Goal: Information Seeking & Learning: Learn about a topic

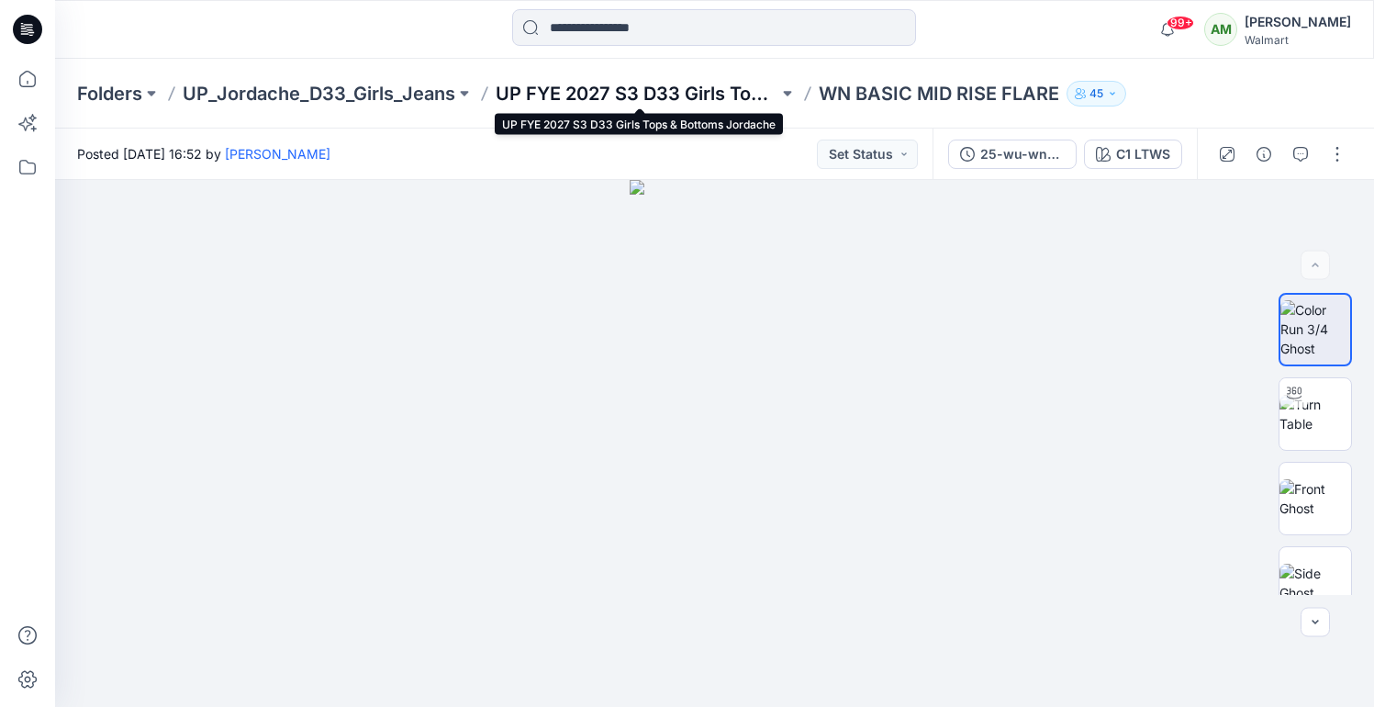
click at [693, 91] on p "UP FYE 2027 S3 D33 Girls Tops & Bottoms Jordache" at bounding box center [637, 94] width 283 height 26
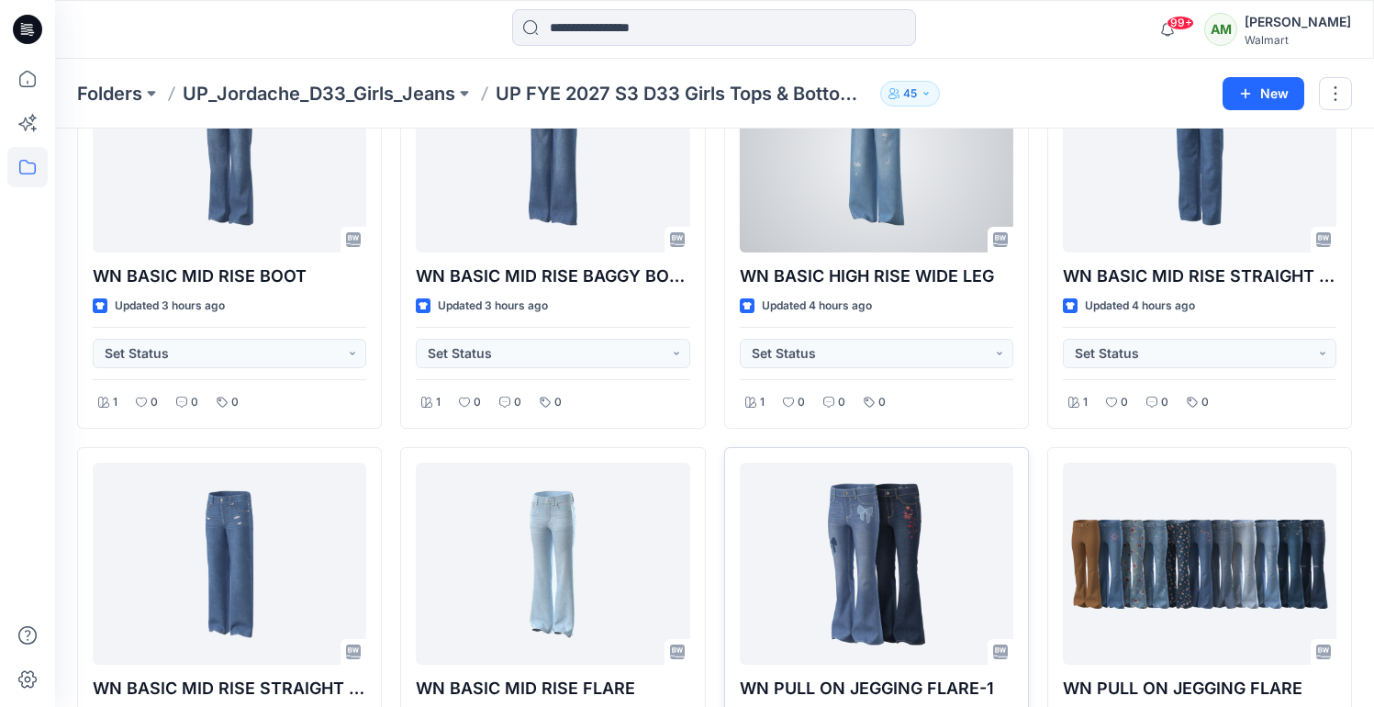
scroll to position [555, 0]
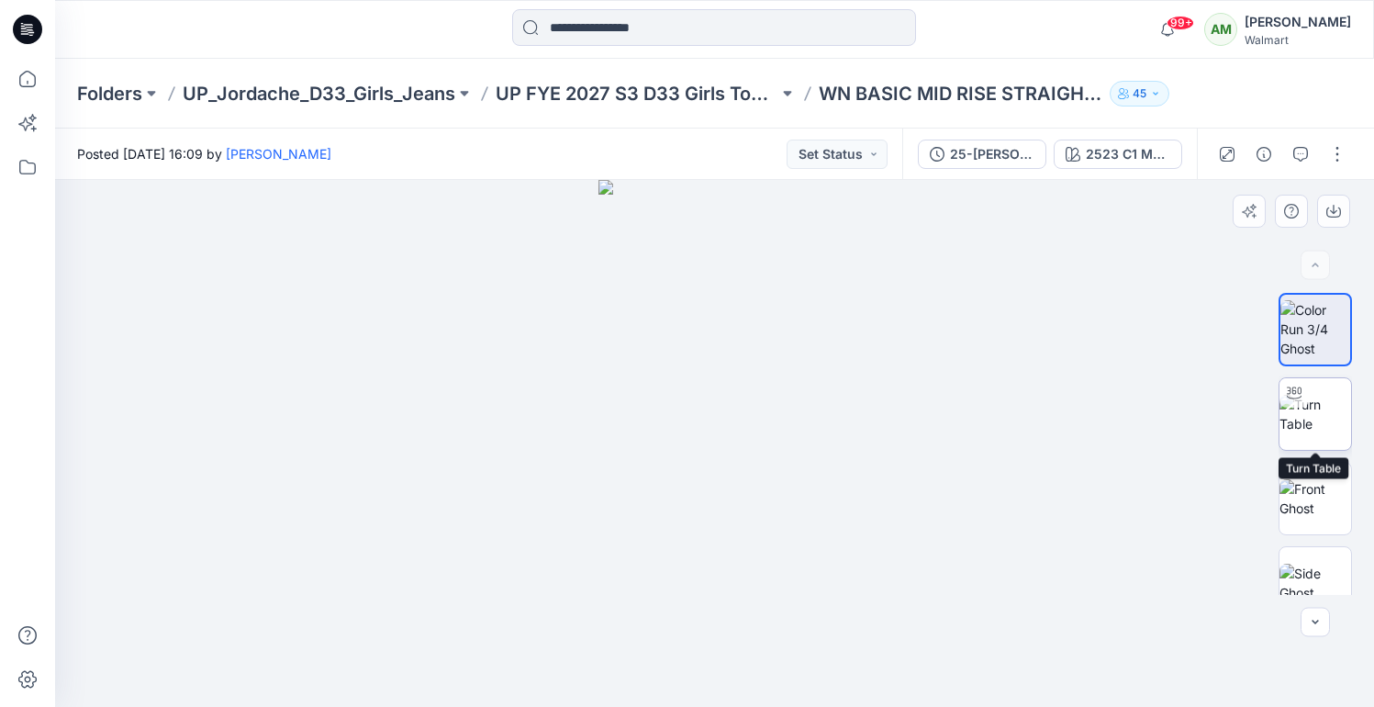
click at [1315, 409] on img at bounding box center [1316, 414] width 72 height 39
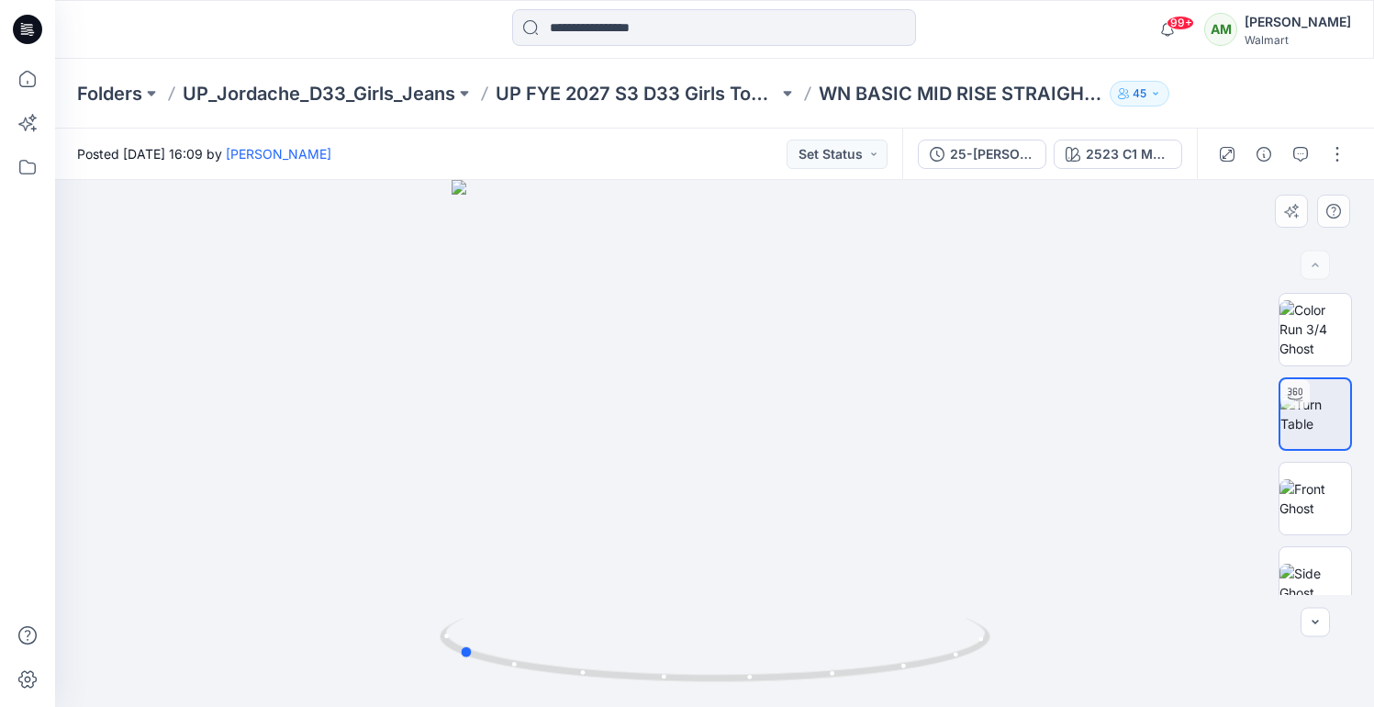
drag, startPoint x: 710, startPoint y: 677, endPoint x: 1004, endPoint y: 652, distance: 294.8
click at [1004, 652] on div at bounding box center [714, 443] width 1319 height 527
drag, startPoint x: 463, startPoint y: 659, endPoint x: 712, endPoint y: 674, distance: 249.2
click at [712, 674] on icon at bounding box center [717, 652] width 555 height 69
click at [742, 571] on div at bounding box center [714, 443] width 1319 height 527
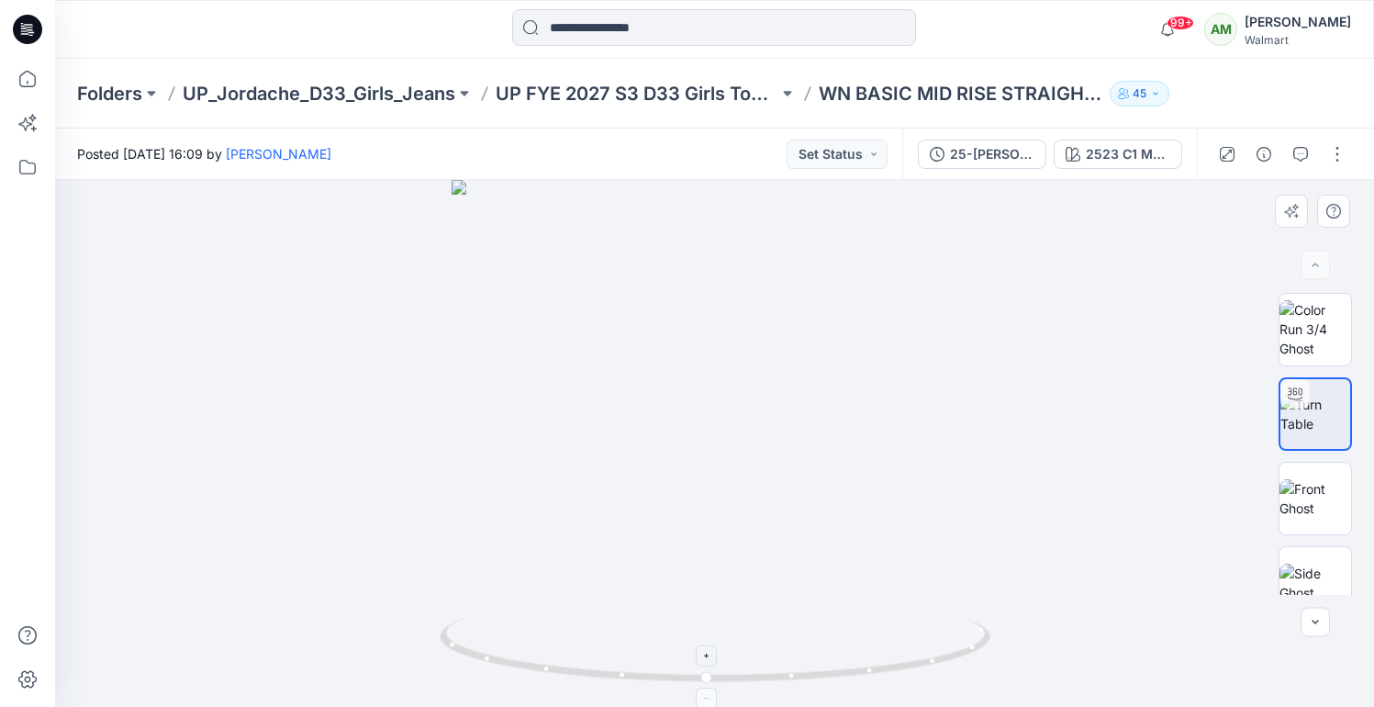
click at [708, 662] on div at bounding box center [707, 655] width 21 height 21
drag, startPoint x: 737, startPoint y: 619, endPoint x: 737, endPoint y: 577, distance: 42.2
click at [737, 577] on div at bounding box center [714, 443] width 1319 height 527
click at [704, 664] on div at bounding box center [707, 655] width 21 height 21
drag, startPoint x: 763, startPoint y: 533, endPoint x: 744, endPoint y: 515, distance: 26.0
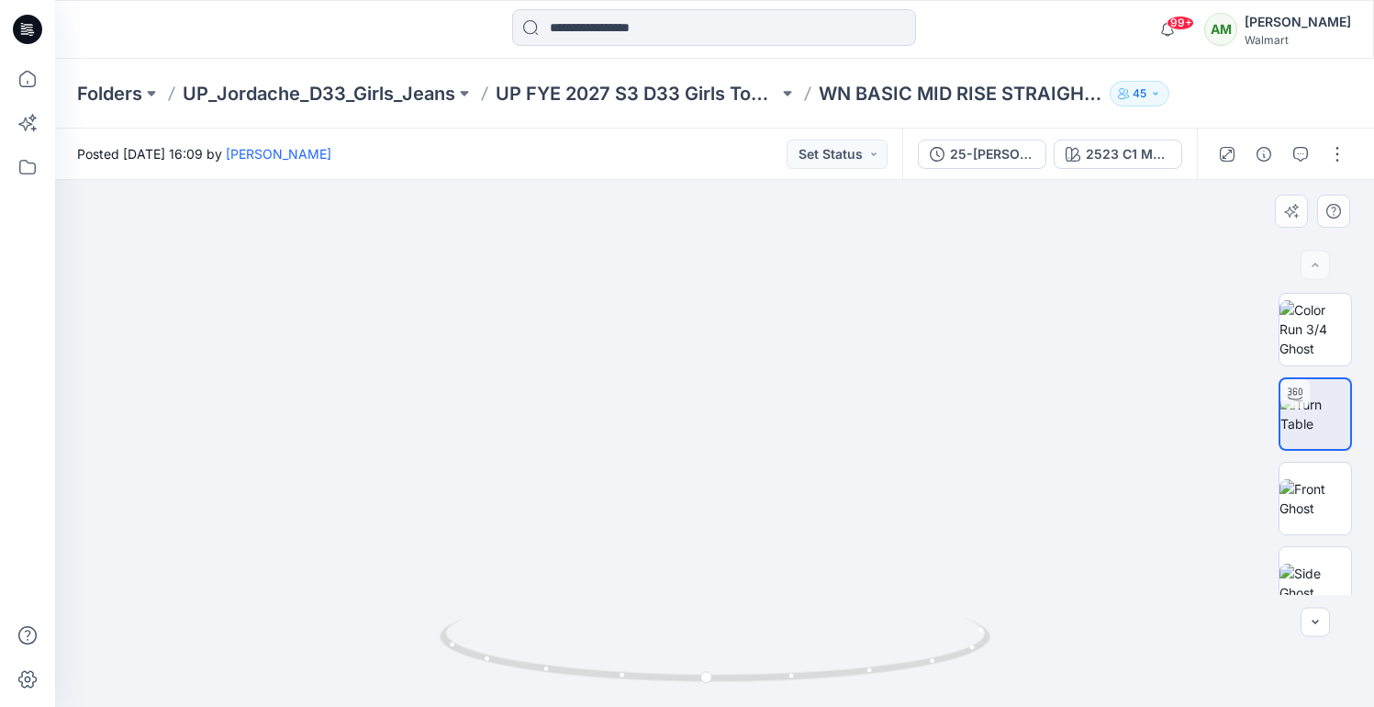
click at [758, 462] on img at bounding box center [715, 319] width 791 height 775
drag, startPoint x: 703, startPoint y: 687, endPoint x: 538, endPoint y: 666, distance: 166.6
click at [538, 666] on div at bounding box center [715, 661] width 551 height 92
click at [545, 669] on circle at bounding box center [548, 669] width 11 height 11
drag, startPoint x: 551, startPoint y: 670, endPoint x: 470, endPoint y: 656, distance: 82.0
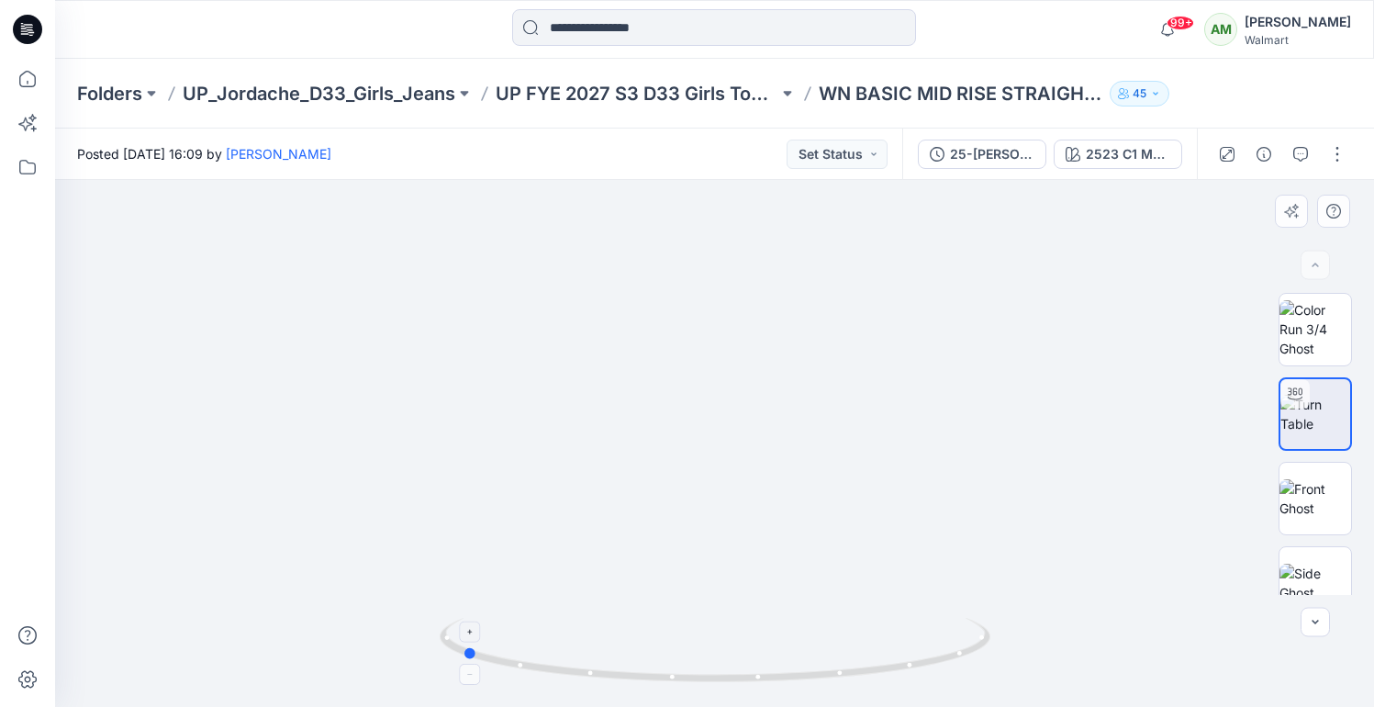
click at [470, 656] on circle at bounding box center [470, 653] width 11 height 11
drag, startPoint x: 470, startPoint y: 656, endPoint x: 554, endPoint y: 665, distance: 84.0
click at [554, 665] on circle at bounding box center [550, 669] width 11 height 11
click at [549, 645] on icon at bounding box center [550, 648] width 11 height 11
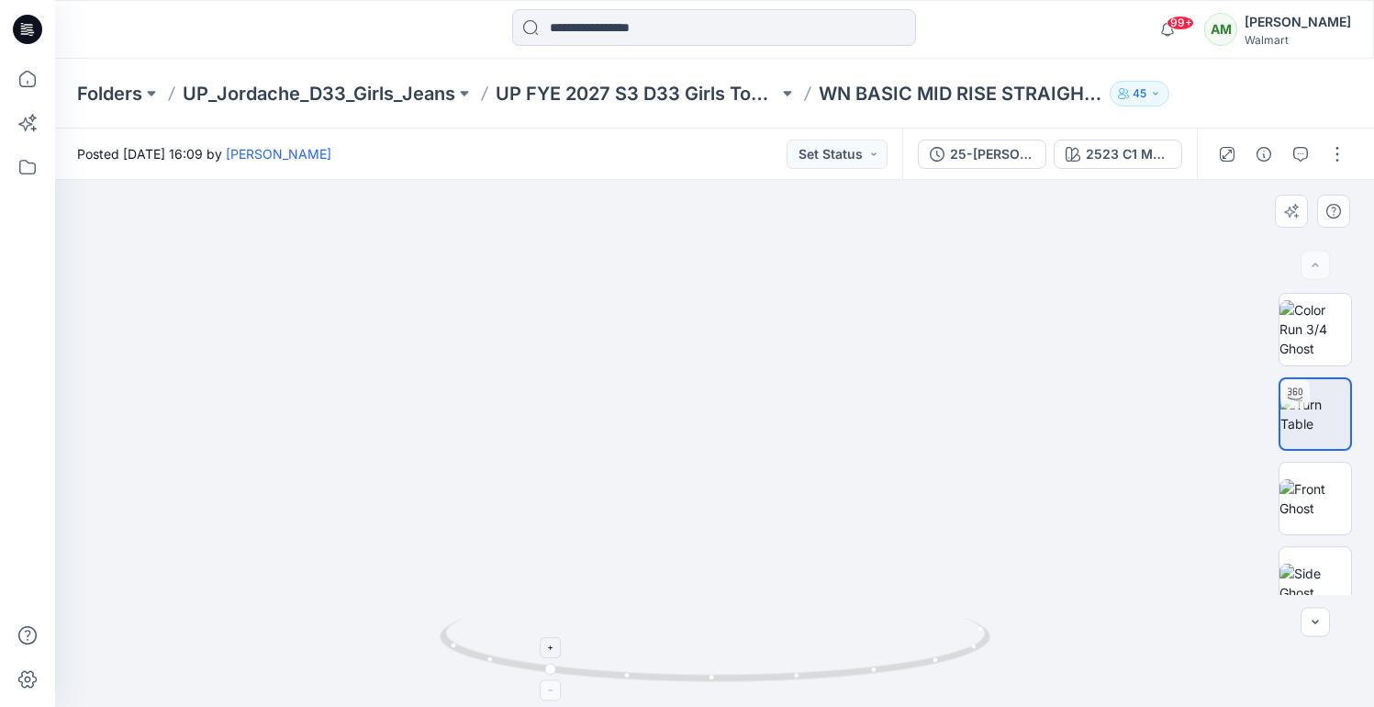
click at [549, 645] on icon at bounding box center [550, 648] width 11 height 11
drag, startPoint x: 738, startPoint y: 397, endPoint x: 738, endPoint y: 428, distance: 31.2
click at [738, 428] on img at bounding box center [714, 122] width 1187 height 1169
drag, startPoint x: 547, startPoint y: 670, endPoint x: 480, endPoint y: 642, distance: 72.8
click at [480, 642] on icon at bounding box center [717, 652] width 555 height 69
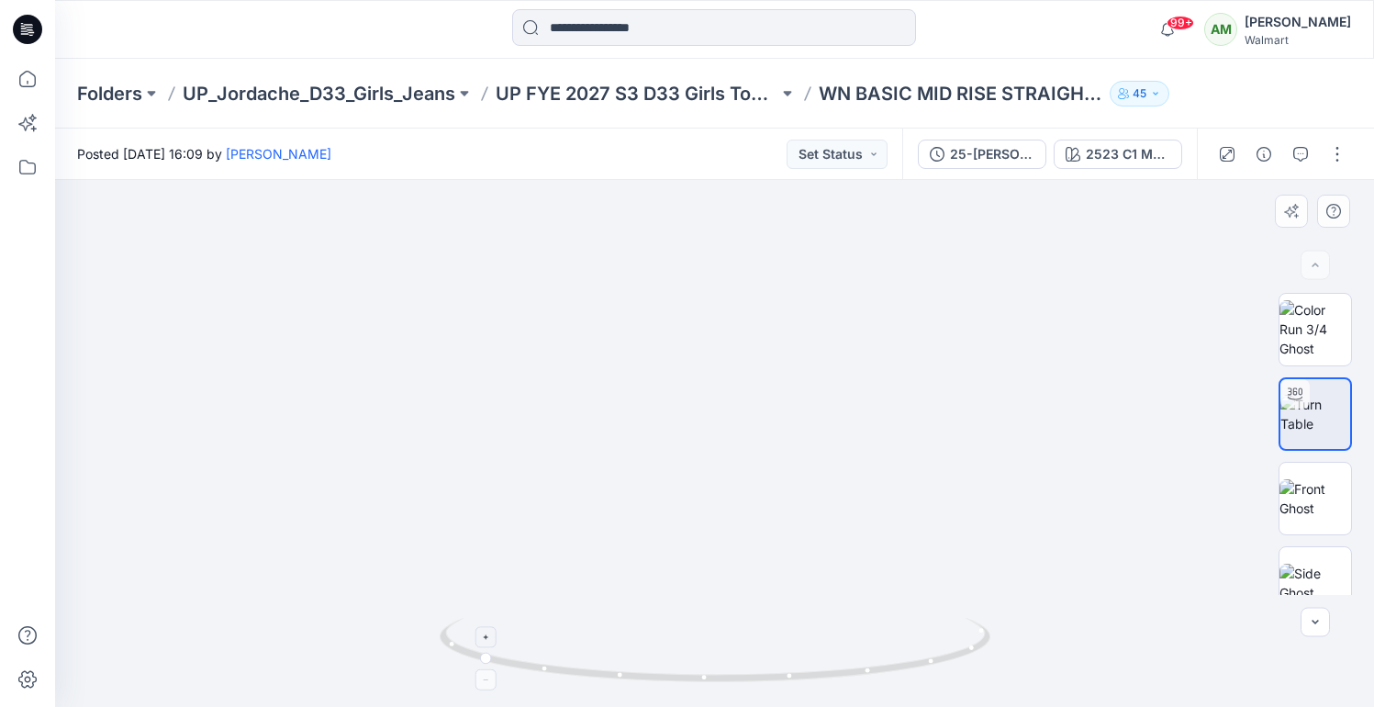
drag, startPoint x: 480, startPoint y: 642, endPoint x: 516, endPoint y: 654, distance: 37.7
click at [516, 654] on icon at bounding box center [717, 652] width 555 height 69
click at [490, 683] on div at bounding box center [485, 678] width 21 height 21
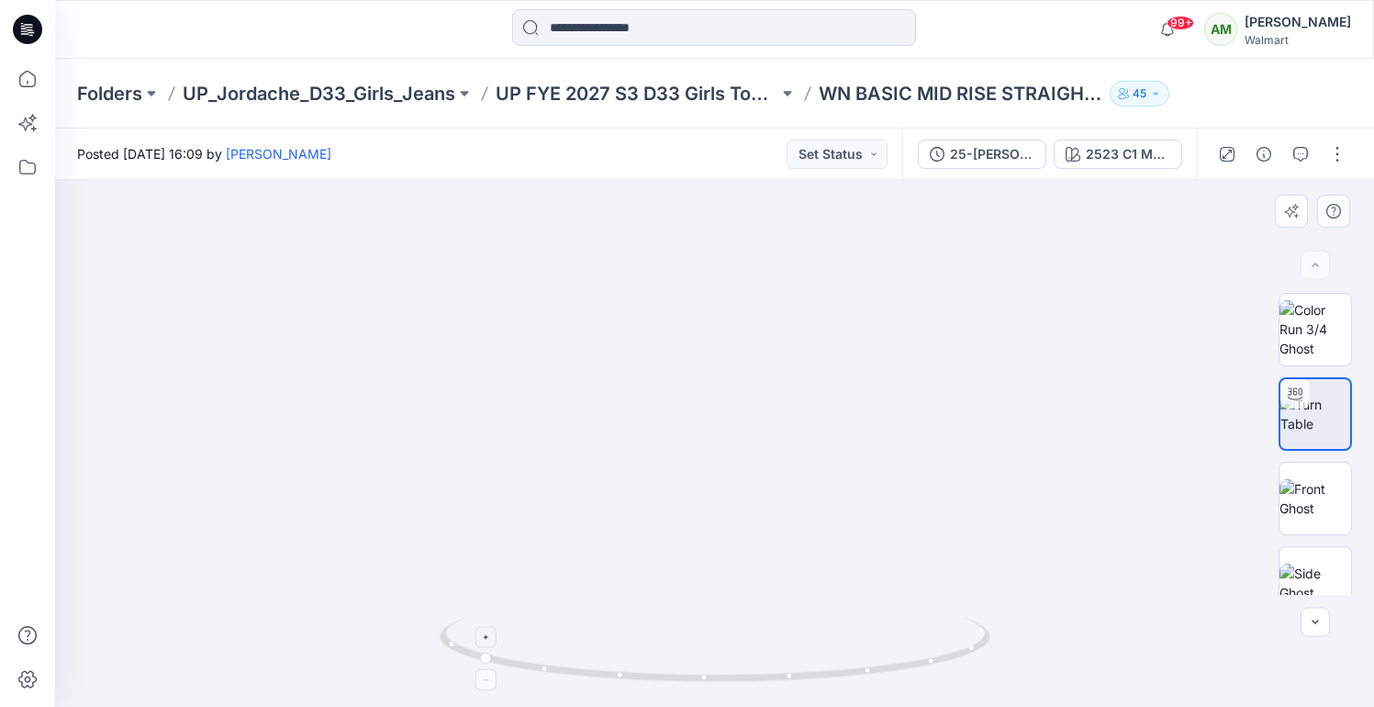
click at [490, 683] on div at bounding box center [485, 678] width 21 height 21
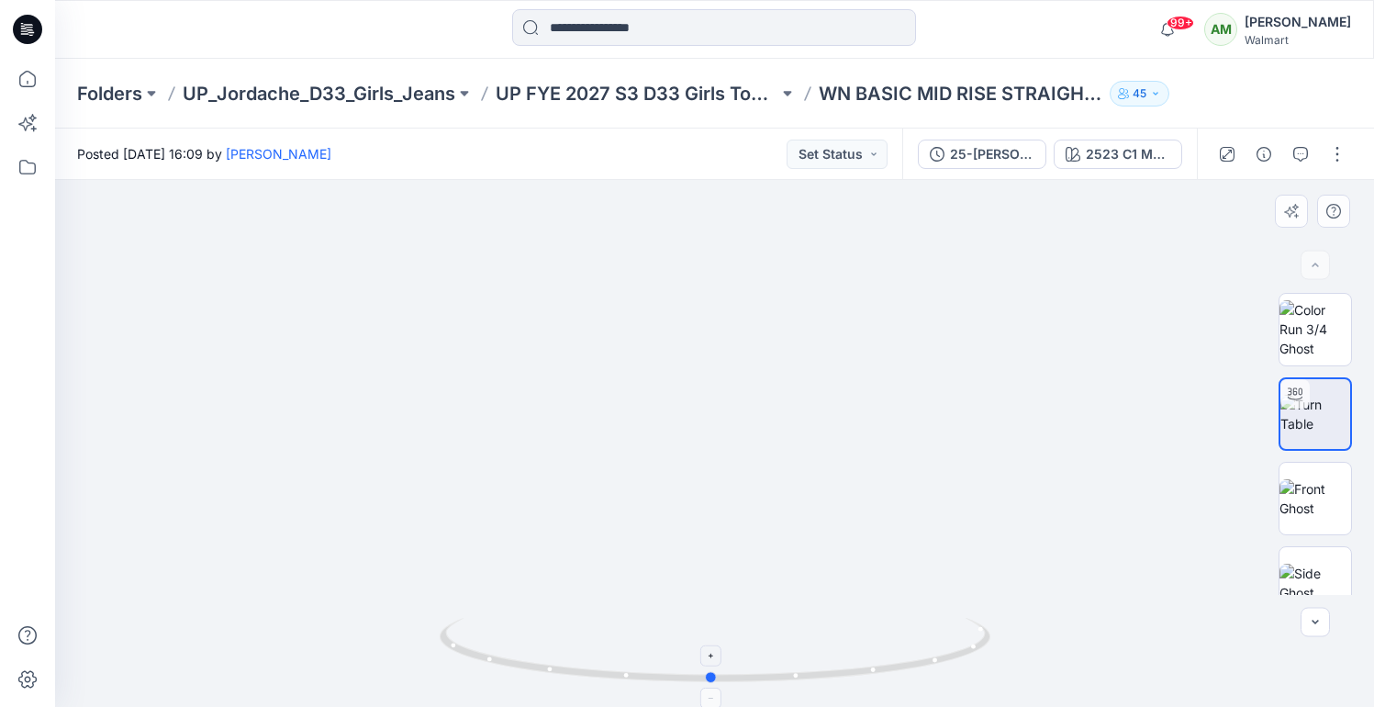
drag, startPoint x: 486, startPoint y: 659, endPoint x: 719, endPoint y: 684, distance: 234.5
click at [719, 684] on icon at bounding box center [717, 652] width 555 height 69
click at [719, 660] on div at bounding box center [711, 655] width 21 height 21
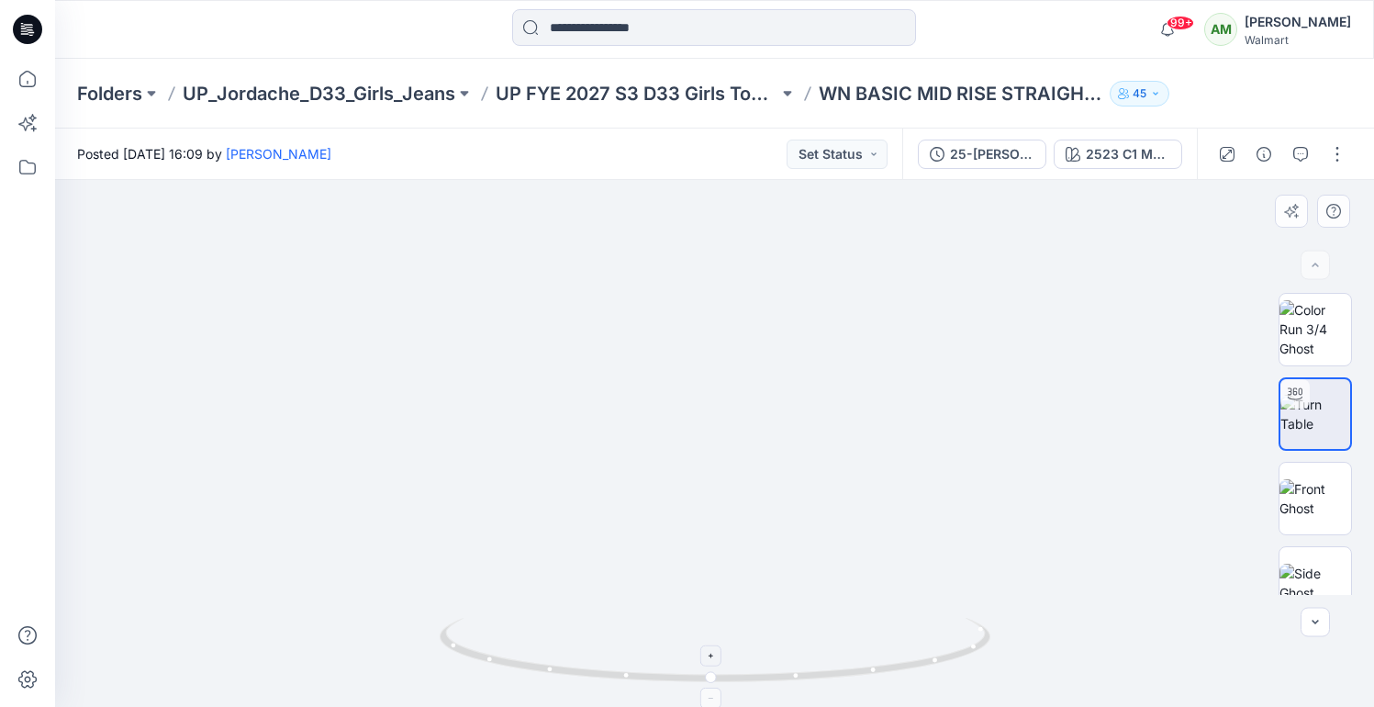
click at [719, 660] on div at bounding box center [711, 655] width 21 height 21
drag, startPoint x: 675, startPoint y: 405, endPoint x: 691, endPoint y: 565, distance: 160.6
drag, startPoint x: 671, startPoint y: 423, endPoint x: 698, endPoint y: 523, distance: 103.6
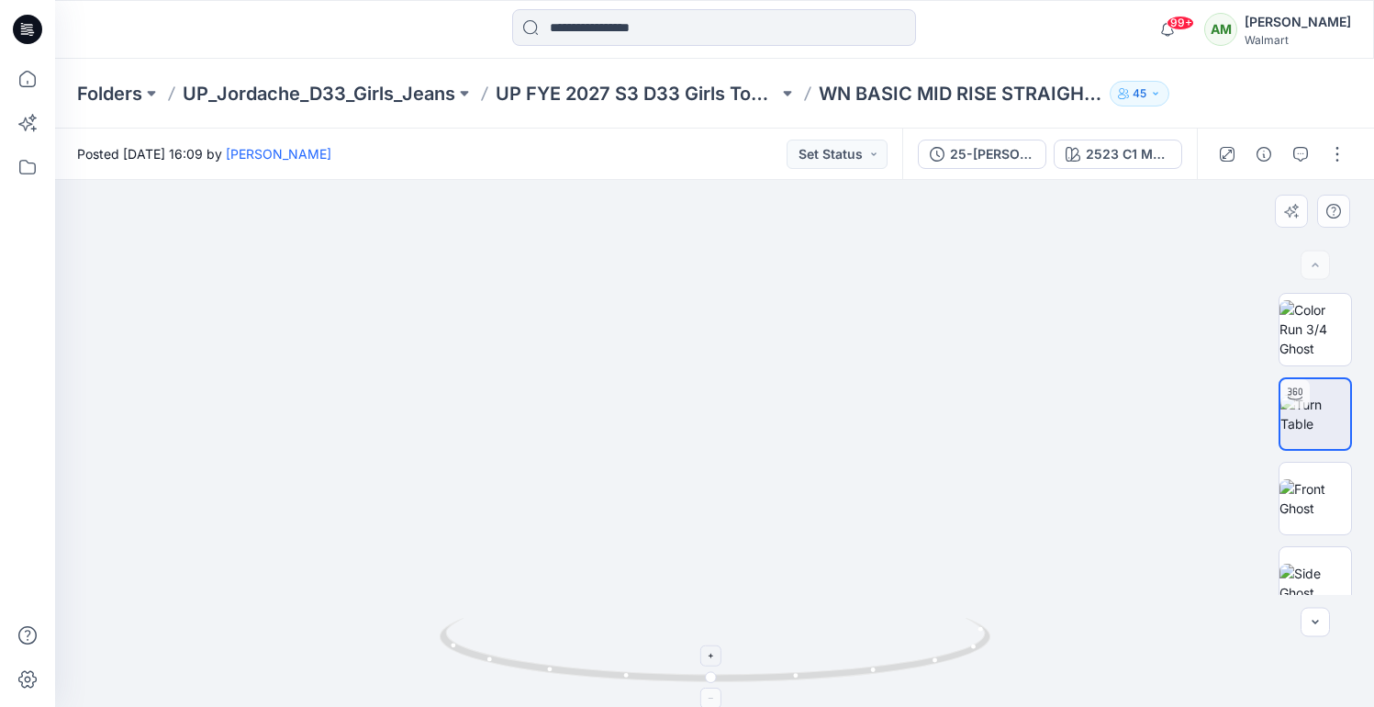
click at [713, 670] on icon at bounding box center [717, 652] width 555 height 69
click at [713, 665] on div at bounding box center [711, 655] width 21 height 21
click at [713, 655] on icon at bounding box center [711, 656] width 11 height 11
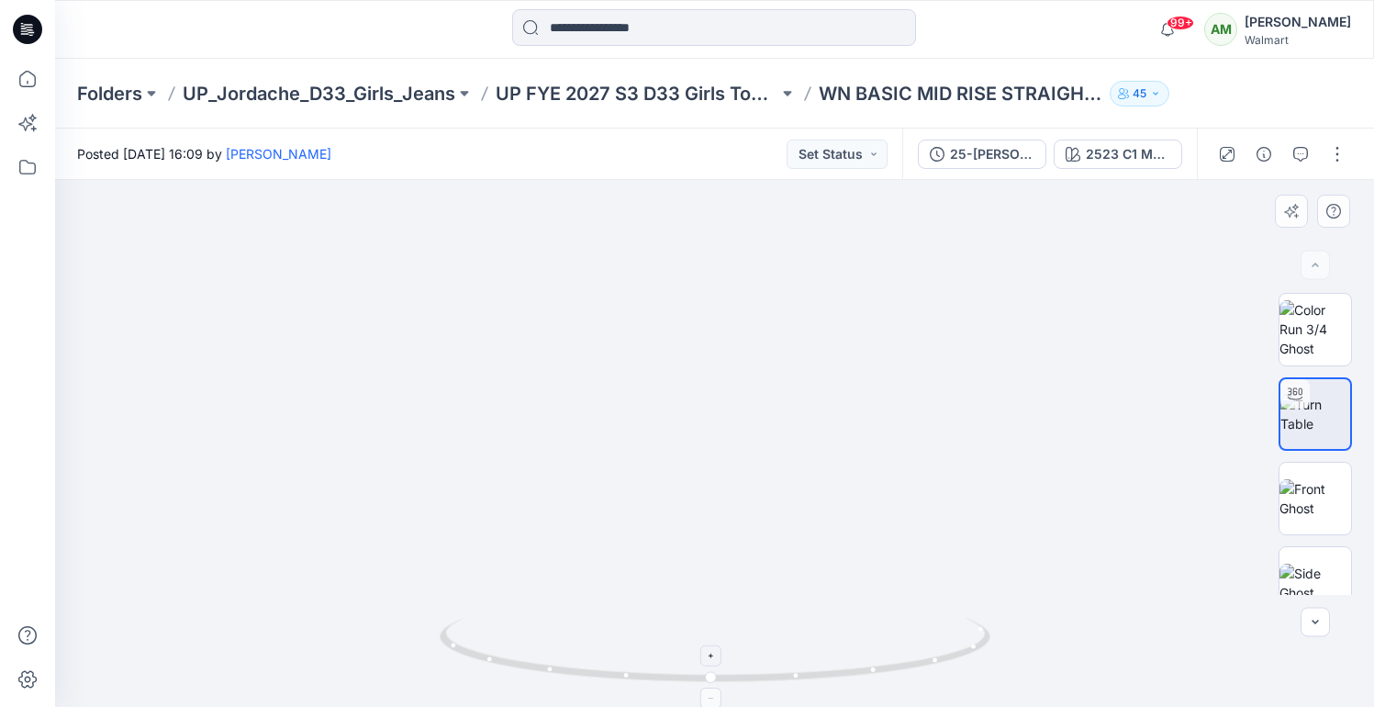
click at [713, 655] on icon at bounding box center [711, 656] width 11 height 11
drag, startPoint x: 712, startPoint y: 681, endPoint x: 850, endPoint y: 678, distance: 137.7
click at [850, 678] on icon at bounding box center [717, 652] width 555 height 69
click at [850, 652] on icon at bounding box center [845, 650] width 11 height 11
drag, startPoint x: 869, startPoint y: 291, endPoint x: 825, endPoint y: 375, distance: 94.5
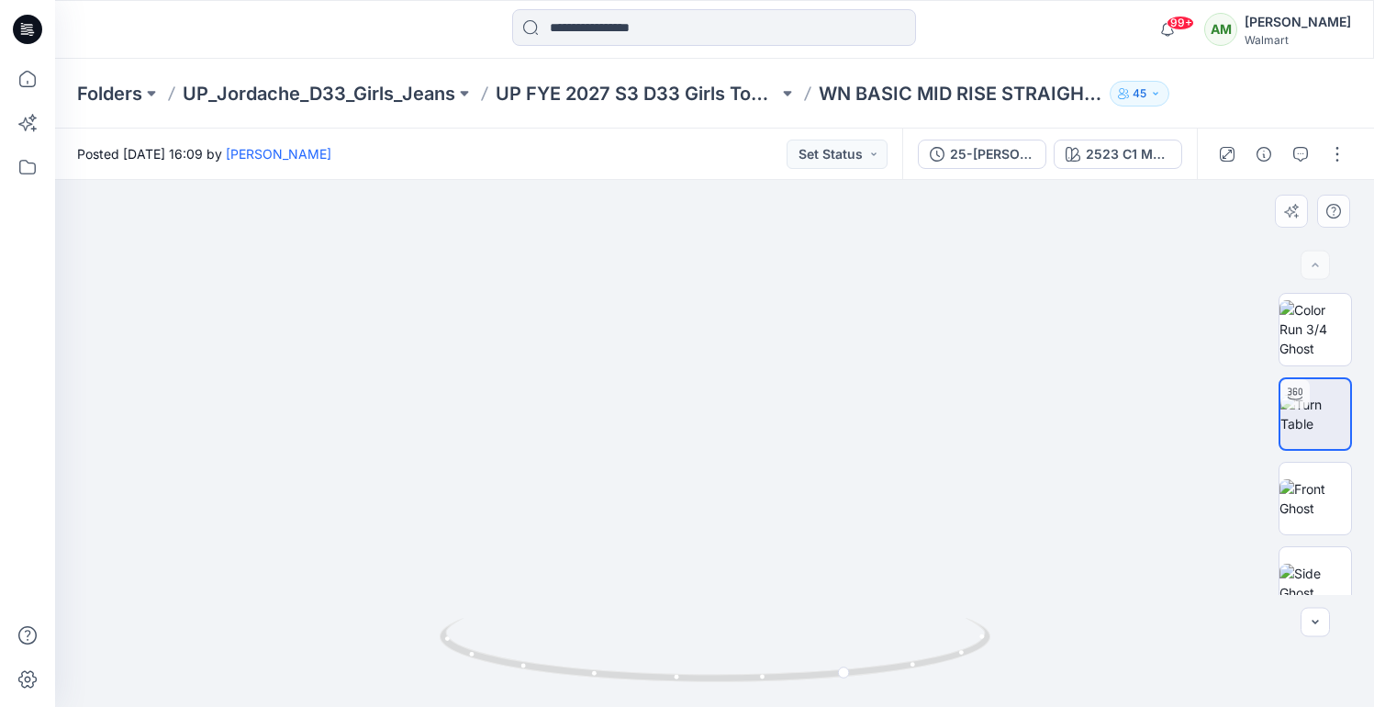
click at [855, 653] on div at bounding box center [845, 651] width 21 height 21
drag, startPoint x: 885, startPoint y: 368, endPoint x: 851, endPoint y: 402, distance: 48.0
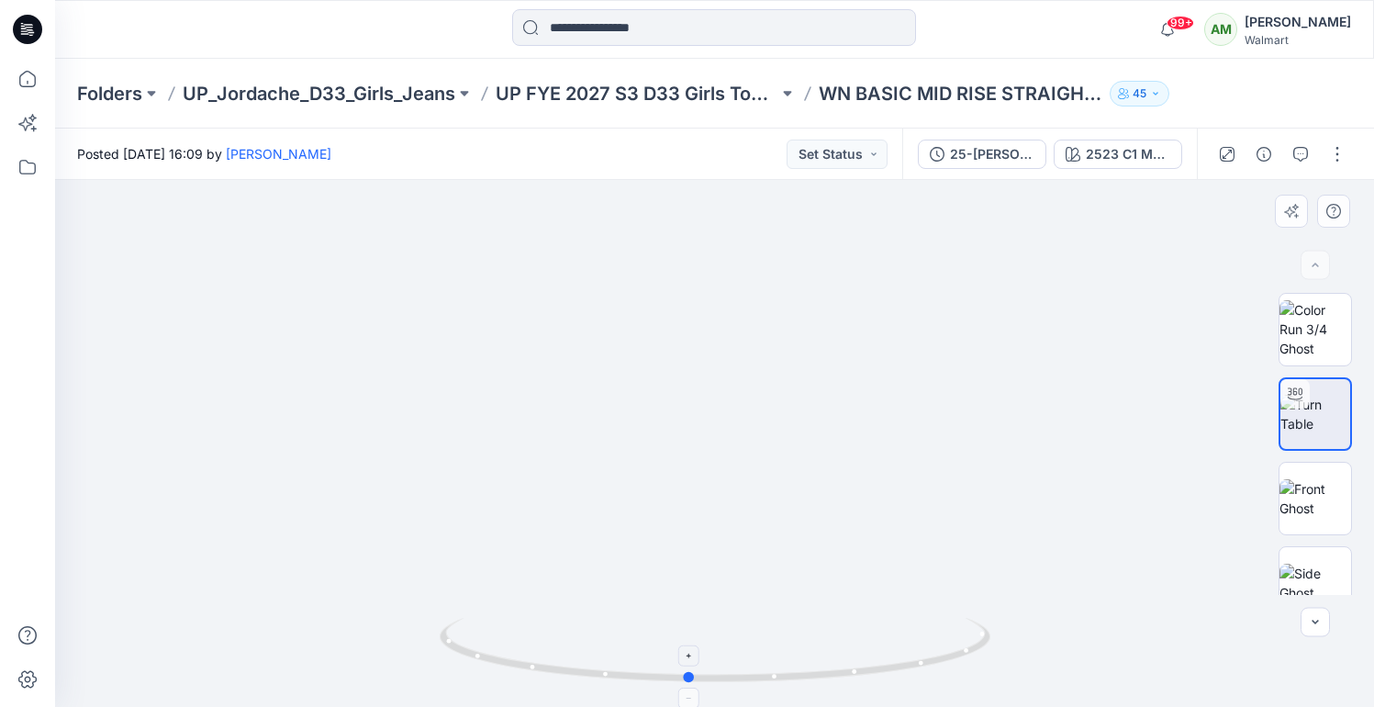
drag, startPoint x: 851, startPoint y: 673, endPoint x: 690, endPoint y: 677, distance: 160.7
click at [690, 677] on icon at bounding box center [717, 652] width 555 height 69
drag, startPoint x: 690, startPoint y: 677, endPoint x: 851, endPoint y: 661, distance: 161.4
click at [851, 662] on icon at bounding box center [717, 652] width 555 height 69
drag, startPoint x: 845, startPoint y: 671, endPoint x: 715, endPoint y: 672, distance: 129.5
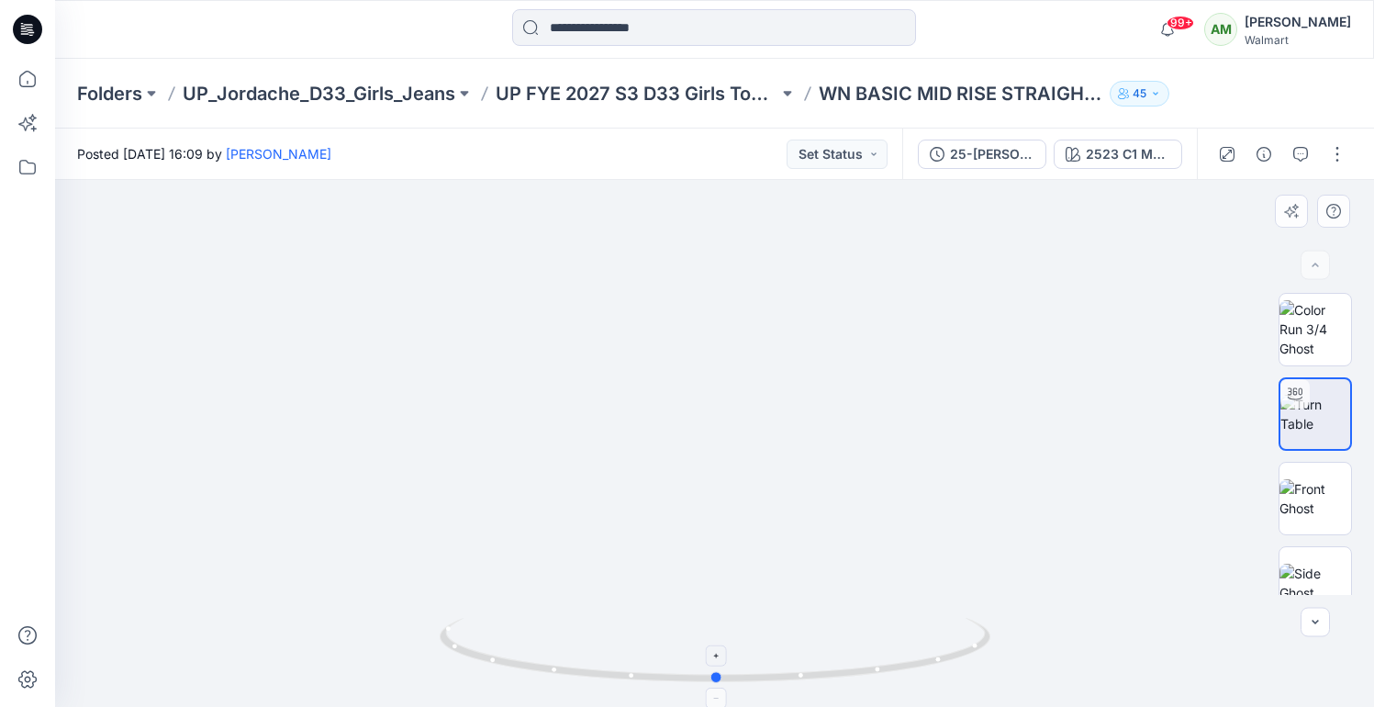
click at [715, 672] on icon at bounding box center [717, 652] width 555 height 69
click at [718, 696] on icon at bounding box center [718, 698] width 11 height 11
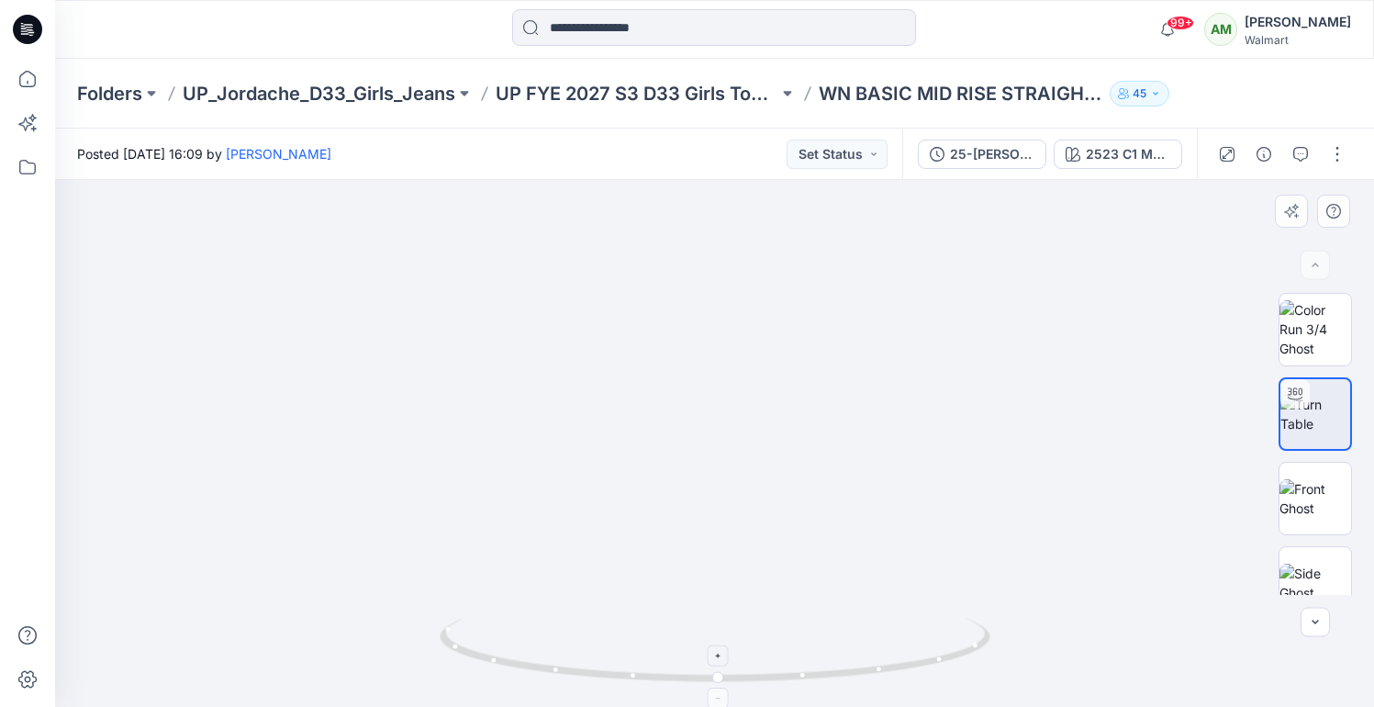
click at [718, 696] on icon at bounding box center [718, 698] width 11 height 11
click at [716, 694] on icon at bounding box center [718, 698] width 11 height 11
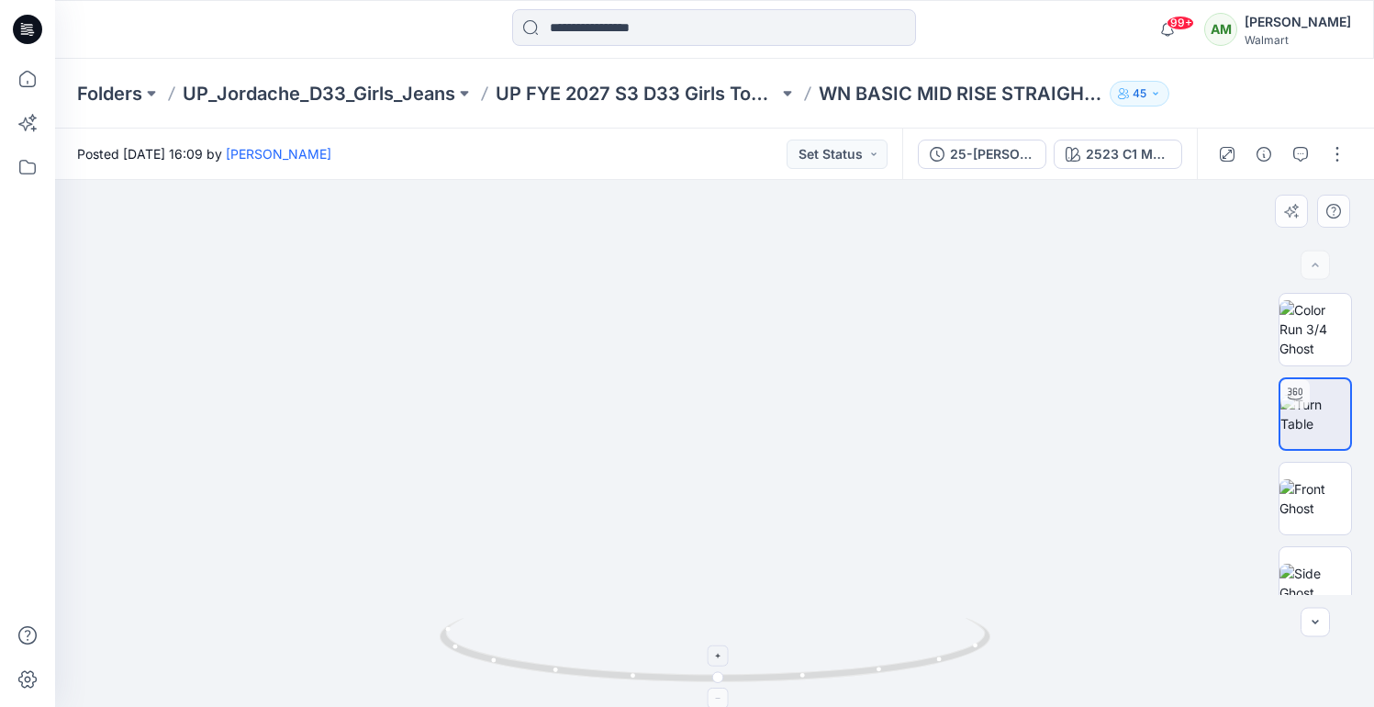
click at [716, 694] on icon at bounding box center [718, 698] width 11 height 11
drag, startPoint x: 785, startPoint y: 443, endPoint x: 793, endPoint y: 218, distance: 226.0
click at [793, 218] on img at bounding box center [714, 98] width 1253 height 1218
click at [718, 698] on icon at bounding box center [718, 698] width 11 height 11
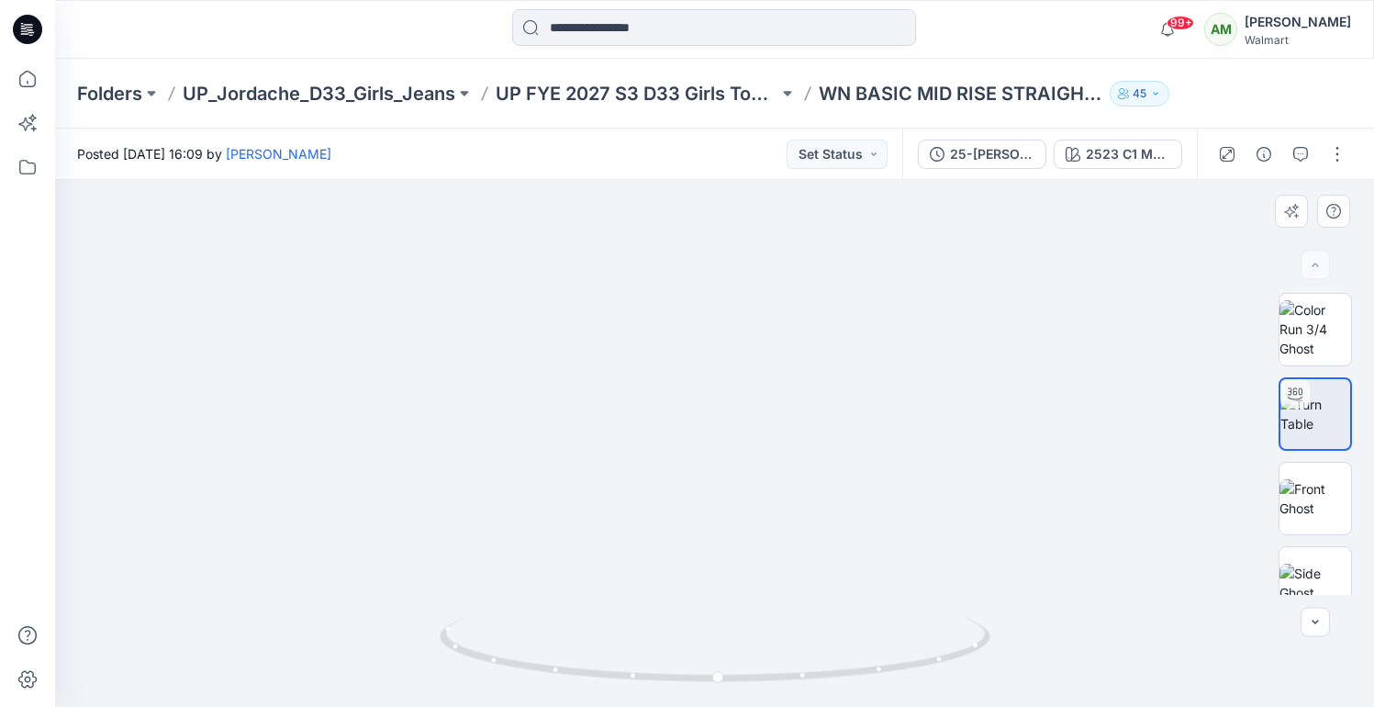
drag, startPoint x: 743, startPoint y: 603, endPoint x: 743, endPoint y: 574, distance: 29.4
click at [743, 574] on img at bounding box center [714, 245] width 923 height 923
drag, startPoint x: 740, startPoint y: 312, endPoint x: 739, endPoint y: 398, distance: 86.3
drag, startPoint x: 752, startPoint y: 463, endPoint x: 752, endPoint y: 545, distance: 82.6
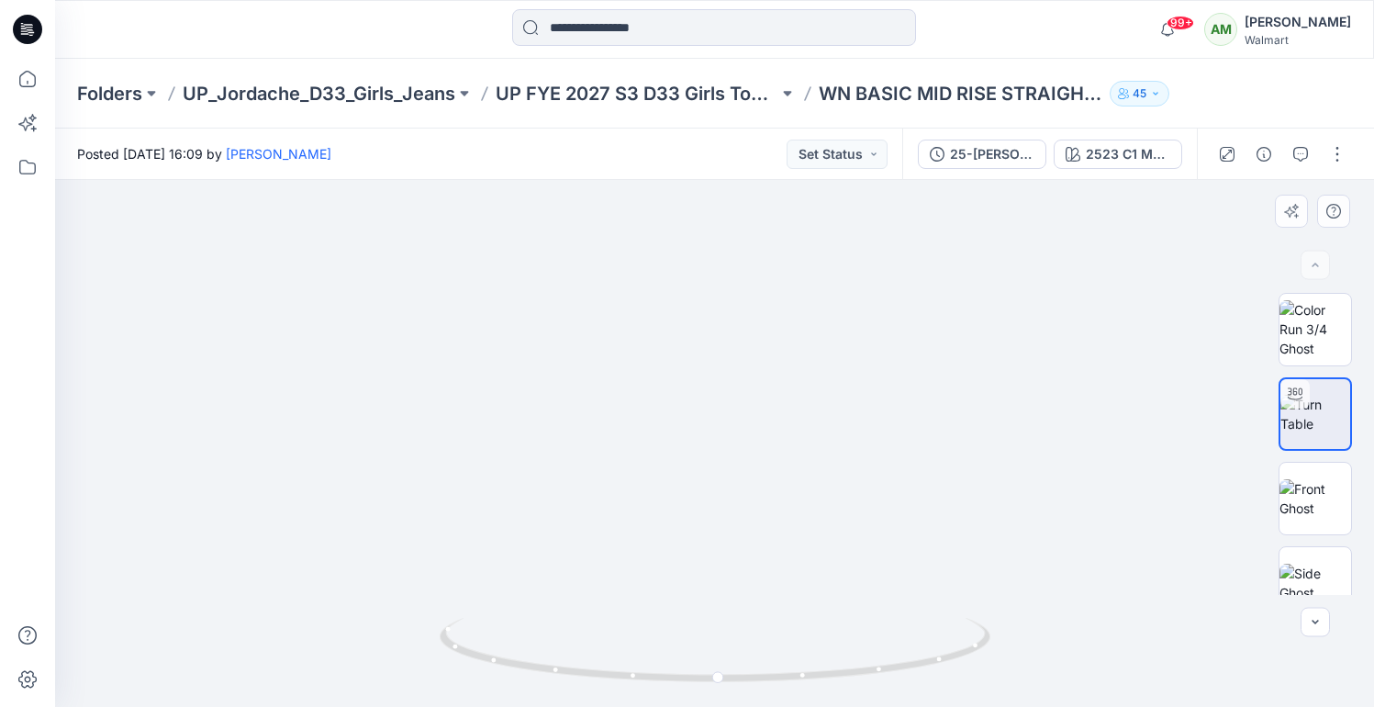
drag, startPoint x: 771, startPoint y: 457, endPoint x: 770, endPoint y: 580, distance: 123.0
drag, startPoint x: 778, startPoint y: 413, endPoint x: 777, endPoint y: 549, distance: 135.9
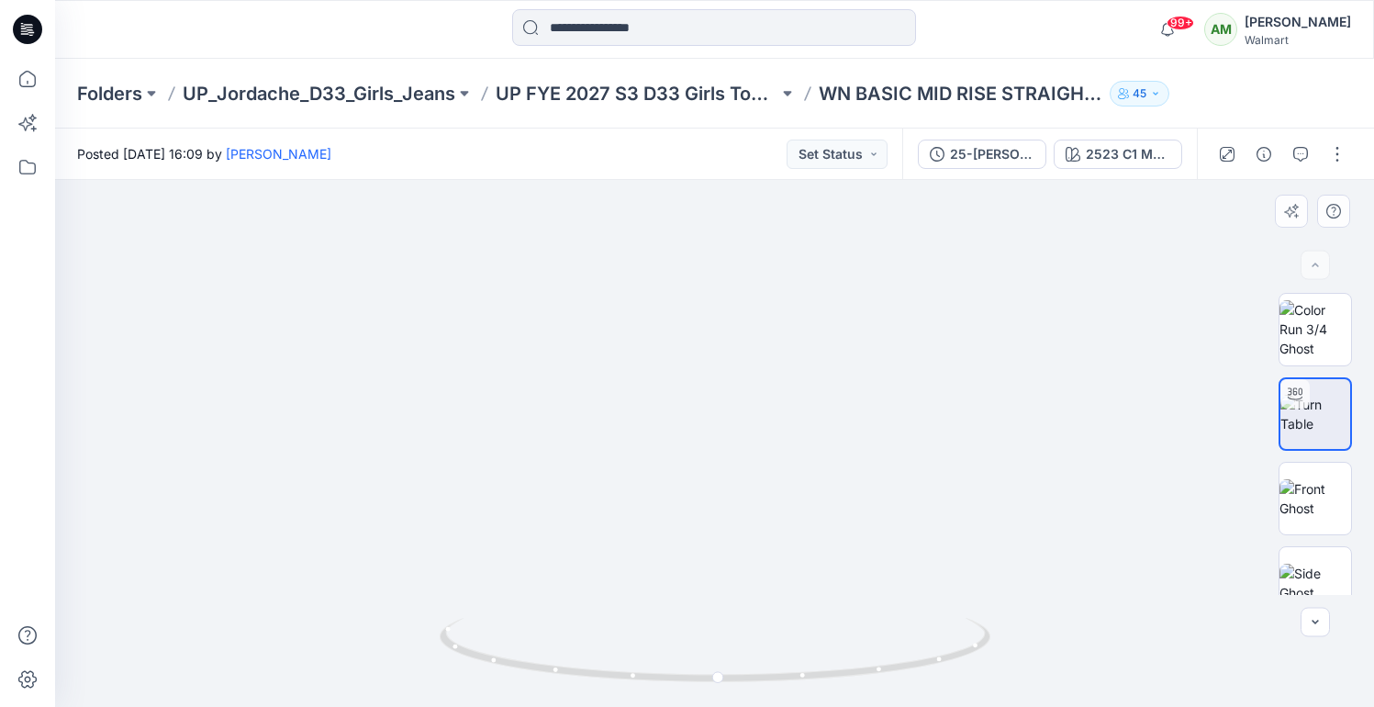
drag, startPoint x: 787, startPoint y: 347, endPoint x: 789, endPoint y: 513, distance: 166.2
drag, startPoint x: 789, startPoint y: 366, endPoint x: 789, endPoint y: 523, distance: 157.0
drag, startPoint x: 803, startPoint y: 451, endPoint x: 790, endPoint y: 497, distance: 47.9
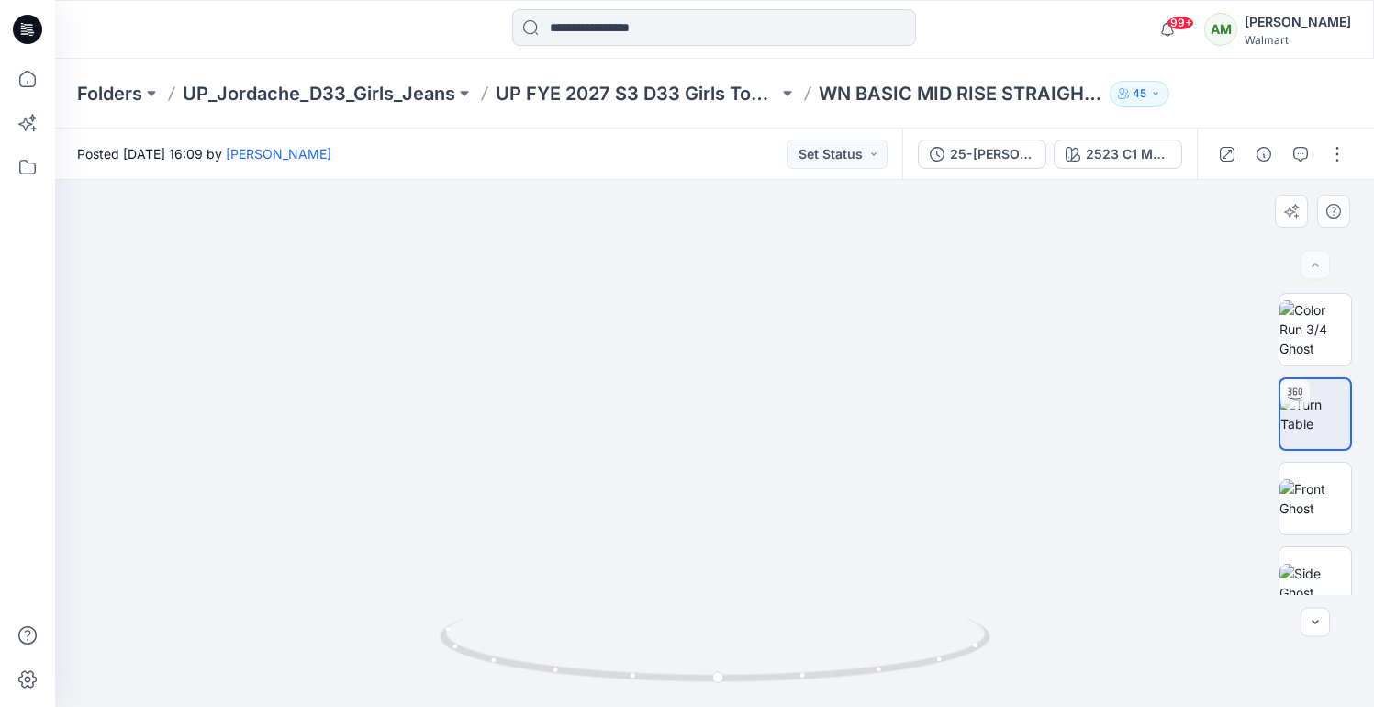
click at [722, 699] on icon at bounding box center [718, 698] width 11 height 11
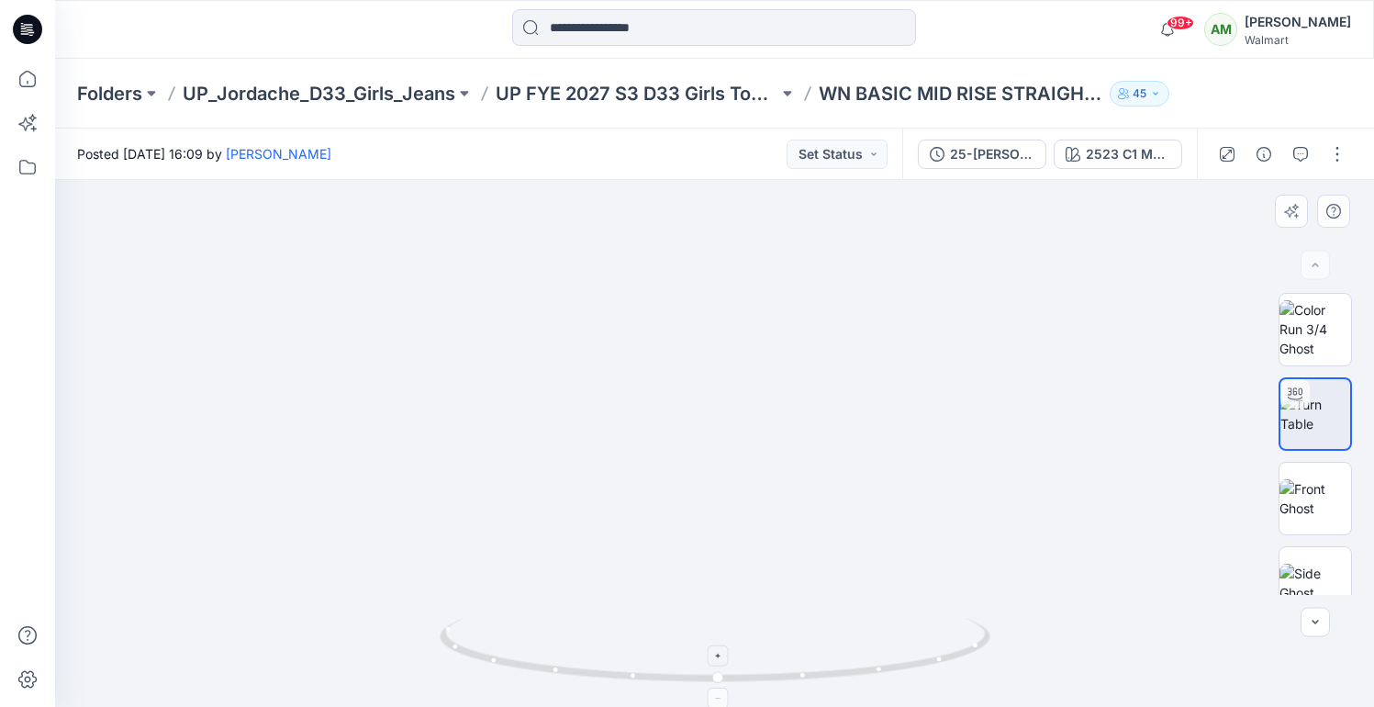
click at [722, 699] on icon at bounding box center [718, 698] width 11 height 11
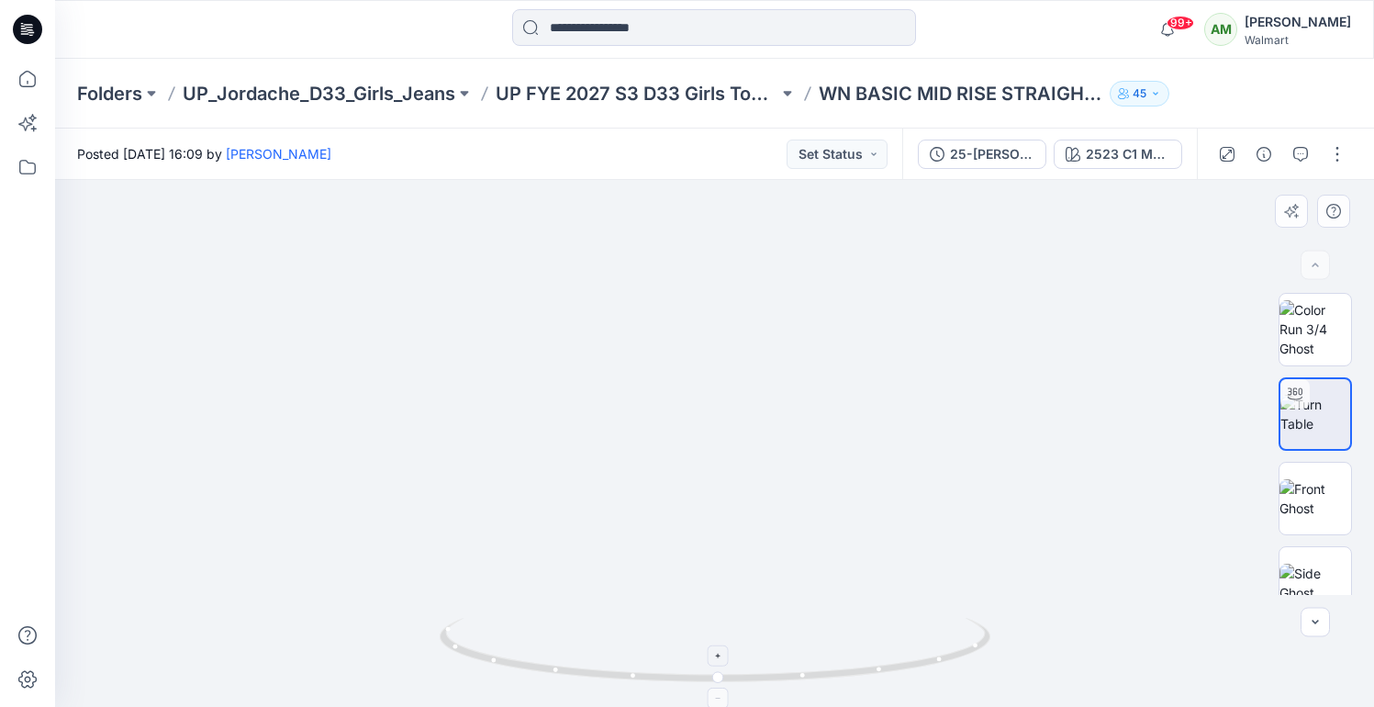
click at [722, 699] on icon at bounding box center [718, 698] width 11 height 11
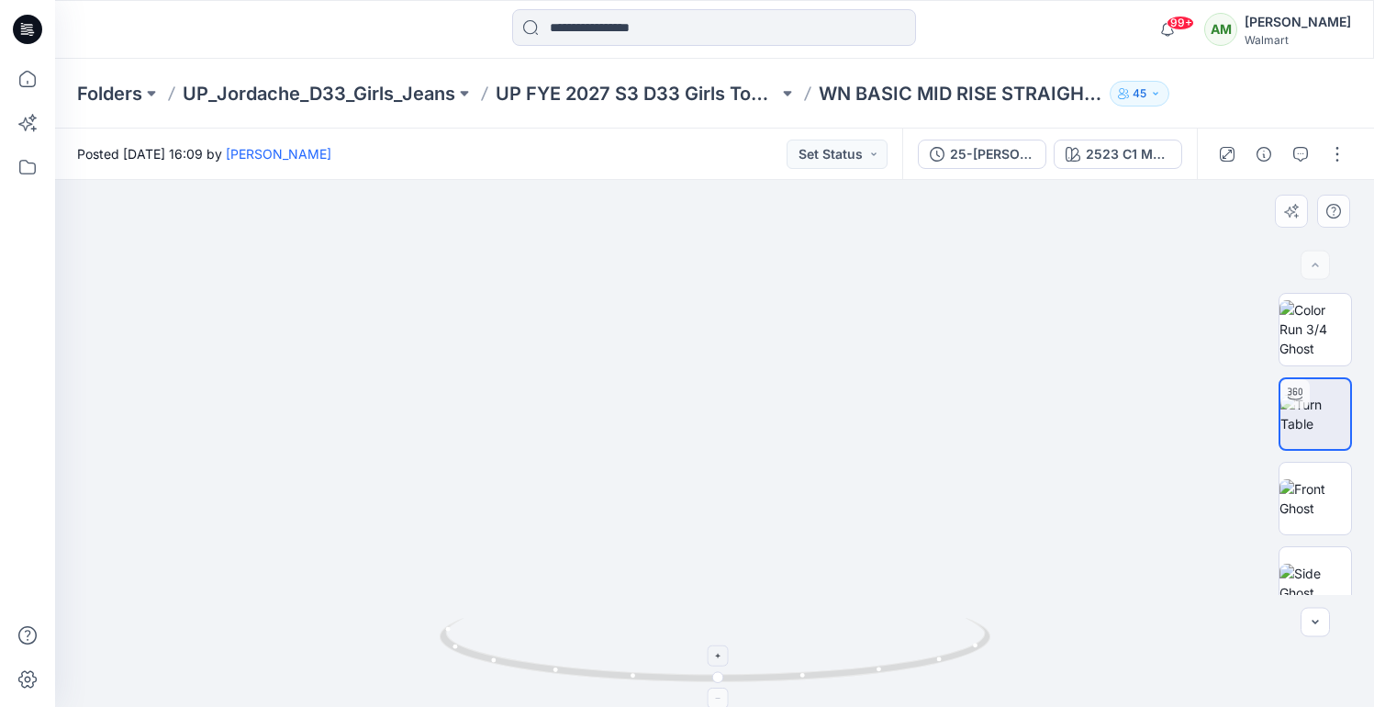
click at [722, 699] on icon at bounding box center [718, 698] width 11 height 11
drag, startPoint x: 747, startPoint y: 594, endPoint x: 752, endPoint y: 398, distance: 196.5
click at [752, 398] on img at bounding box center [714, 245] width 923 height 923
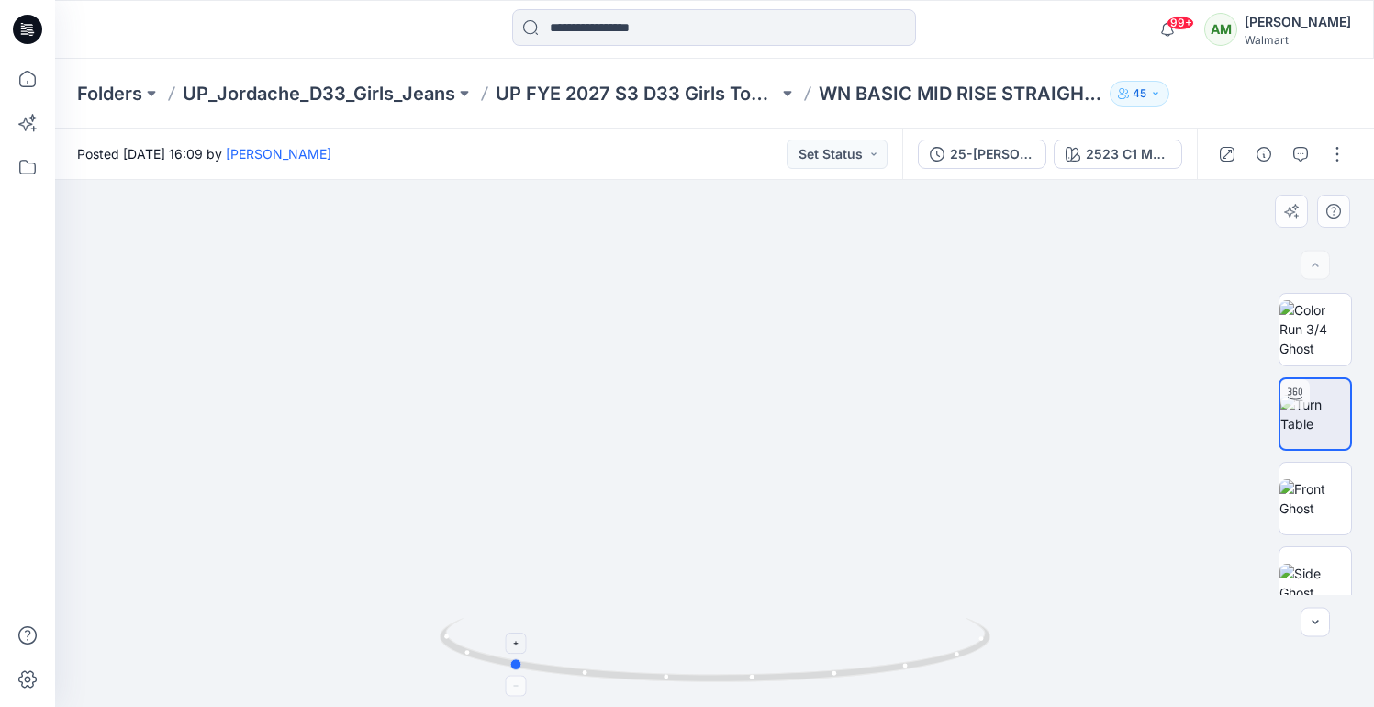
drag, startPoint x: 718, startPoint y: 680, endPoint x: 509, endPoint y: 645, distance: 212.4
click at [509, 645] on icon at bounding box center [717, 652] width 555 height 69
drag, startPoint x: 516, startPoint y: 665, endPoint x: 466, endPoint y: 660, distance: 49.8
click at [466, 660] on icon at bounding box center [717, 652] width 555 height 69
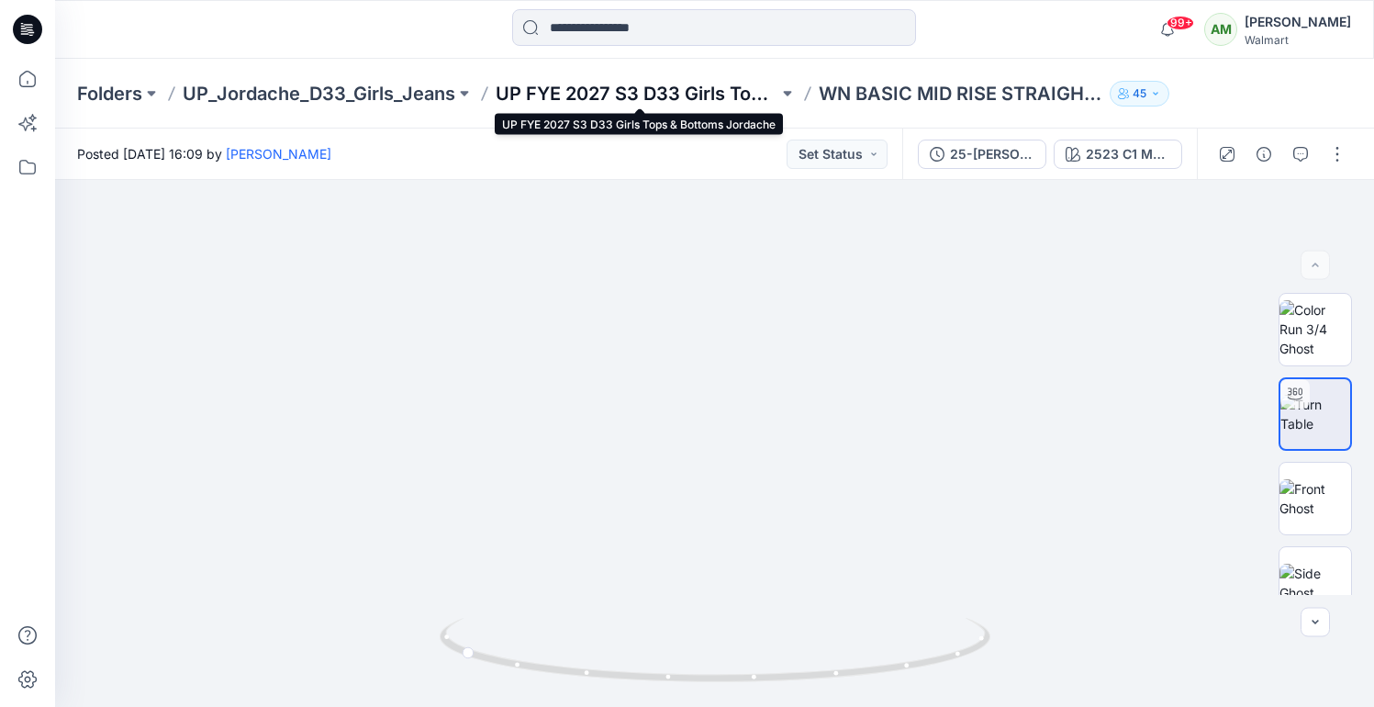
click at [718, 88] on p "UP FYE 2027 S3 D33 Girls Tops & Bottoms Jordache" at bounding box center [637, 94] width 283 height 26
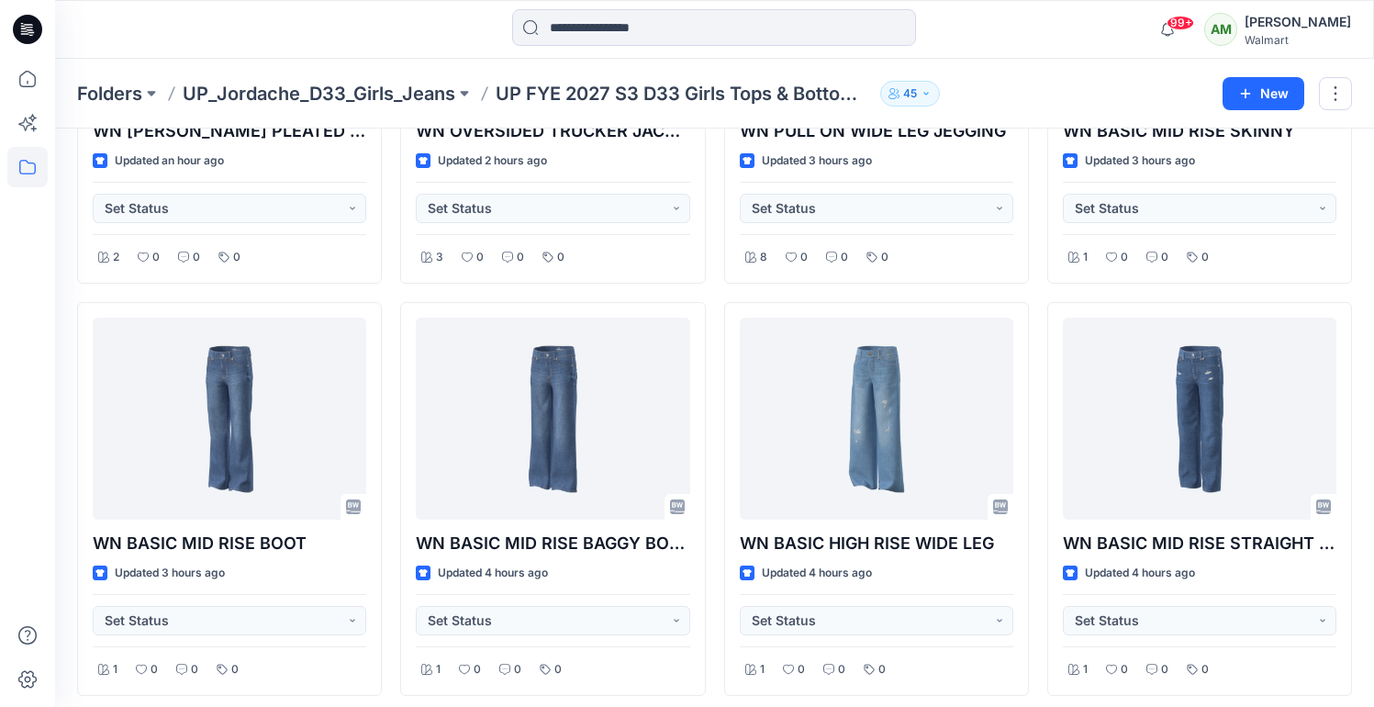
scroll to position [324, 0]
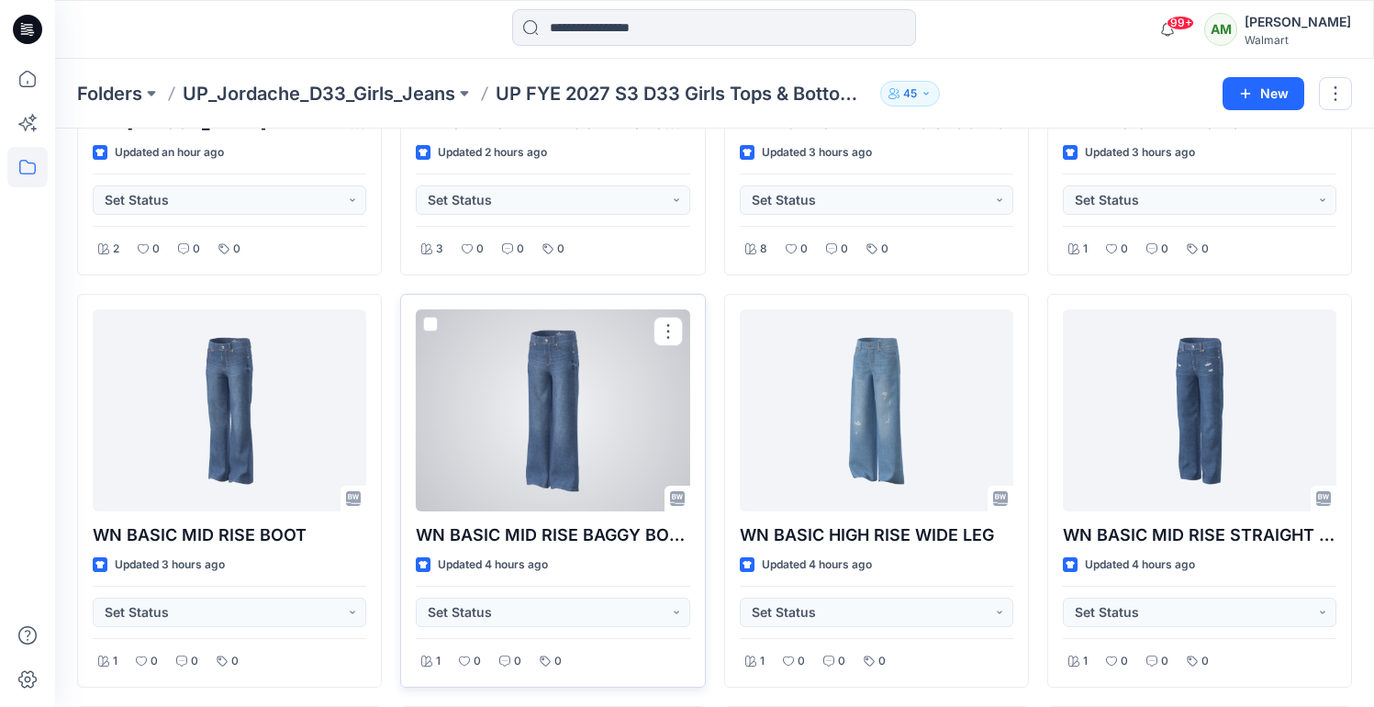
click at [578, 399] on div at bounding box center [553, 410] width 274 height 202
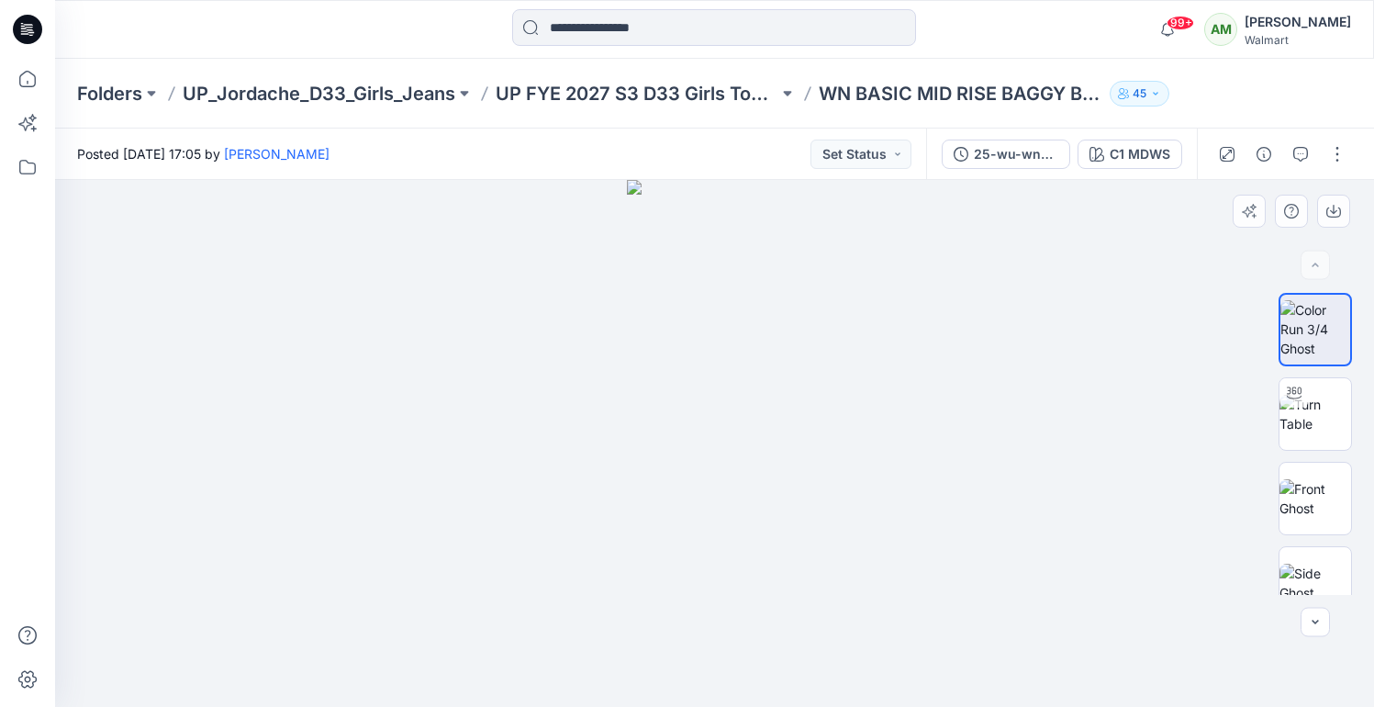
click at [989, 320] on div at bounding box center [714, 443] width 1319 height 527
click at [1329, 421] on img at bounding box center [1316, 414] width 72 height 39
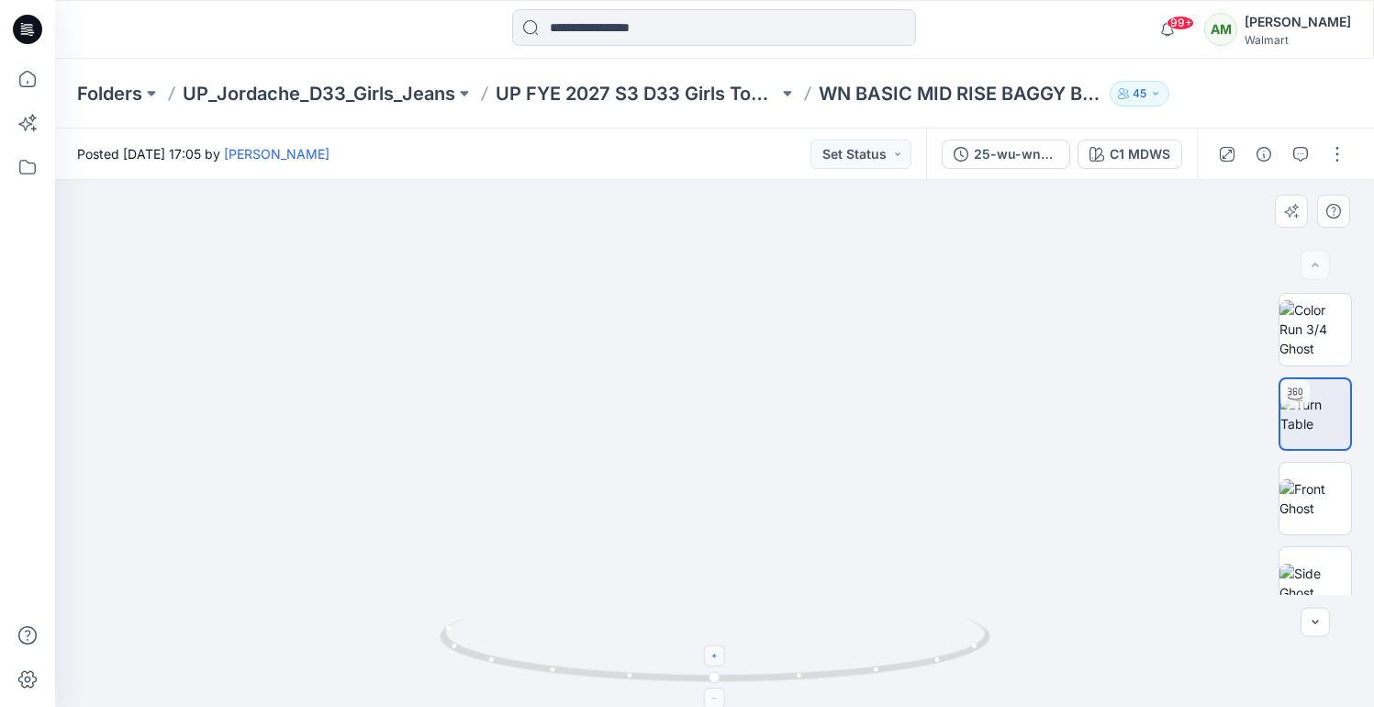
click at [716, 656] on icon at bounding box center [715, 656] width 11 height 11
drag, startPoint x: 768, startPoint y: 598, endPoint x: 769, endPoint y: 300, distance: 297.5
click at [769, 300] on img at bounding box center [714, 146] width 1121 height 1121
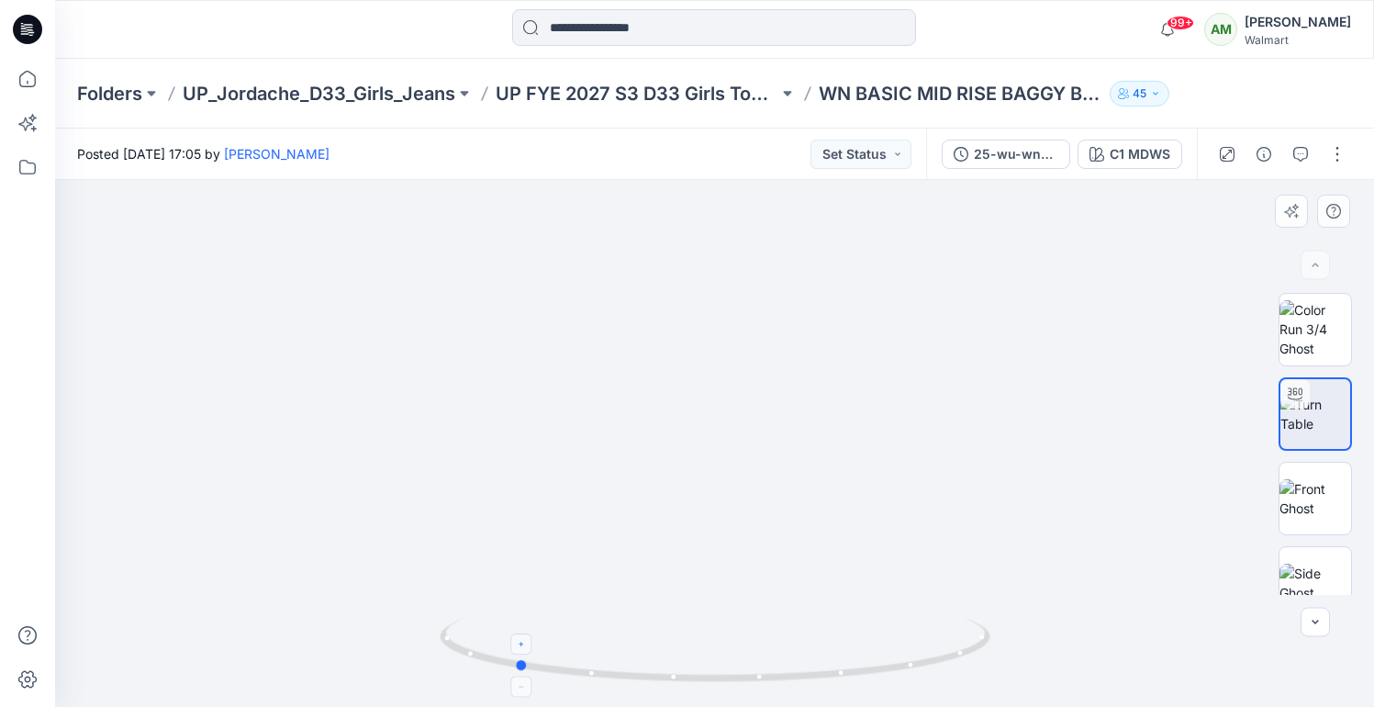
drag, startPoint x: 713, startPoint y: 678, endPoint x: 513, endPoint y: 660, distance: 200.9
click at [513, 660] on icon at bounding box center [717, 652] width 555 height 69
drag, startPoint x: 523, startPoint y: 663, endPoint x: 716, endPoint y: 669, distance: 192.9
click at [716, 669] on icon at bounding box center [717, 652] width 555 height 69
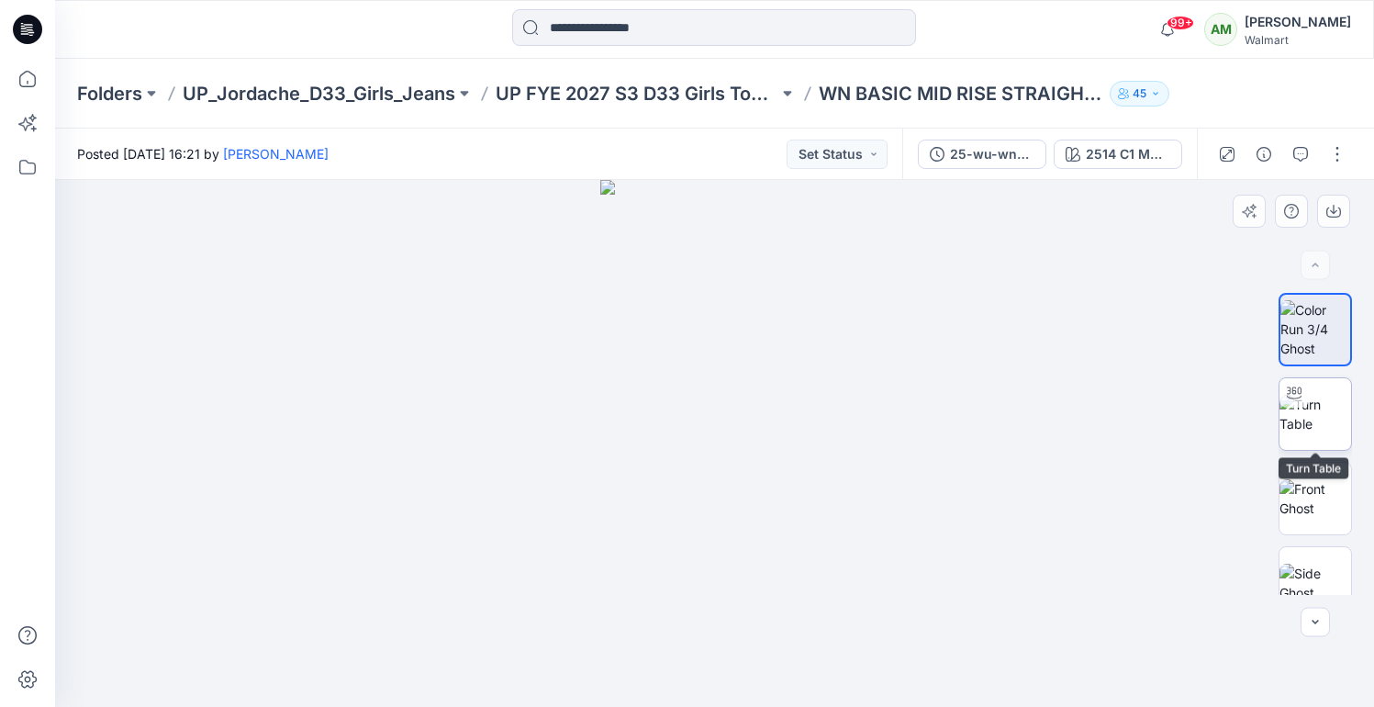
click at [1351, 405] on div at bounding box center [1315, 413] width 73 height 73
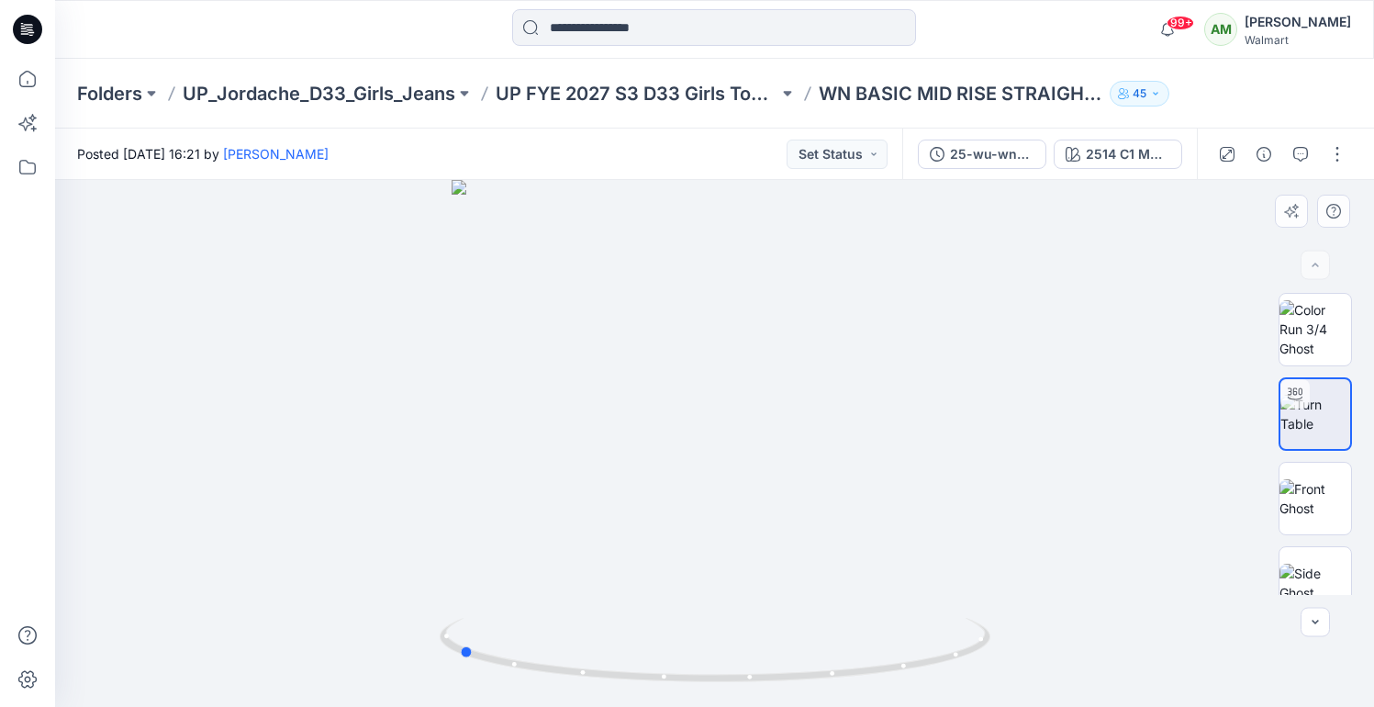
drag, startPoint x: 710, startPoint y: 673, endPoint x: 1007, endPoint y: 648, distance: 298.5
click at [1007, 648] on div at bounding box center [714, 443] width 1319 height 527
click at [466, 632] on icon at bounding box center [470, 631] width 11 height 11
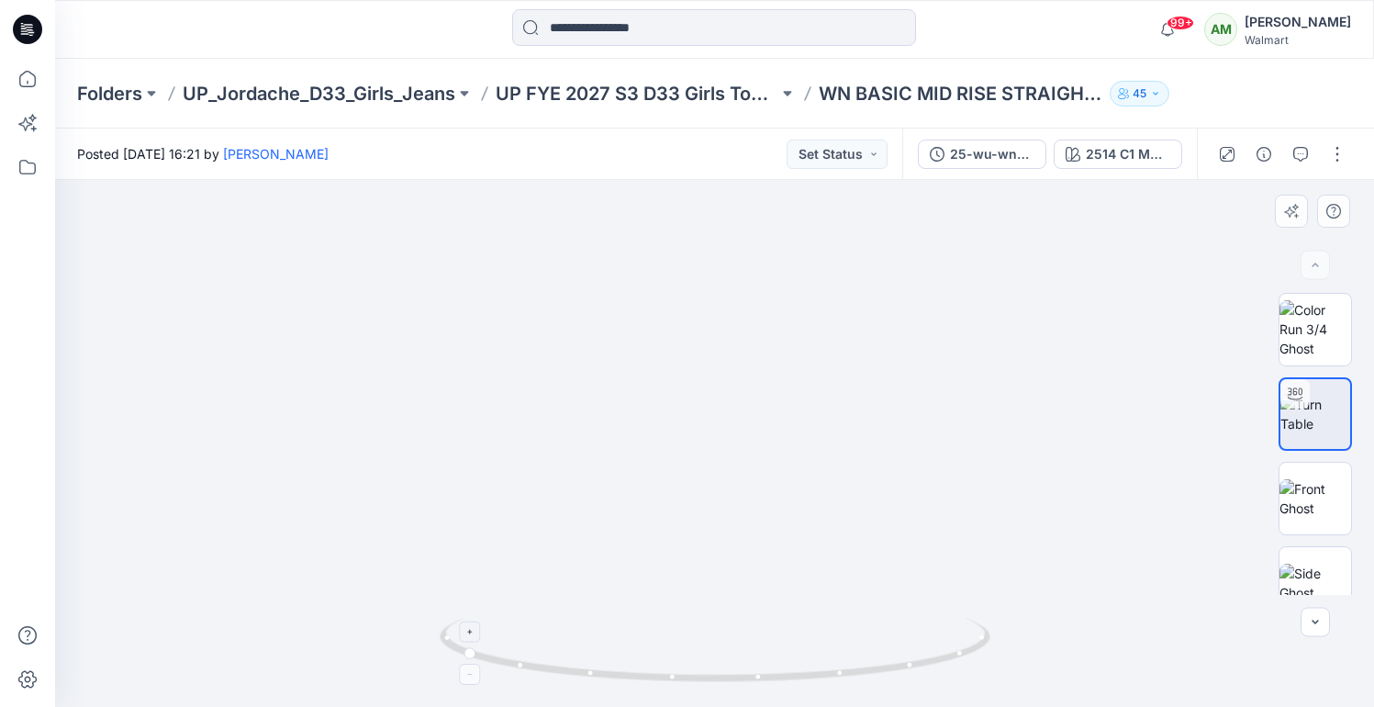
click at [466, 632] on icon at bounding box center [470, 631] width 11 height 11
drag, startPoint x: 746, startPoint y: 635, endPoint x: 746, endPoint y: 561, distance: 74.4
click at [746, 561] on div at bounding box center [714, 443] width 1319 height 527
drag, startPoint x: 768, startPoint y: 611, endPoint x: 768, endPoint y: 498, distance: 112.9
click at [768, 498] on div at bounding box center [714, 443] width 1319 height 527
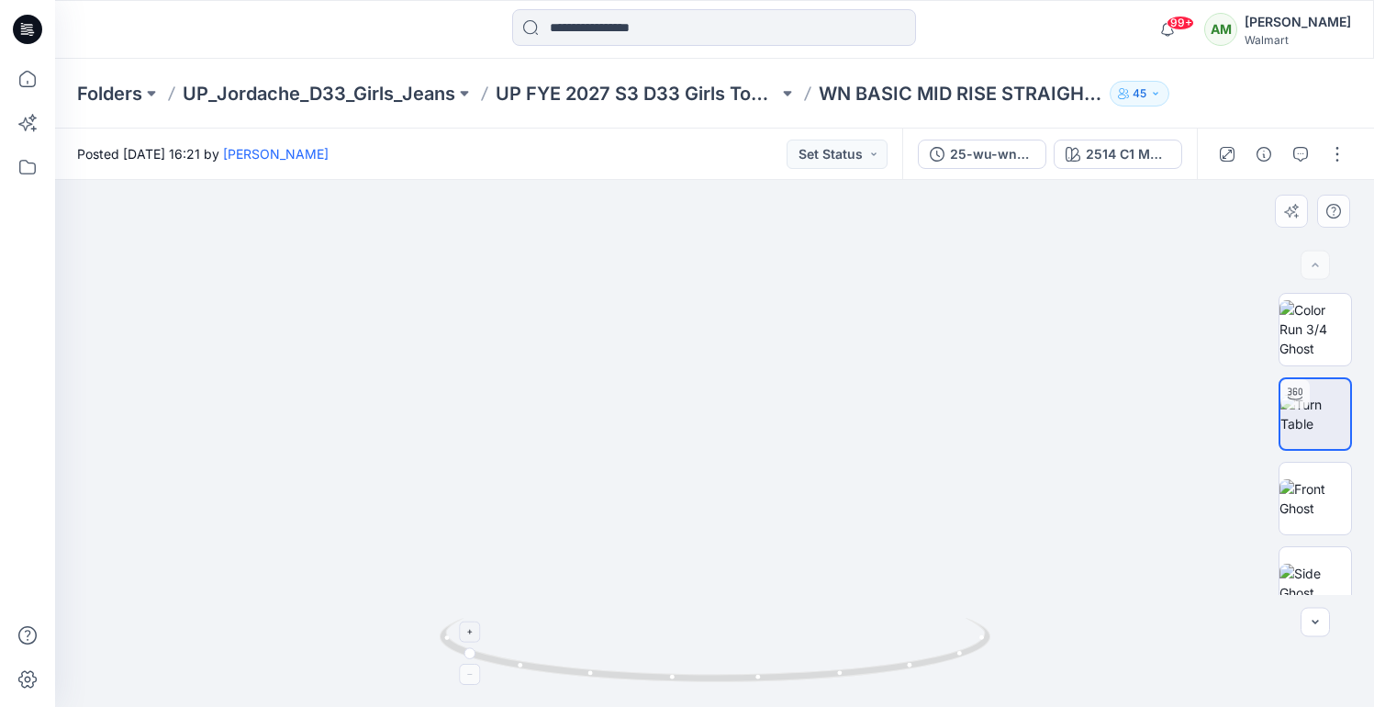
click at [468, 673] on icon at bounding box center [470, 674] width 11 height 11
drag, startPoint x: 684, startPoint y: 593, endPoint x: 684, endPoint y: 566, distance: 27.5
click at [684, 566] on img at bounding box center [714, 208] width 1385 height 998
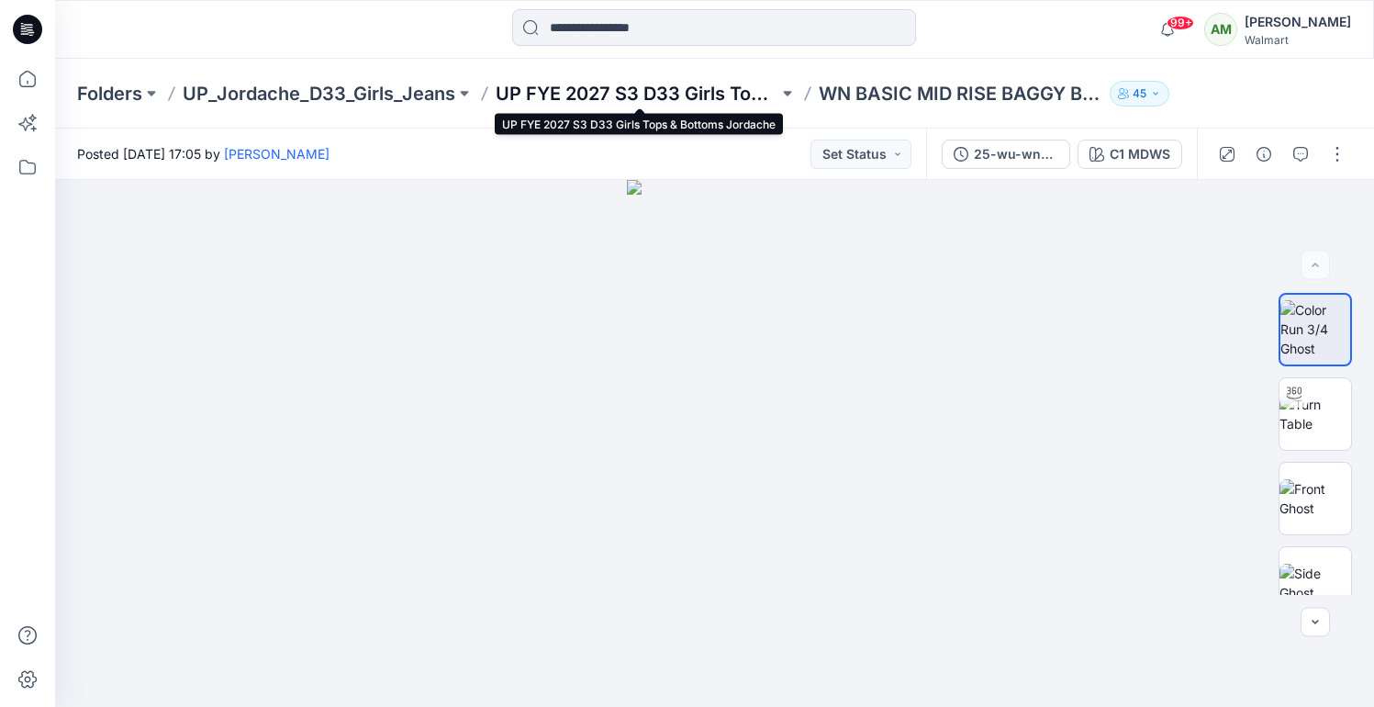
click at [699, 88] on p "UP FYE 2027 S3 D33 Girls Tops & Bottoms Jordache" at bounding box center [637, 94] width 283 height 26
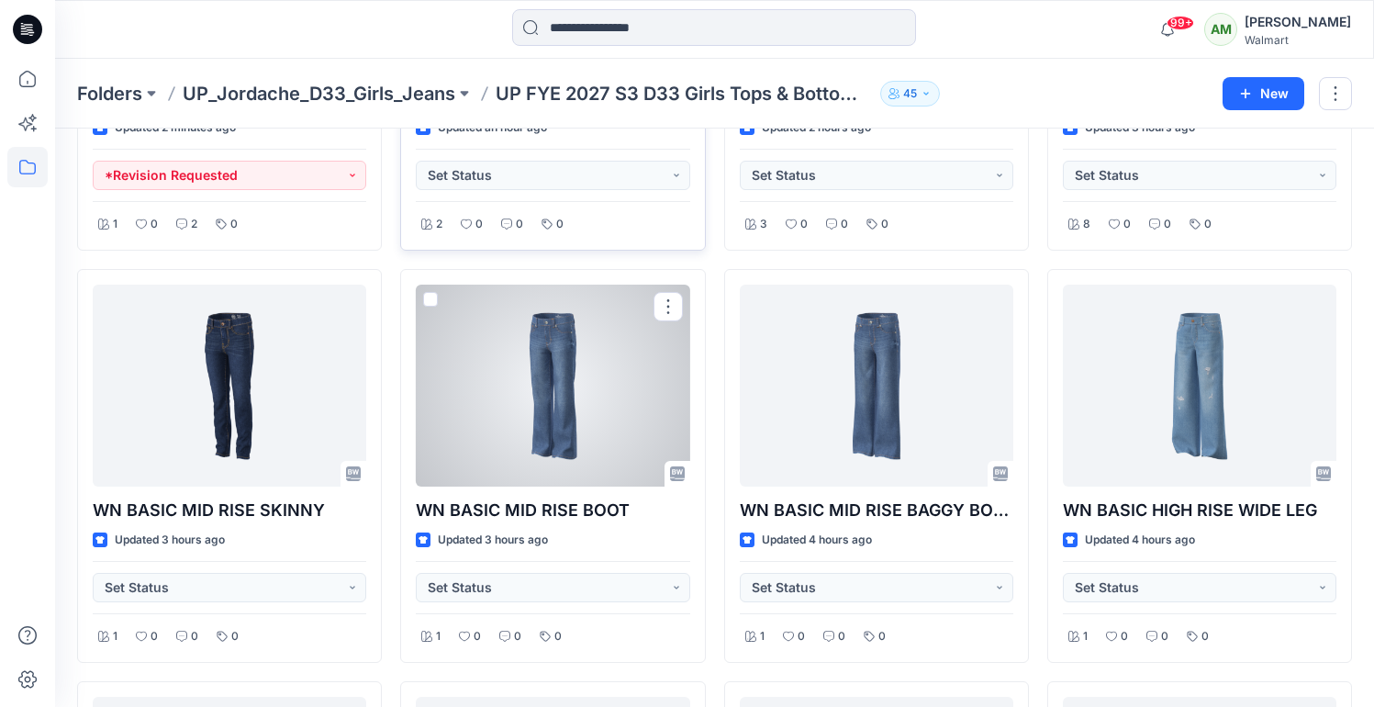
scroll to position [375, 0]
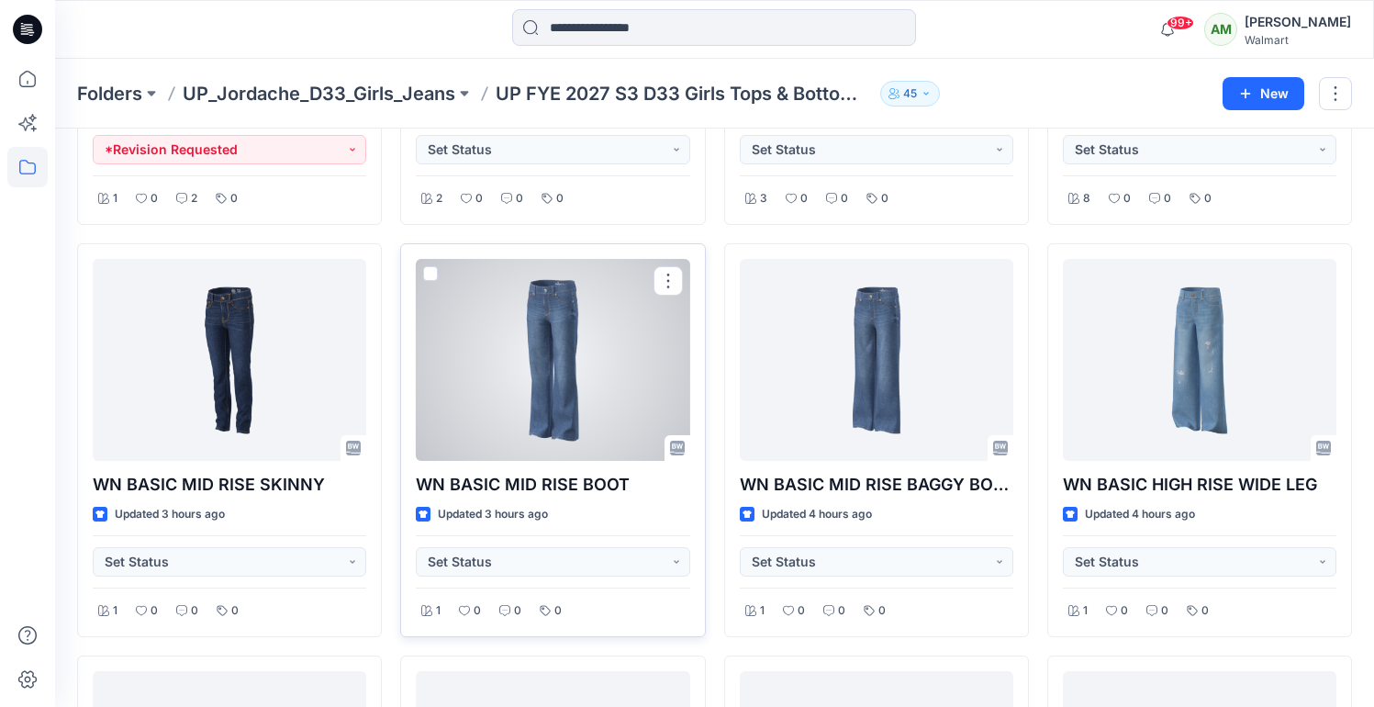
click at [579, 368] on div at bounding box center [553, 360] width 274 height 202
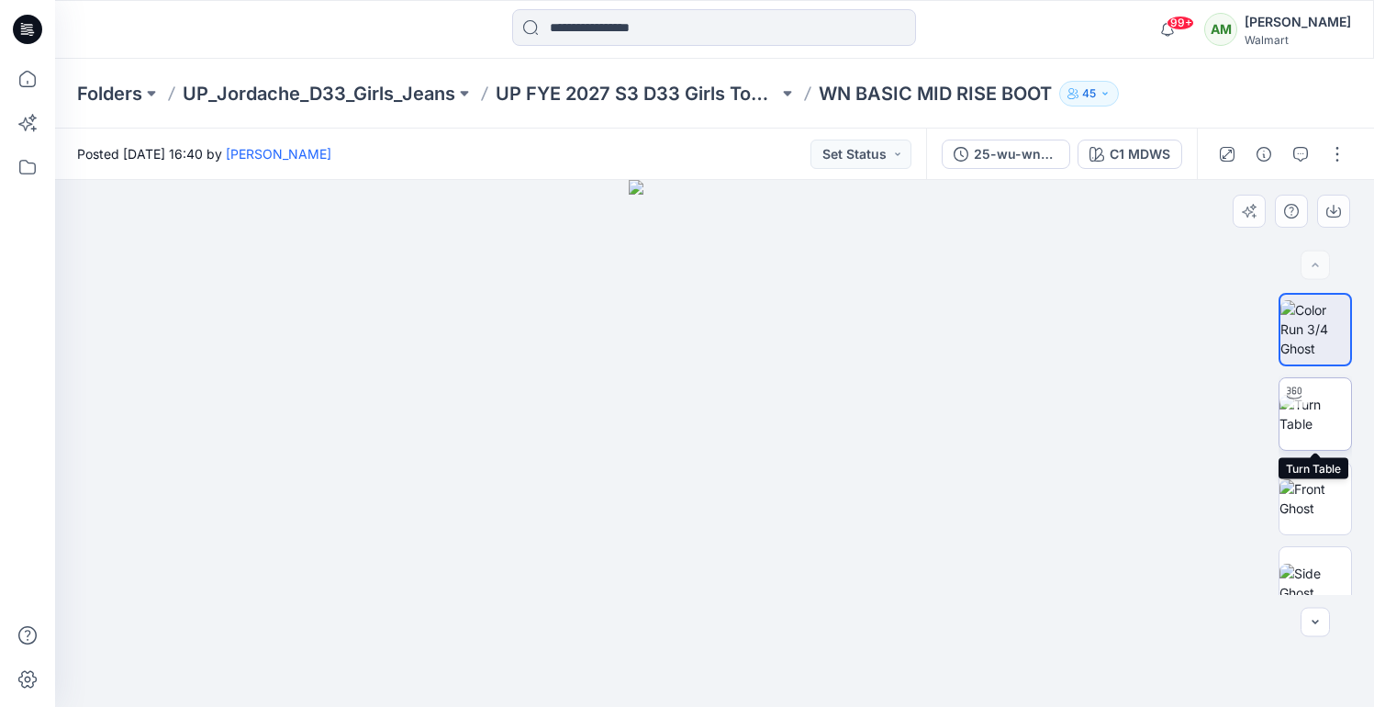
click at [1317, 429] on img at bounding box center [1316, 414] width 72 height 39
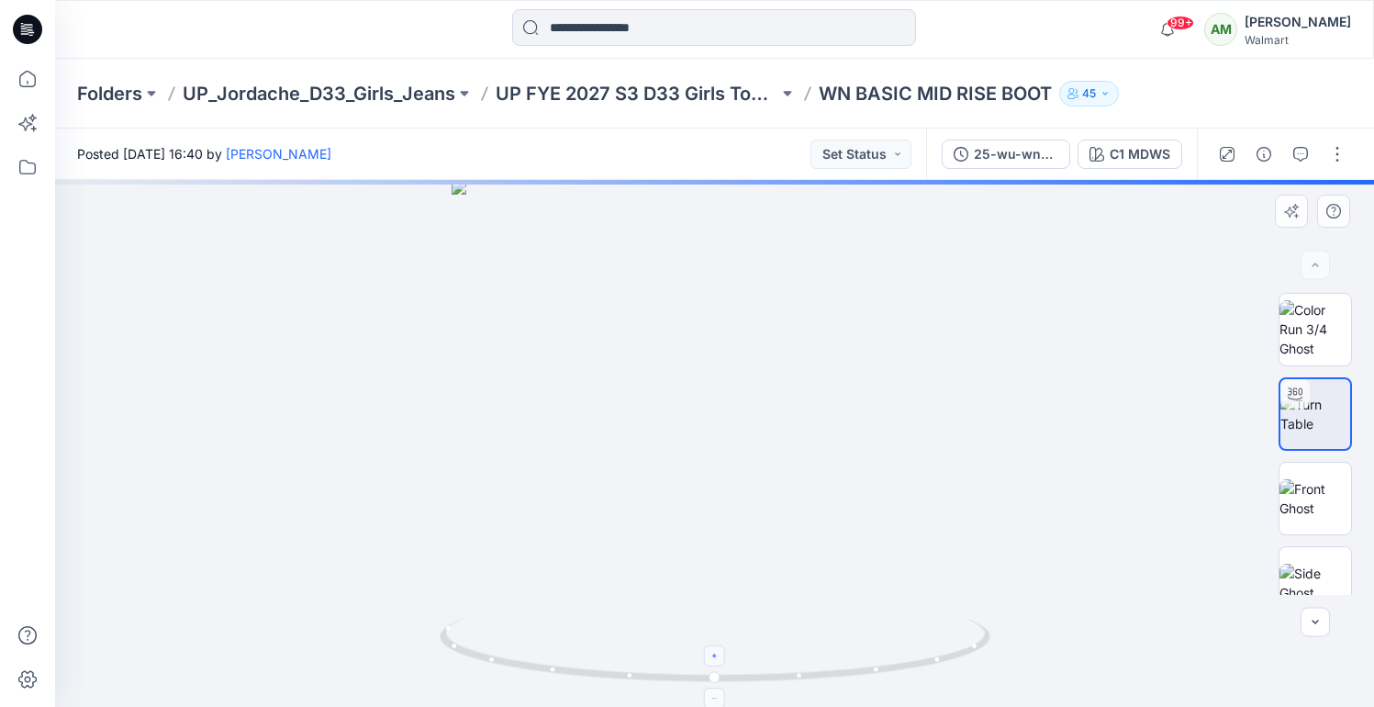
click at [719, 656] on icon at bounding box center [715, 656] width 11 height 11
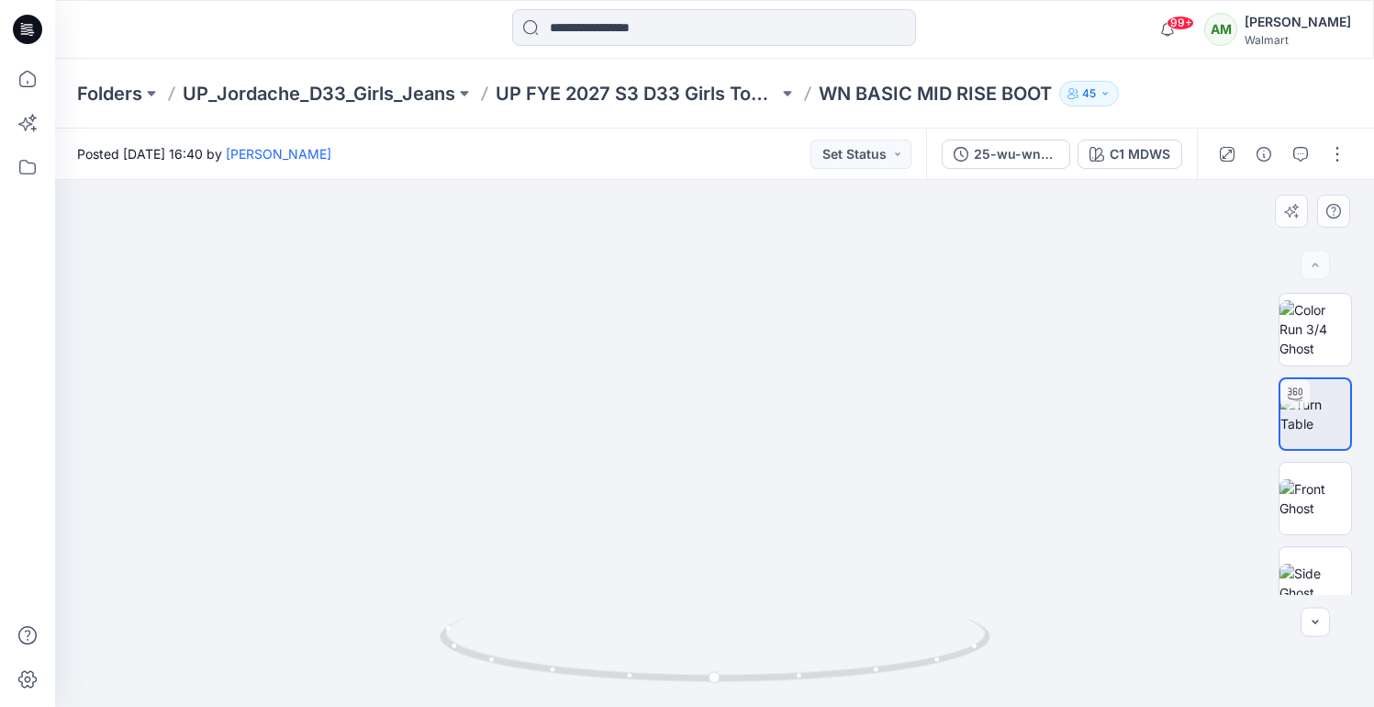
drag, startPoint x: 746, startPoint y: 470, endPoint x: 746, endPoint y: 408, distance: 62.4
click at [746, 408] on img at bounding box center [715, 311] width 791 height 791
drag, startPoint x: 713, startPoint y: 678, endPoint x: 699, endPoint y: 677, distance: 14.8
click at [699, 677] on circle at bounding box center [701, 677] width 11 height 11
click at [702, 654] on icon at bounding box center [701, 655] width 11 height 11
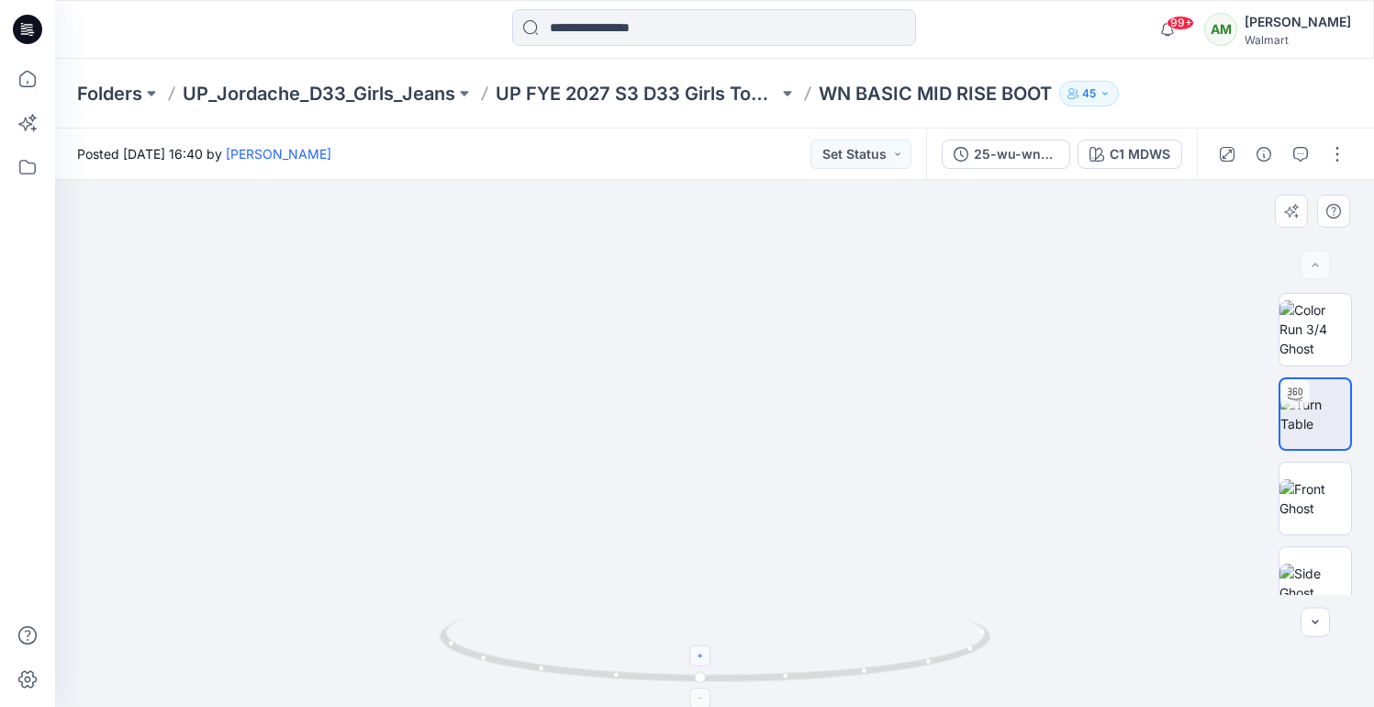
click at [702, 654] on icon at bounding box center [701, 655] width 11 height 11
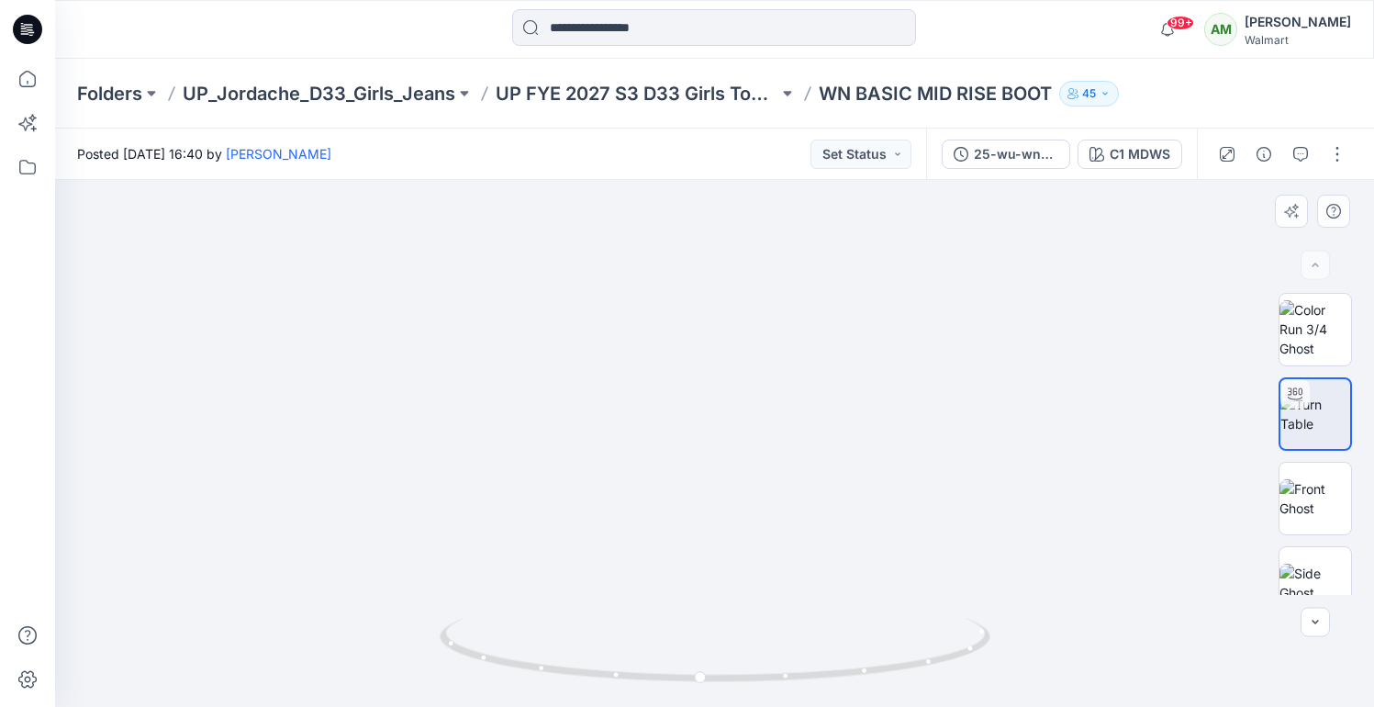
drag, startPoint x: 789, startPoint y: 412, endPoint x: 789, endPoint y: 469, distance: 56.9
drag, startPoint x: 778, startPoint y: 376, endPoint x: 778, endPoint y: 401, distance: 25.7
click at [699, 659] on icon at bounding box center [701, 655] width 11 height 11
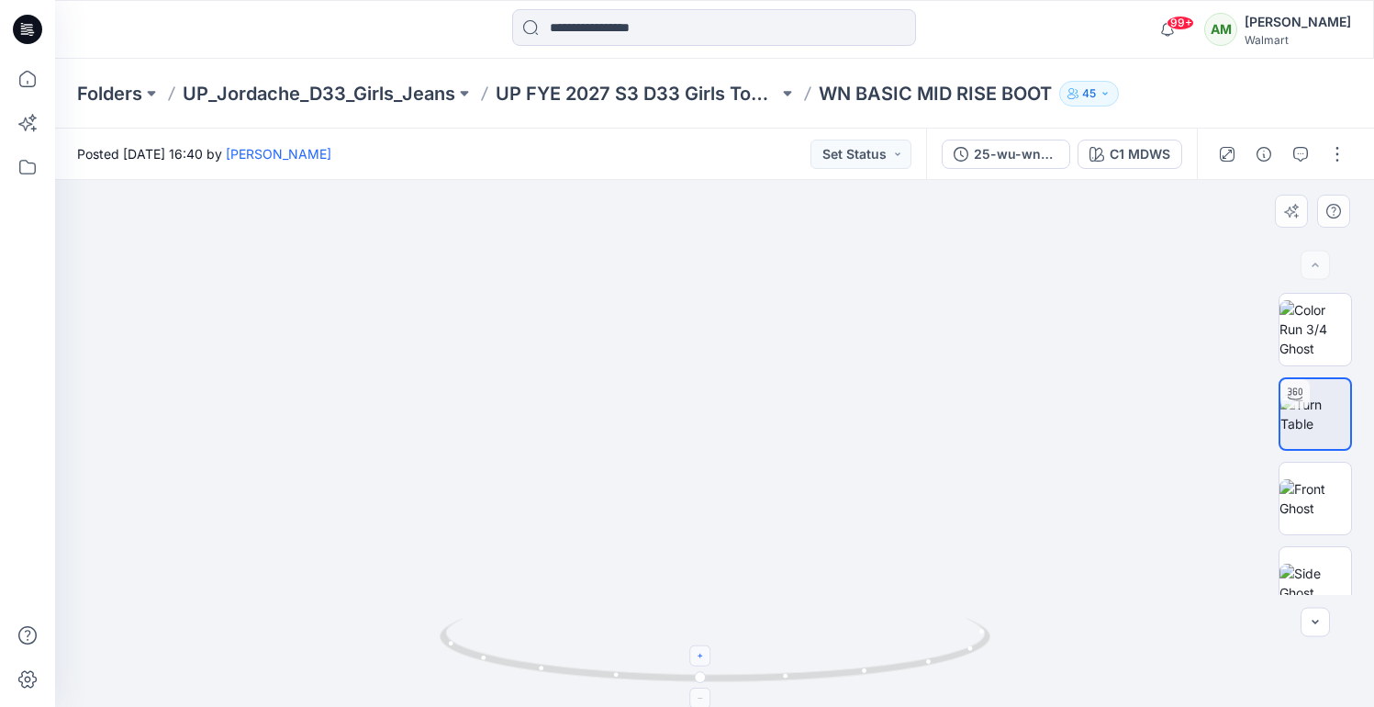
click at [699, 659] on icon at bounding box center [701, 655] width 11 height 11
drag, startPoint x: 785, startPoint y: 344, endPoint x: 781, endPoint y: 448, distance: 103.8
drag, startPoint x: 700, startPoint y: 679, endPoint x: 619, endPoint y: 665, distance: 82.1
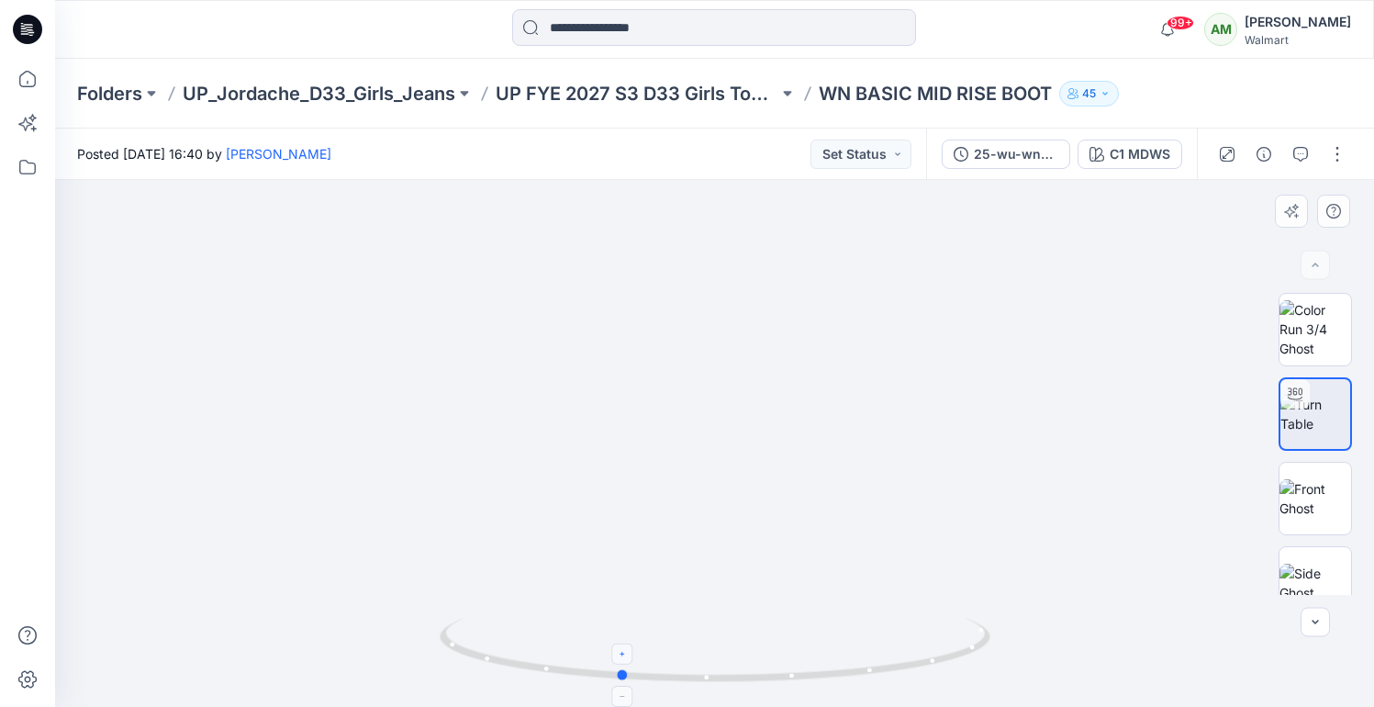
click at [619, 665] on icon at bounding box center [717, 652] width 555 height 69
drag, startPoint x: 628, startPoint y: 676, endPoint x: 500, endPoint y: 659, distance: 128.7
click at [500, 659] on icon at bounding box center [717, 652] width 555 height 69
click at [498, 680] on icon at bounding box center [499, 683] width 11 height 11
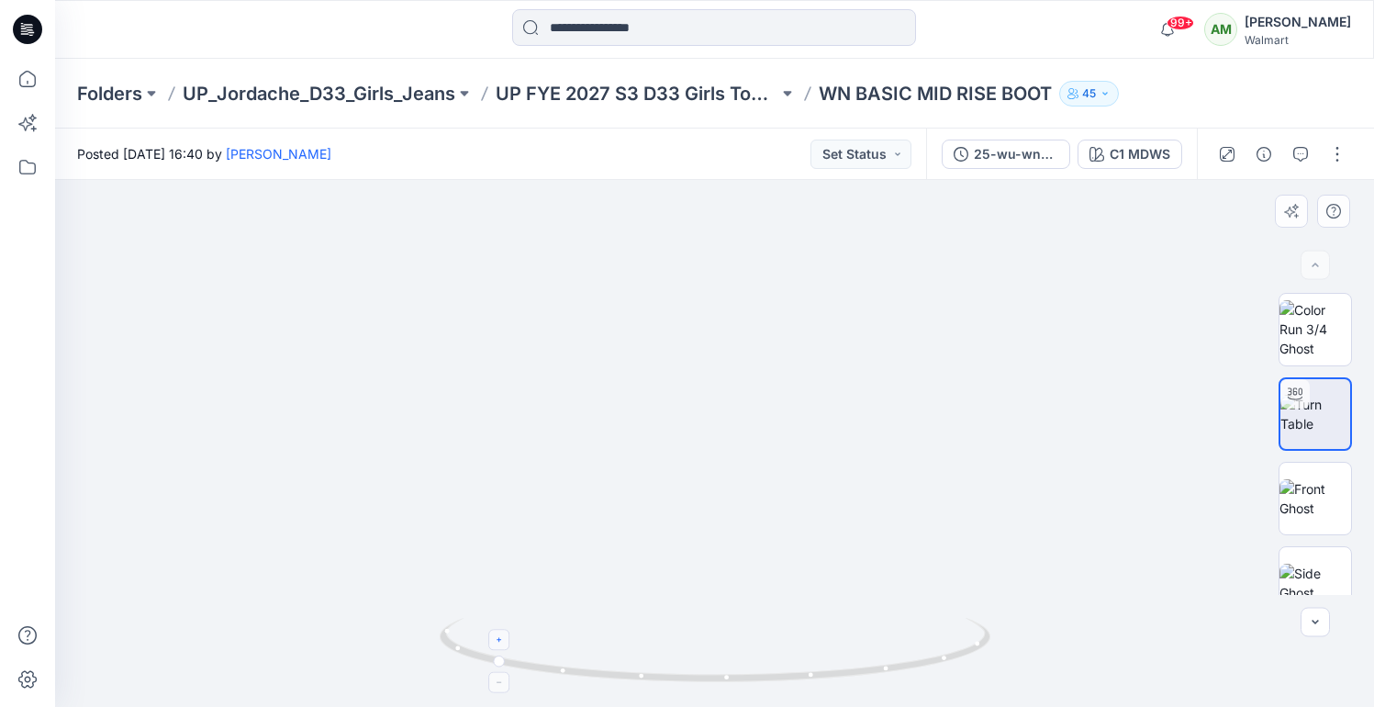
click at [498, 680] on icon at bounding box center [499, 683] width 11 height 11
drag, startPoint x: 763, startPoint y: 638, endPoint x: 760, endPoint y: 555, distance: 82.7
click at [760, 555] on div at bounding box center [714, 443] width 1319 height 527
click at [488, 680] on div at bounding box center [496, 681] width 21 height 21
drag, startPoint x: 756, startPoint y: 603, endPoint x: 757, endPoint y: 540, distance: 63.4
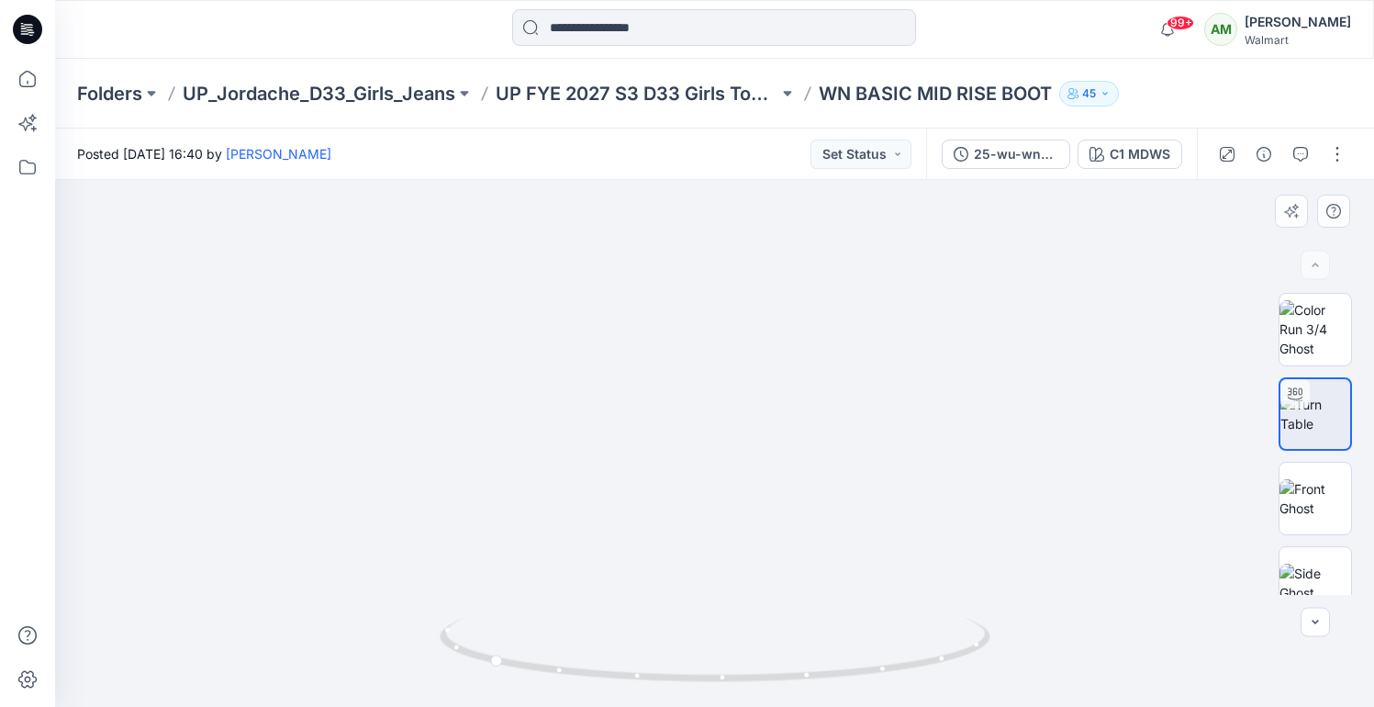
click at [757, 540] on img at bounding box center [714, 107] width 1253 height 1200
drag, startPoint x: 491, startPoint y: 663, endPoint x: 580, endPoint y: 661, distance: 89.1
click at [580, 661] on icon at bounding box center [717, 652] width 555 height 69
drag, startPoint x: 585, startPoint y: 682, endPoint x: 695, endPoint y: 678, distance: 110.3
click at [695, 678] on icon at bounding box center [717, 652] width 555 height 69
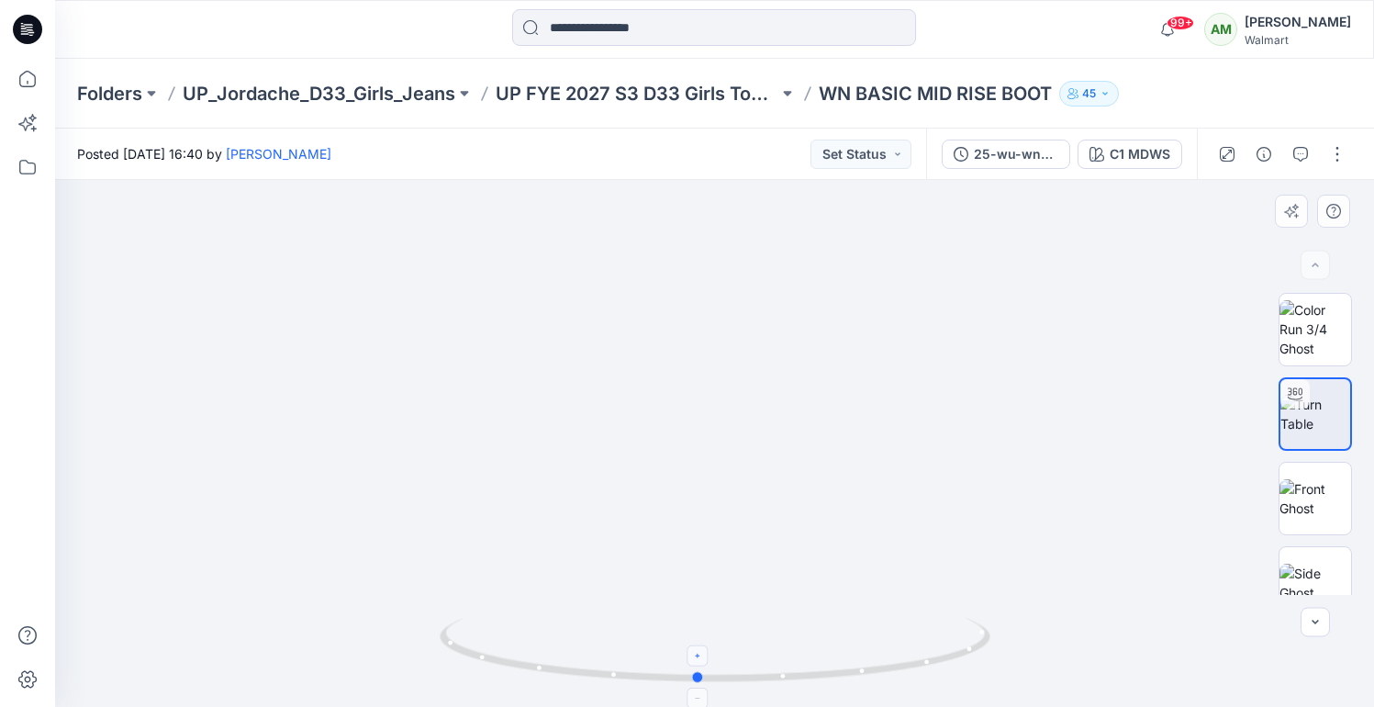
drag, startPoint x: 691, startPoint y: 677, endPoint x: 701, endPoint y: 693, distance: 18.9
click at [701, 687] on icon at bounding box center [717, 652] width 555 height 69
click at [704, 677] on icon at bounding box center [717, 652] width 555 height 69
click at [709, 675] on circle at bounding box center [706, 677] width 11 height 11
drag, startPoint x: 709, startPoint y: 675, endPoint x: 615, endPoint y: 667, distance: 93.9
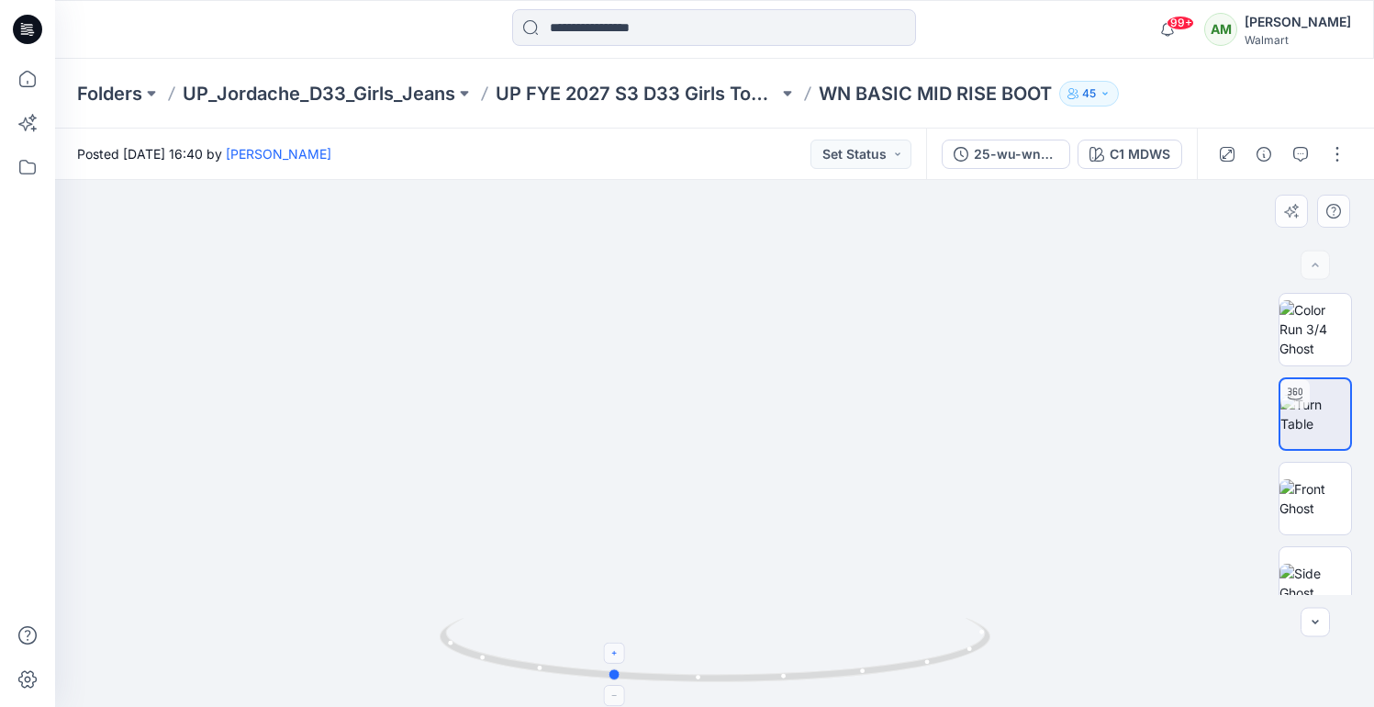
click at [615, 667] on icon at bounding box center [717, 652] width 555 height 69
drag, startPoint x: 613, startPoint y: 676, endPoint x: 495, endPoint y: 646, distance: 122.0
click at [495, 646] on icon at bounding box center [717, 652] width 555 height 69
drag, startPoint x: 495, startPoint y: 646, endPoint x: 519, endPoint y: 659, distance: 27.1
click at [519, 659] on icon at bounding box center [717, 652] width 555 height 69
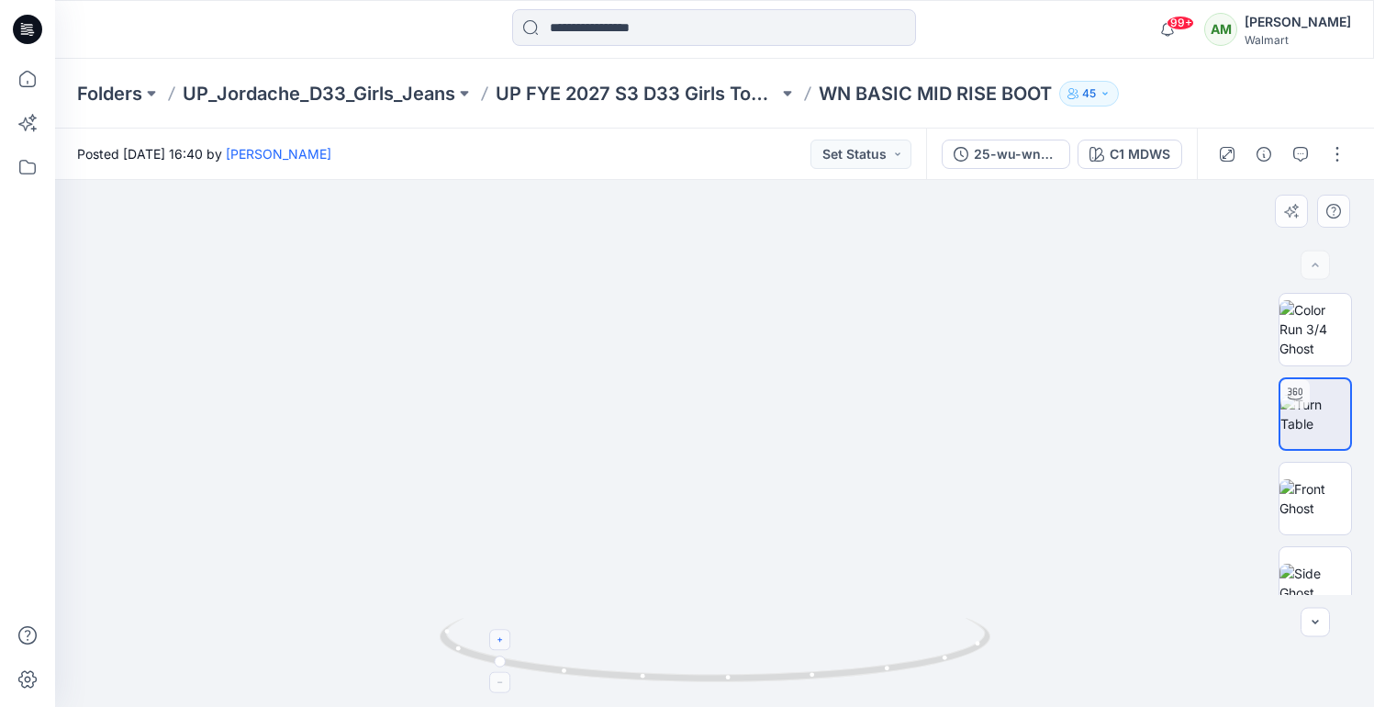
click at [496, 682] on icon at bounding box center [500, 683] width 11 height 11
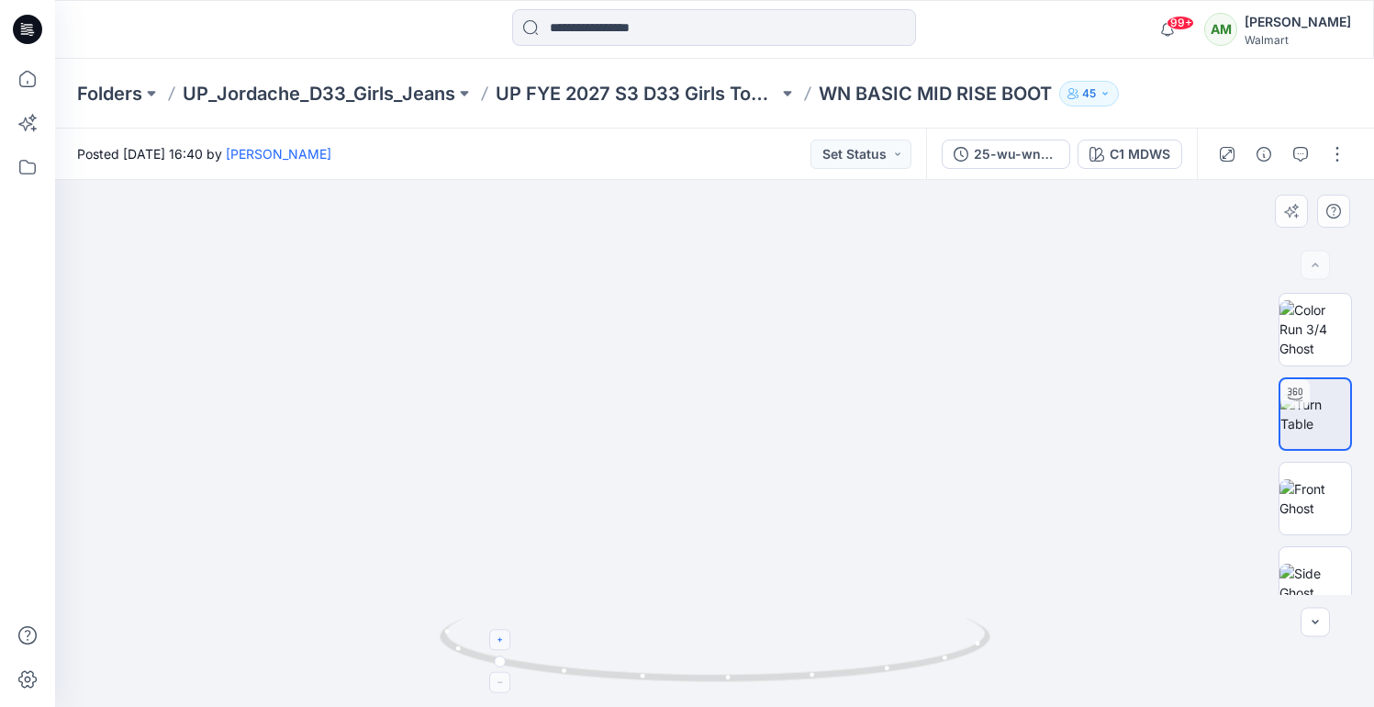
click at [496, 682] on icon at bounding box center [500, 683] width 11 height 11
drag, startPoint x: 499, startPoint y: 659, endPoint x: 549, endPoint y: 661, distance: 50.5
click at [549, 661] on icon at bounding box center [717, 652] width 555 height 69
drag, startPoint x: 550, startPoint y: 669, endPoint x: 627, endPoint y: 671, distance: 77.1
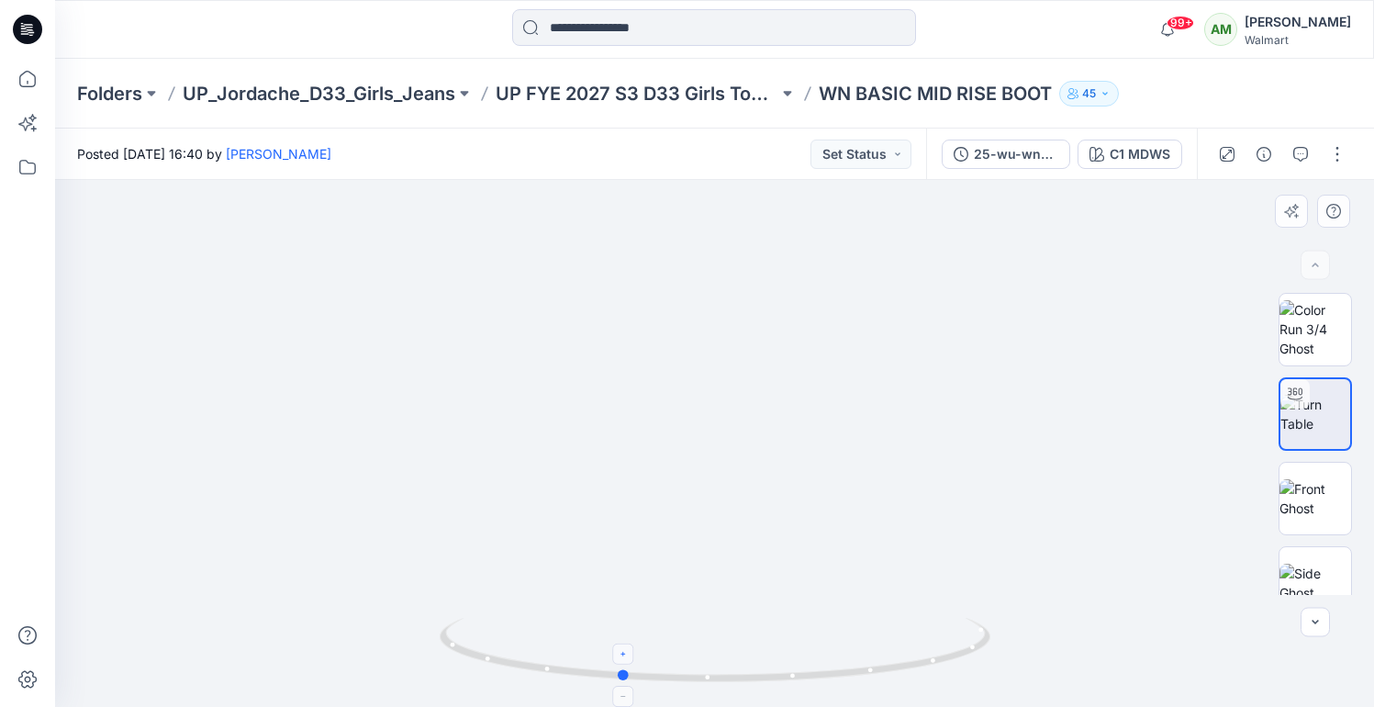
click at [627, 671] on circle at bounding box center [623, 674] width 11 height 11
click at [621, 694] on icon at bounding box center [623, 696] width 11 height 11
drag, startPoint x: 812, startPoint y: 605, endPoint x: 812, endPoint y: 579, distance: 25.7
click at [812, 579] on img at bounding box center [714, 125] width 1187 height 1165
click at [616, 694] on div at bounding box center [623, 696] width 21 height 21
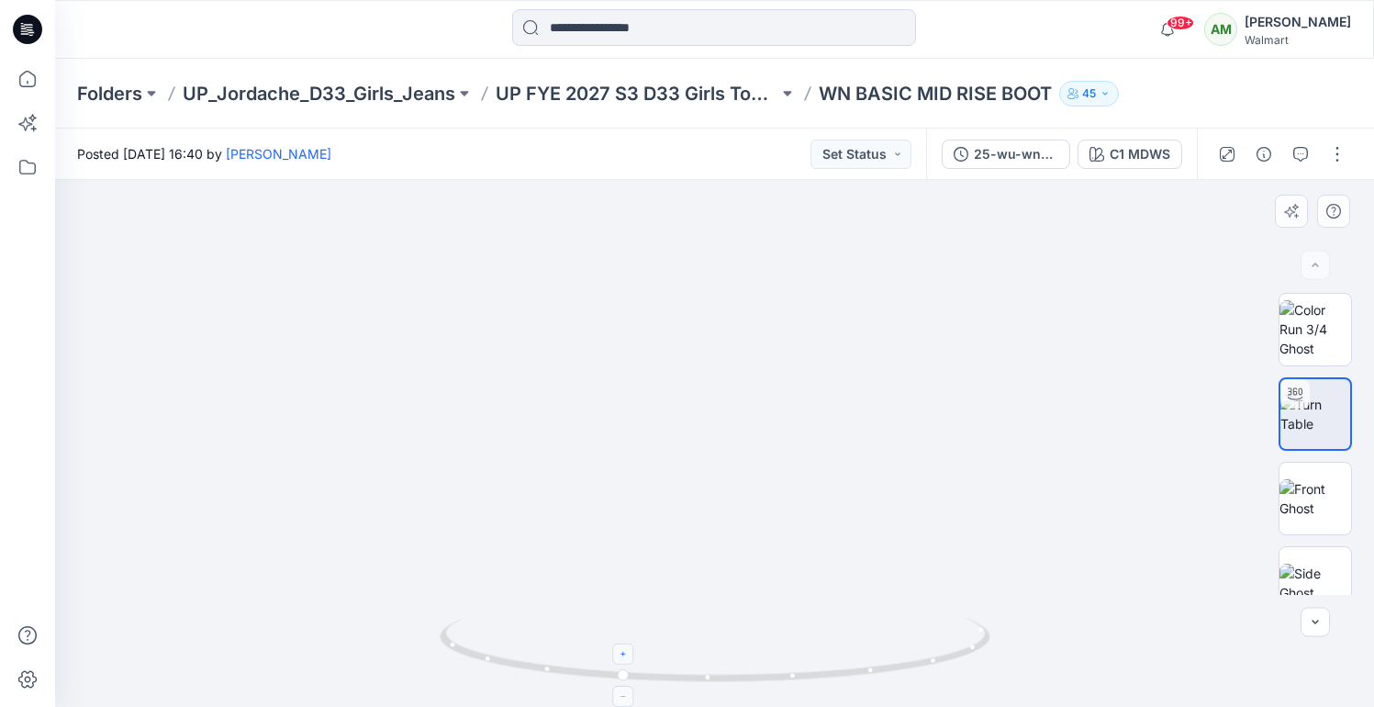
click at [616, 694] on div at bounding box center [623, 696] width 21 height 21
drag, startPoint x: 623, startPoint y: 677, endPoint x: 709, endPoint y: 677, distance: 85.4
click at [709, 677] on circle at bounding box center [706, 677] width 11 height 11
drag, startPoint x: 709, startPoint y: 677, endPoint x: 620, endPoint y: 669, distance: 89.4
click at [620, 669] on circle at bounding box center [619, 674] width 11 height 11
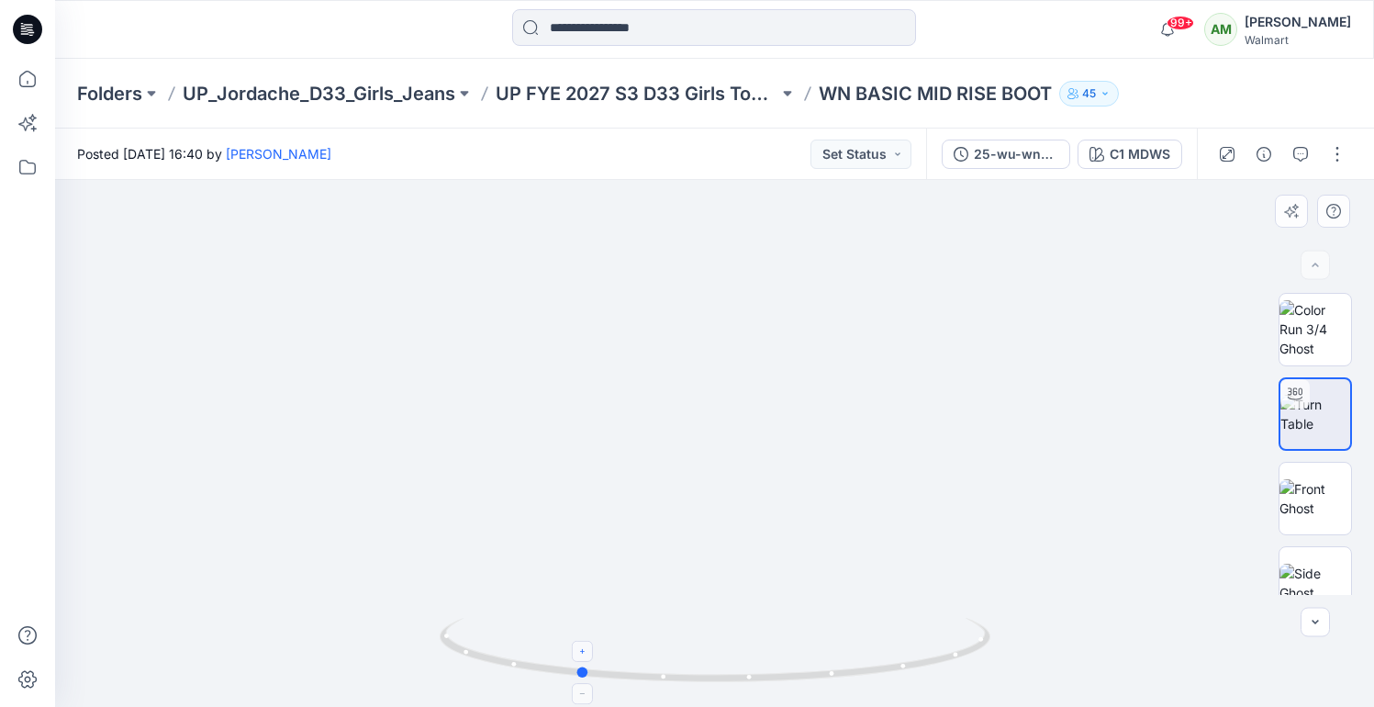
drag, startPoint x: 622, startPoint y: 677, endPoint x: 584, endPoint y: 670, distance: 39.1
click at [584, 670] on circle at bounding box center [582, 672] width 11 height 11
click at [581, 653] on icon at bounding box center [582, 650] width 11 height 11
drag, startPoint x: 773, startPoint y: 395, endPoint x: 773, endPoint y: 407, distance: 11.9
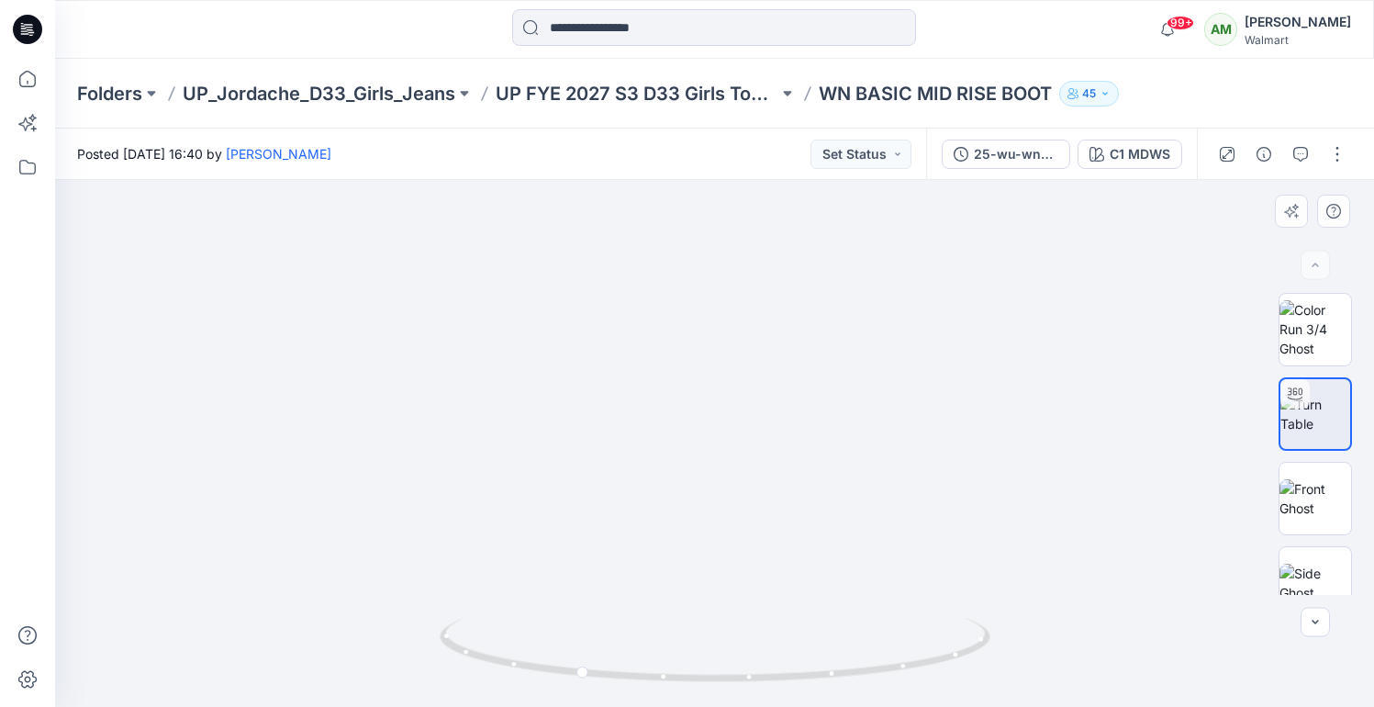
click at [773, 407] on img at bounding box center [714, 162] width 1121 height 1089
drag, startPoint x: 579, startPoint y: 673, endPoint x: 723, endPoint y: 660, distance: 143.8
click at [723, 660] on icon at bounding box center [717, 652] width 555 height 69
drag, startPoint x: 722, startPoint y: 677, endPoint x: 476, endPoint y: 649, distance: 247.6
click at [476, 649] on icon at bounding box center [717, 652] width 555 height 69
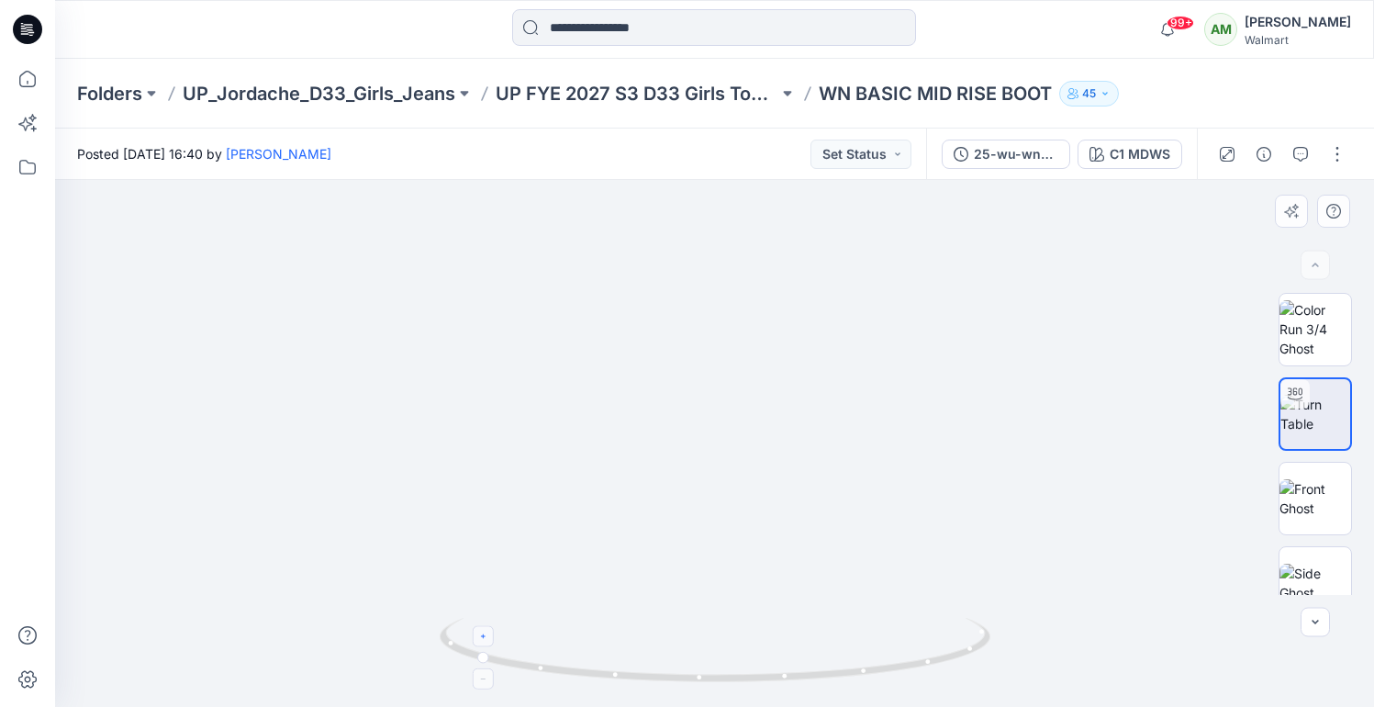
click at [484, 641] on icon at bounding box center [482, 636] width 11 height 11
drag, startPoint x: 671, startPoint y: 403, endPoint x: 675, endPoint y: 515, distance: 112.1
click at [675, 515] on img at bounding box center [714, 102] width 1253 height 1209
click at [484, 634] on icon at bounding box center [482, 636] width 11 height 11
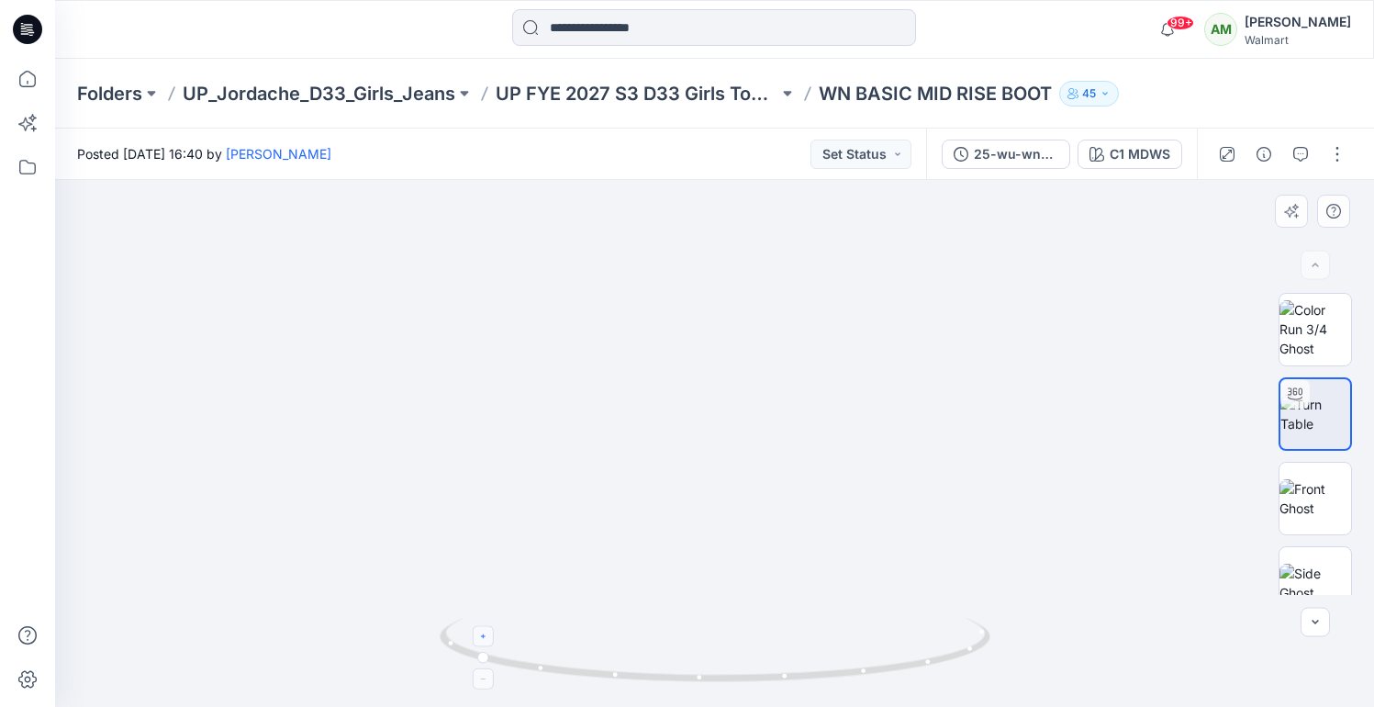
click at [484, 634] on icon at bounding box center [482, 636] width 11 height 11
drag, startPoint x: 708, startPoint y: 406, endPoint x: 708, endPoint y: 479, distance: 73.4
click at [708, 479] on img at bounding box center [715, 10] width 1715 height 1394
drag, startPoint x: 477, startPoint y: 661, endPoint x: 492, endPoint y: 657, distance: 16.0
click at [492, 657] on icon at bounding box center [717, 652] width 555 height 69
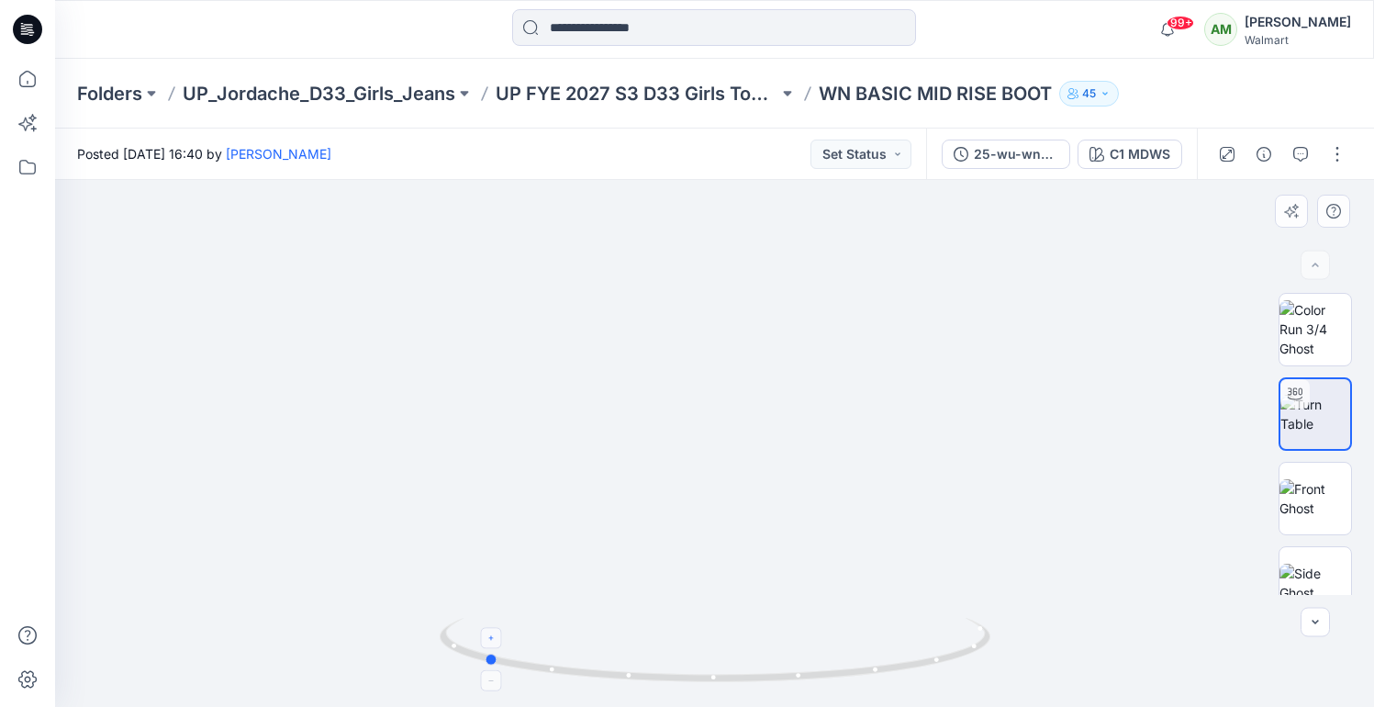
drag, startPoint x: 500, startPoint y: 661, endPoint x: 493, endPoint y: 654, distance: 10.4
click at [493, 654] on icon at bounding box center [717, 652] width 555 height 69
drag, startPoint x: 491, startPoint y: 656, endPoint x: 565, endPoint y: 662, distance: 73.7
click at [565, 662] on icon at bounding box center [717, 652] width 555 height 69
drag, startPoint x: 565, startPoint y: 667, endPoint x: 503, endPoint y: 657, distance: 62.2
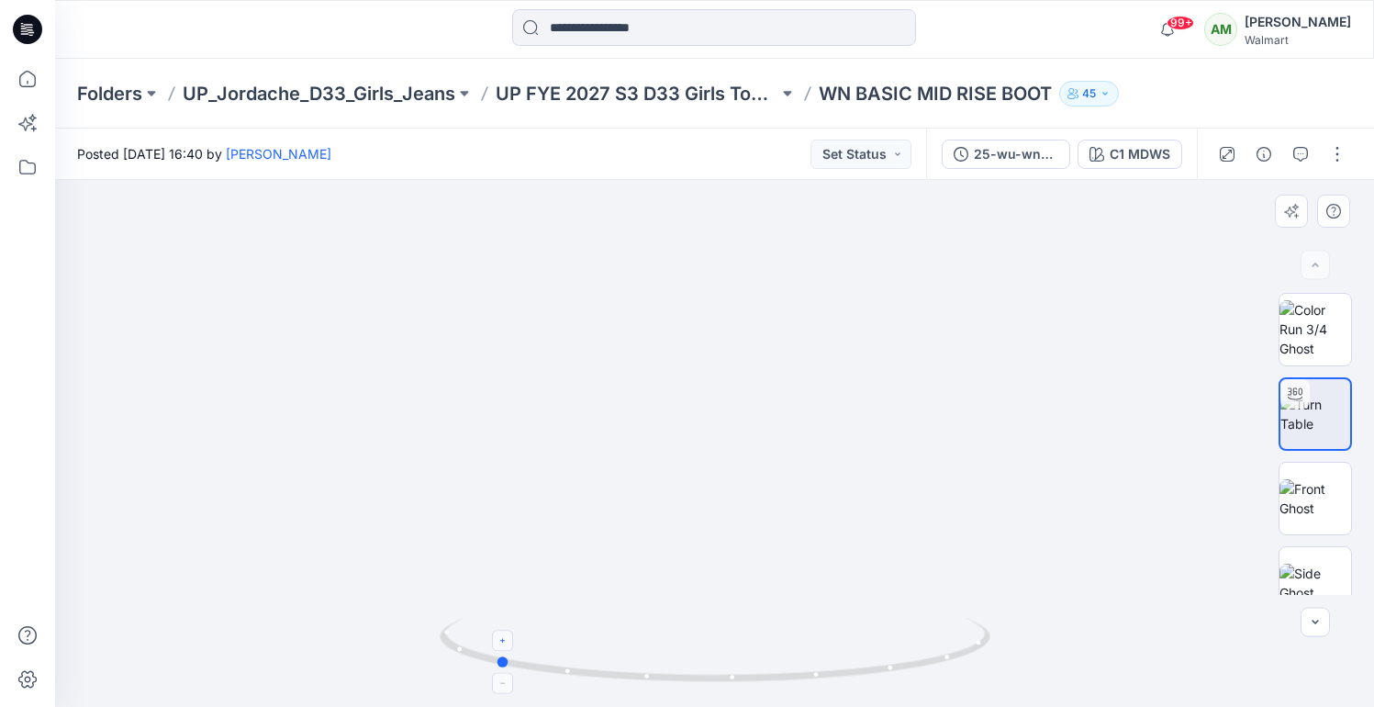
click at [503, 657] on circle at bounding box center [503, 661] width 11 height 11
click at [505, 645] on icon at bounding box center [503, 640] width 11 height 11
drag, startPoint x: 630, startPoint y: 386, endPoint x: 631, endPoint y: 435, distance: 49.6
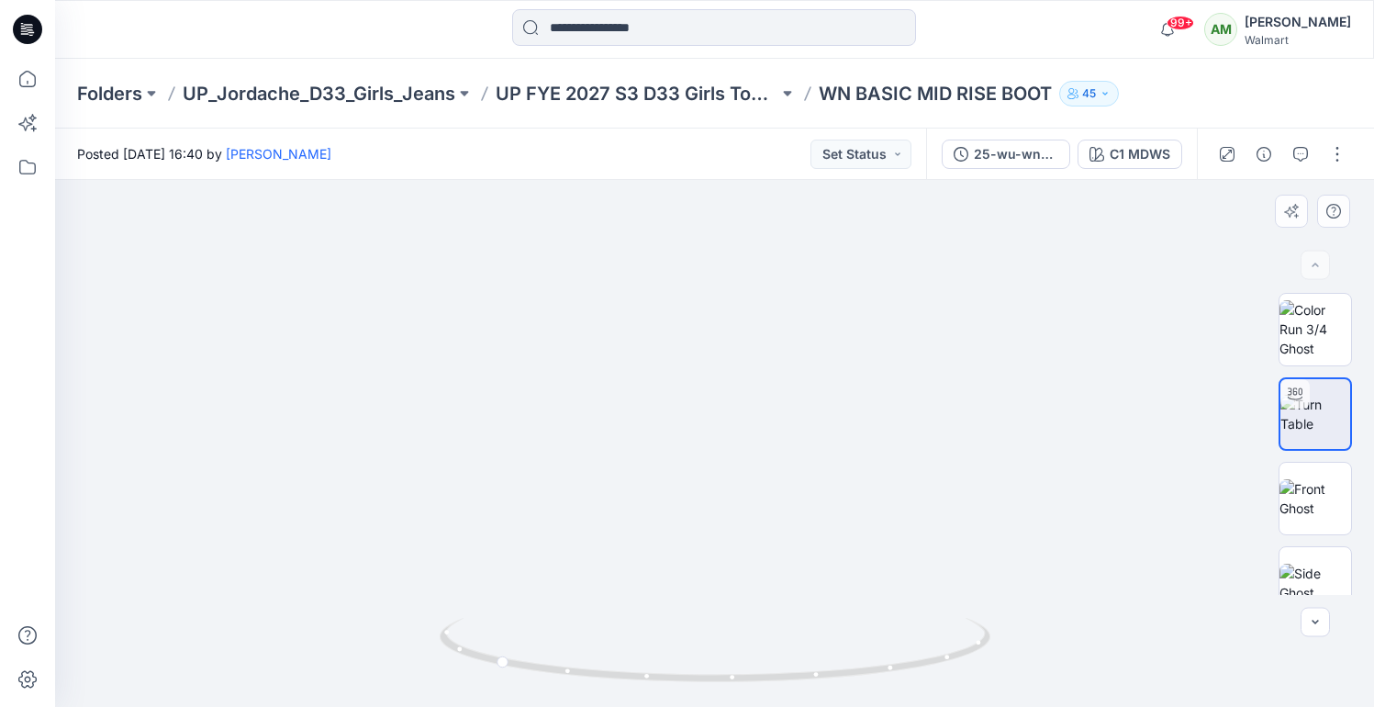
click at [503, 644] on icon at bounding box center [503, 640] width 11 height 11
drag, startPoint x: 510, startPoint y: 667, endPoint x: 540, endPoint y: 667, distance: 30.3
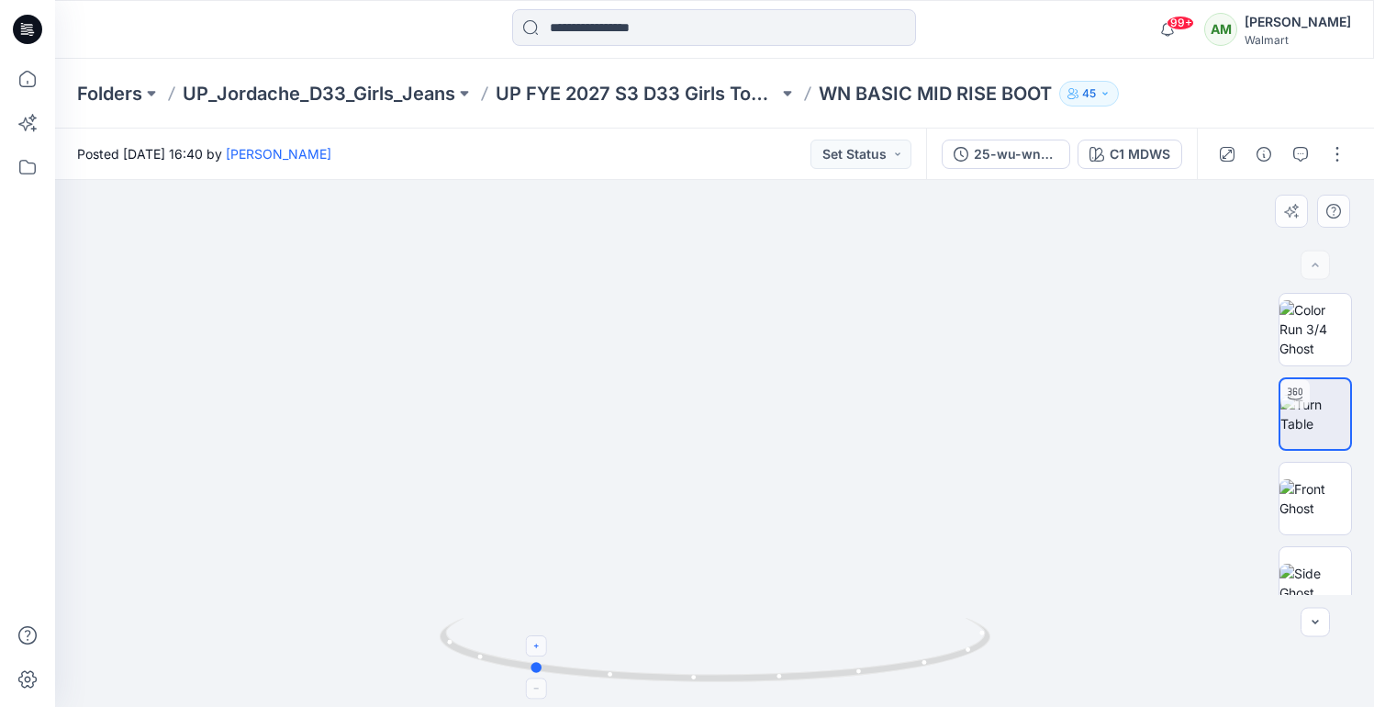
click at [540, 667] on icon at bounding box center [717, 652] width 555 height 69
click at [537, 643] on icon at bounding box center [536, 646] width 11 height 11
drag, startPoint x: 737, startPoint y: 373, endPoint x: 722, endPoint y: 442, distance: 70.6
drag, startPoint x: 534, startPoint y: 665, endPoint x: 499, endPoint y: 660, distance: 35.2
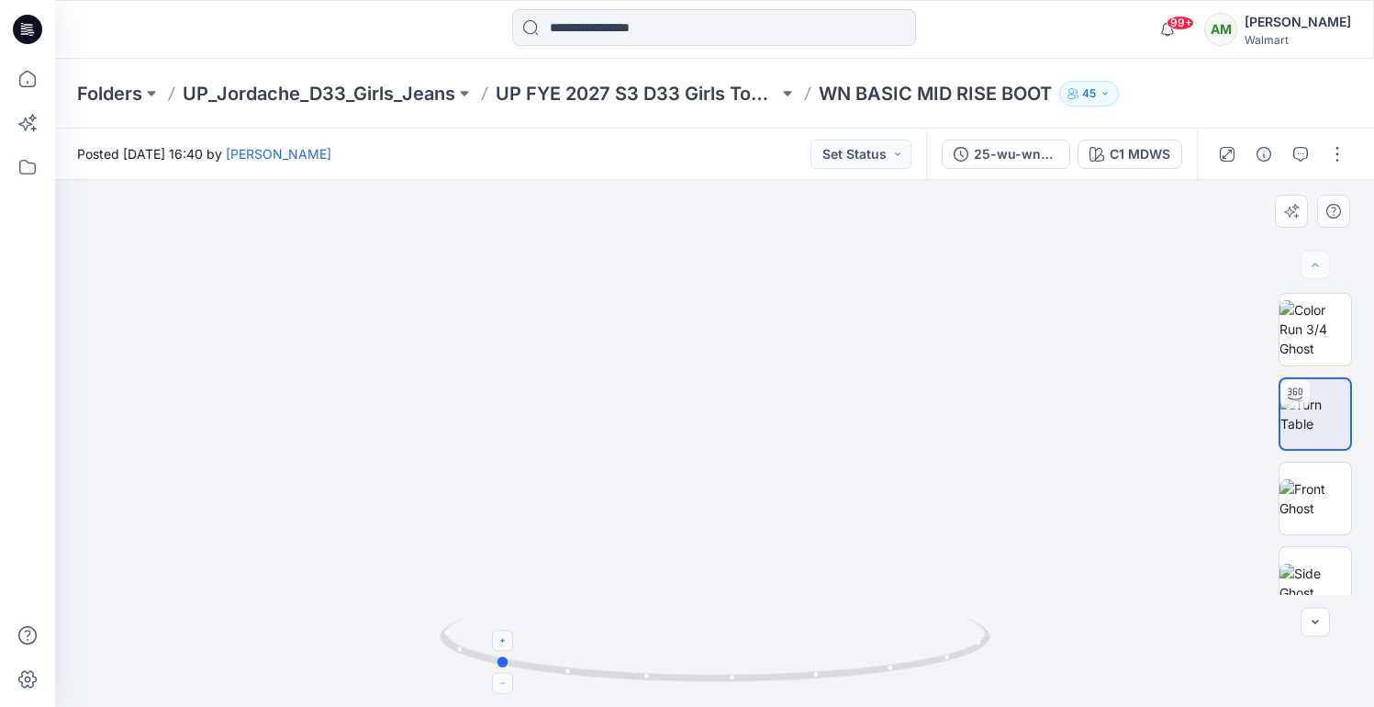
click at [499, 660] on circle at bounding box center [503, 661] width 11 height 11
click at [503, 688] on icon at bounding box center [503, 683] width 11 height 11
drag, startPoint x: 504, startPoint y: 667, endPoint x: 707, endPoint y: 662, distance: 203.0
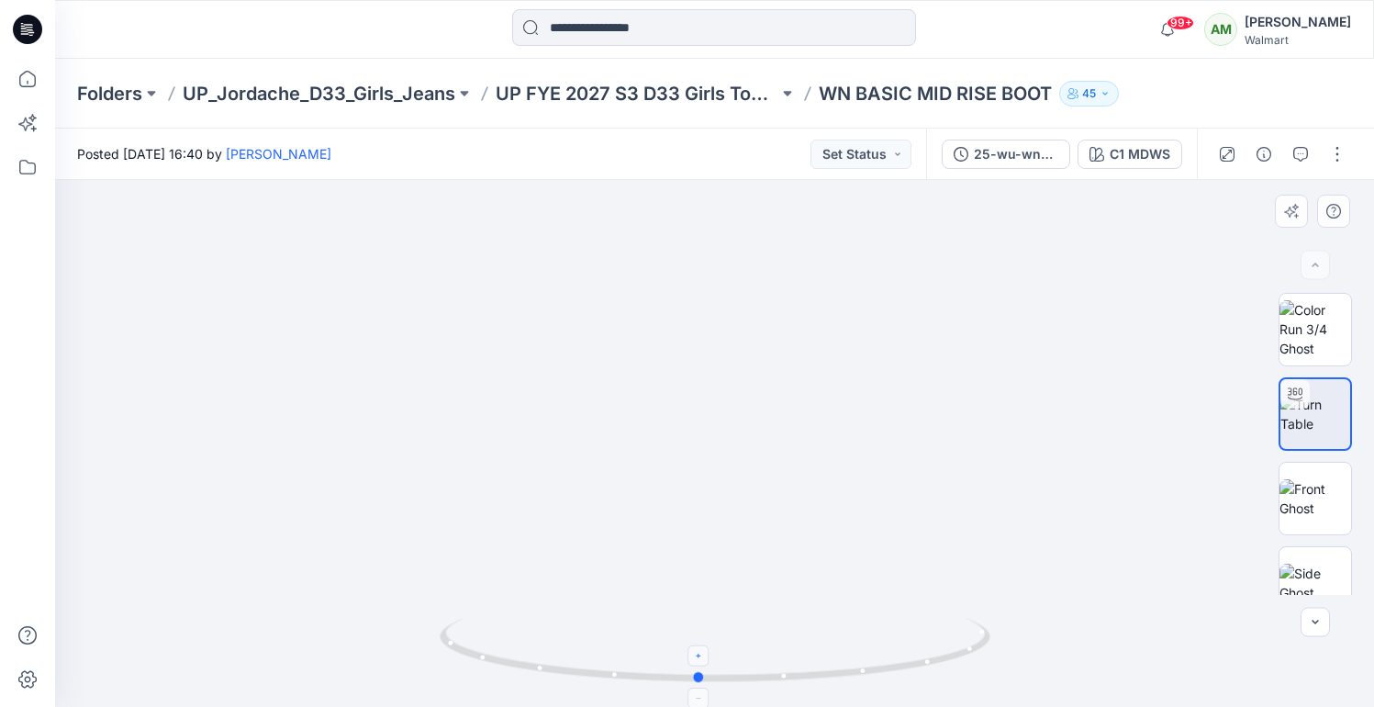
click at [707, 662] on icon at bounding box center [717, 652] width 555 height 69
drag, startPoint x: 703, startPoint y: 678, endPoint x: 493, endPoint y: 654, distance: 211.7
click at [493, 654] on icon at bounding box center [717, 652] width 555 height 69
click at [494, 679] on icon at bounding box center [495, 682] width 11 height 11
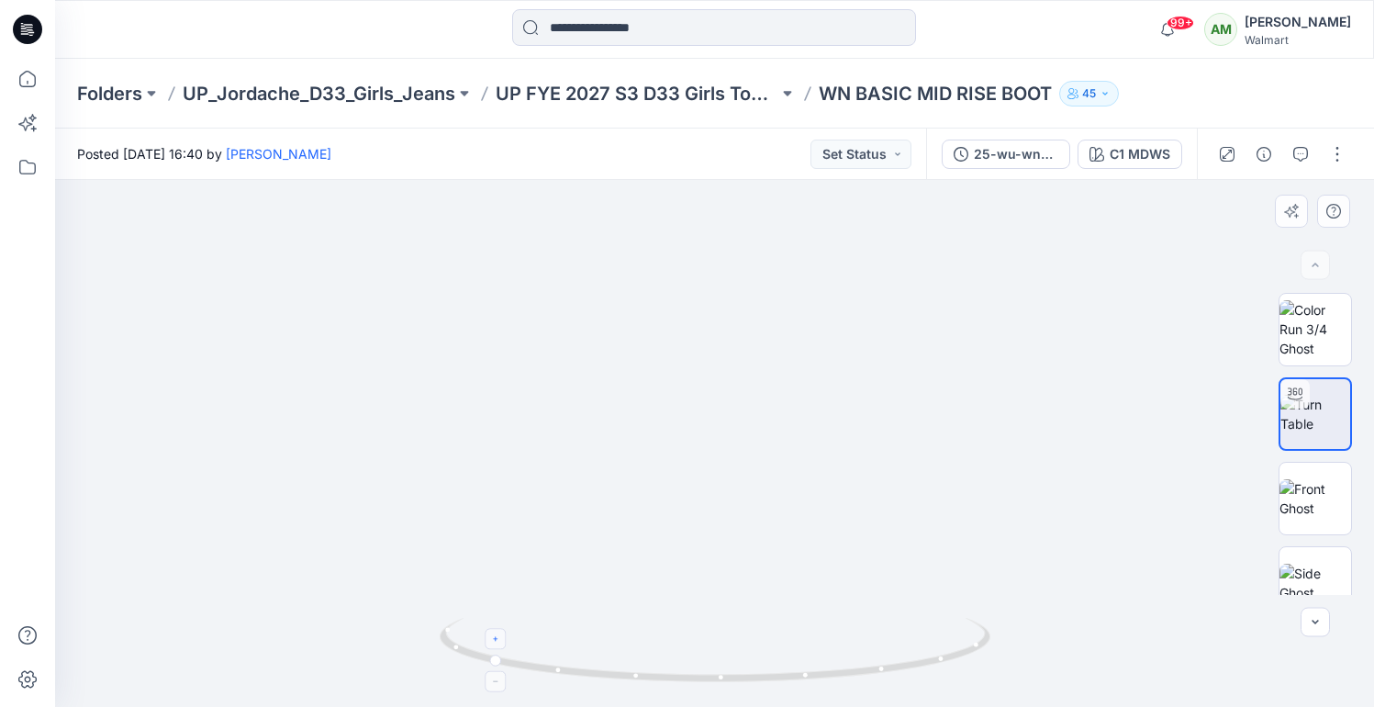
click at [494, 679] on icon at bounding box center [495, 682] width 11 height 11
drag, startPoint x: 695, startPoint y: 637, endPoint x: 695, endPoint y: 495, distance: 142.3
click at [695, 495] on div at bounding box center [714, 443] width 1319 height 527
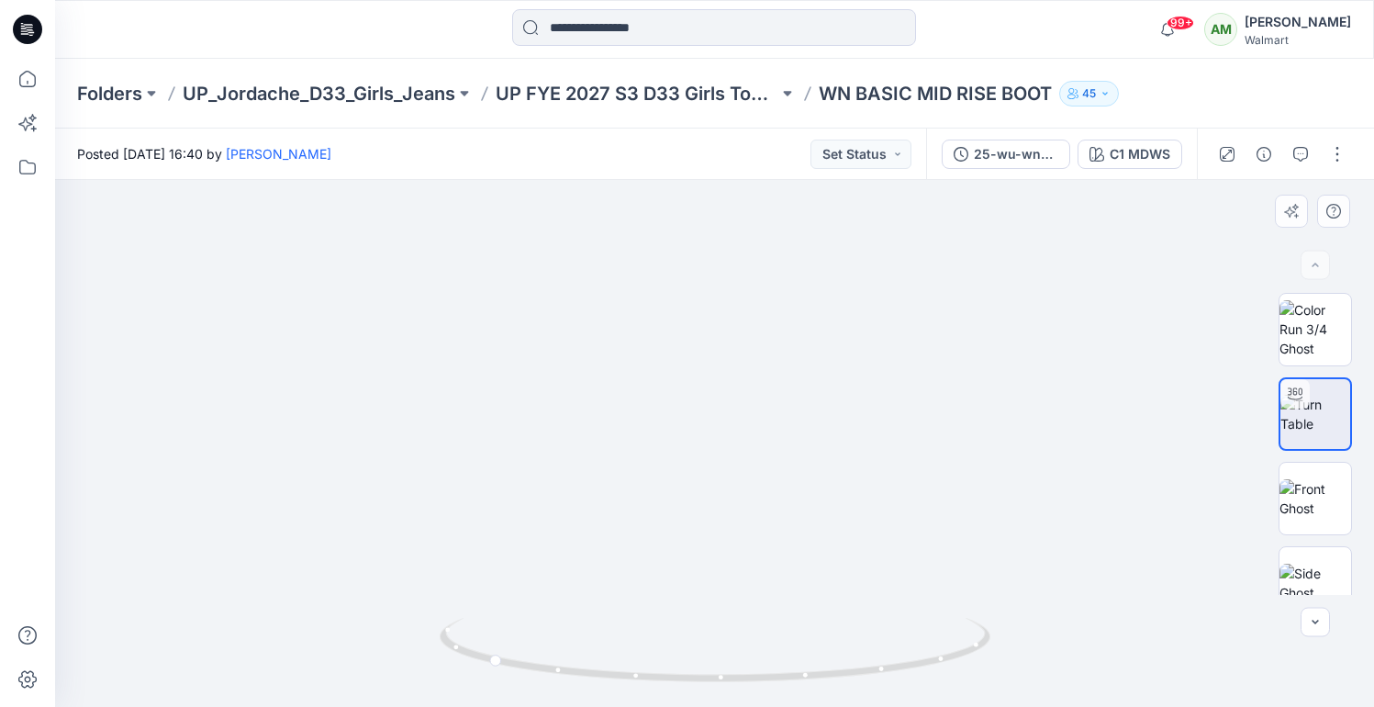
drag, startPoint x: 700, startPoint y: 439, endPoint x: 709, endPoint y: 281, distance: 158.2
click at [709, 281] on img at bounding box center [714, 159] width 1121 height 1093
drag, startPoint x: 491, startPoint y: 657, endPoint x: 723, endPoint y: 673, distance: 232.8
click at [723, 673] on circle at bounding box center [720, 677] width 11 height 11
click at [723, 665] on div at bounding box center [720, 655] width 21 height 21
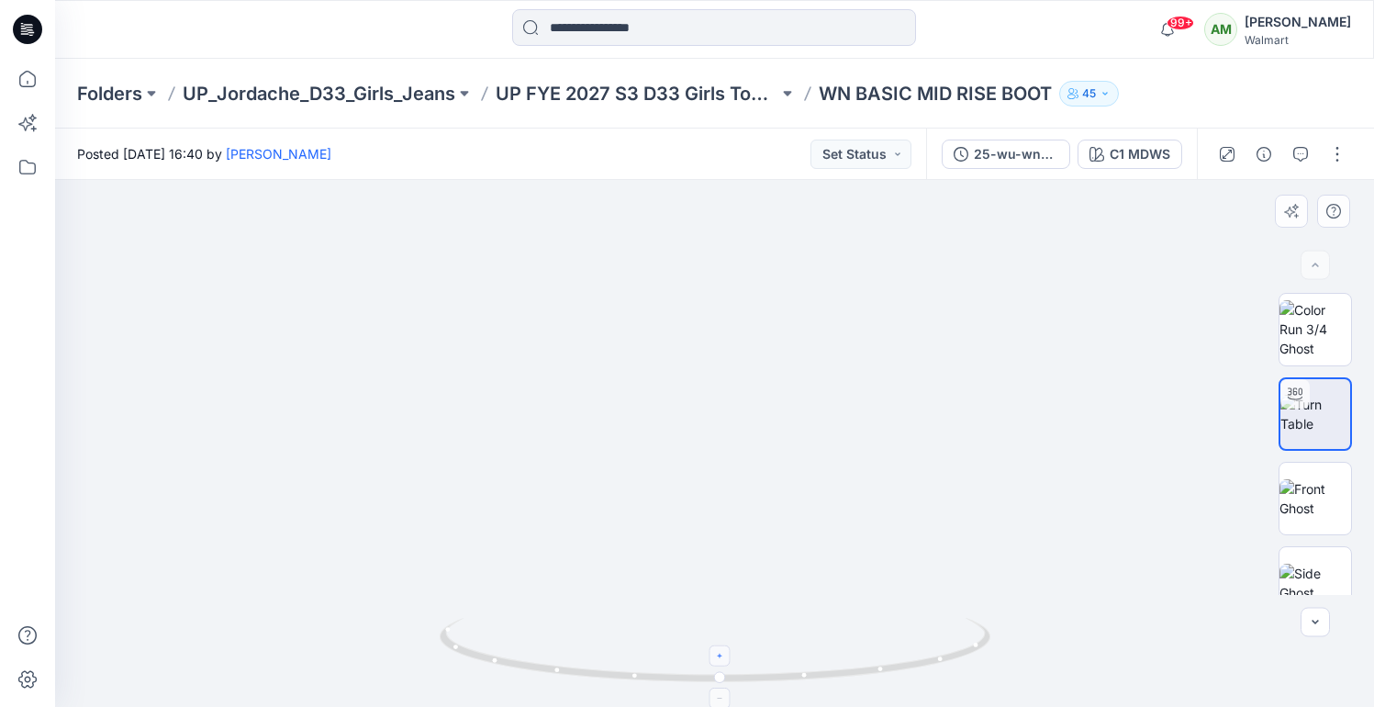
click at [723, 665] on div at bounding box center [720, 655] width 21 height 21
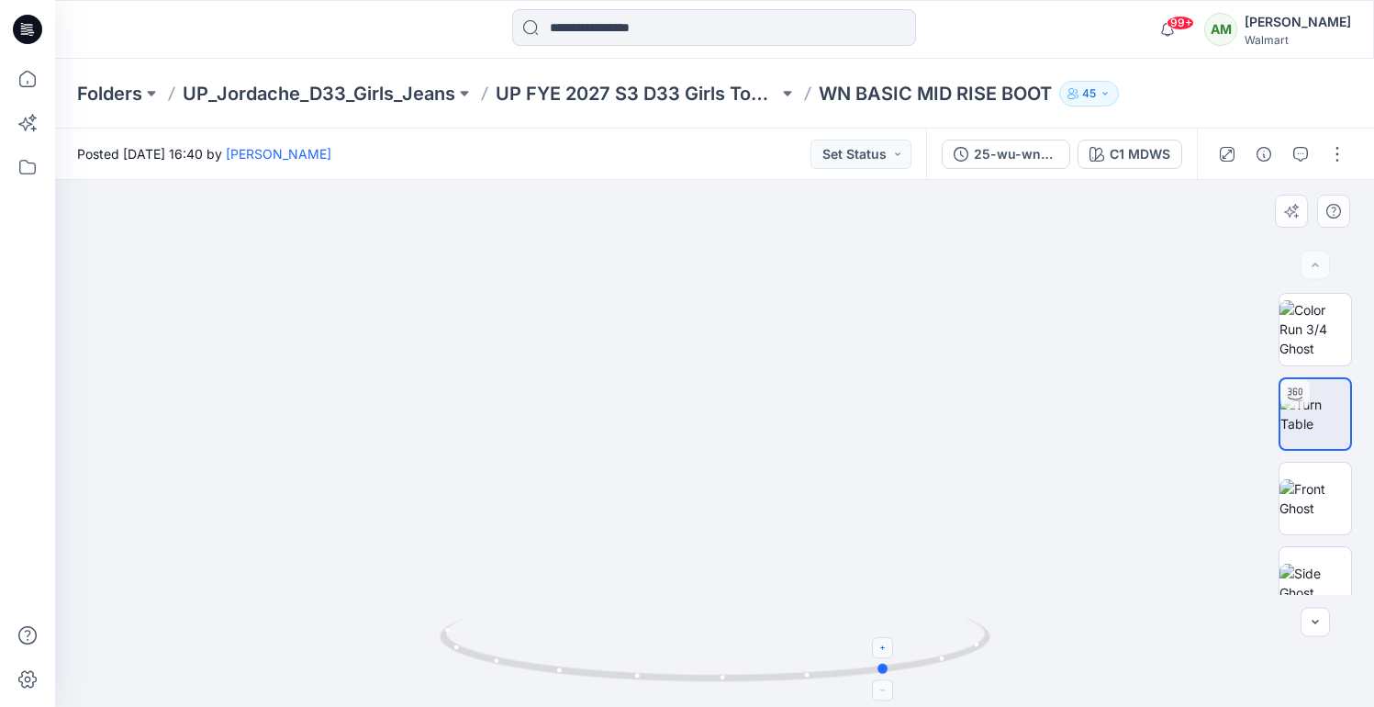
drag, startPoint x: 724, startPoint y: 680, endPoint x: 893, endPoint y: 662, distance: 169.9
click at [894, 662] on icon at bounding box center [717, 652] width 555 height 69
click at [886, 641] on div at bounding box center [885, 646] width 21 height 21
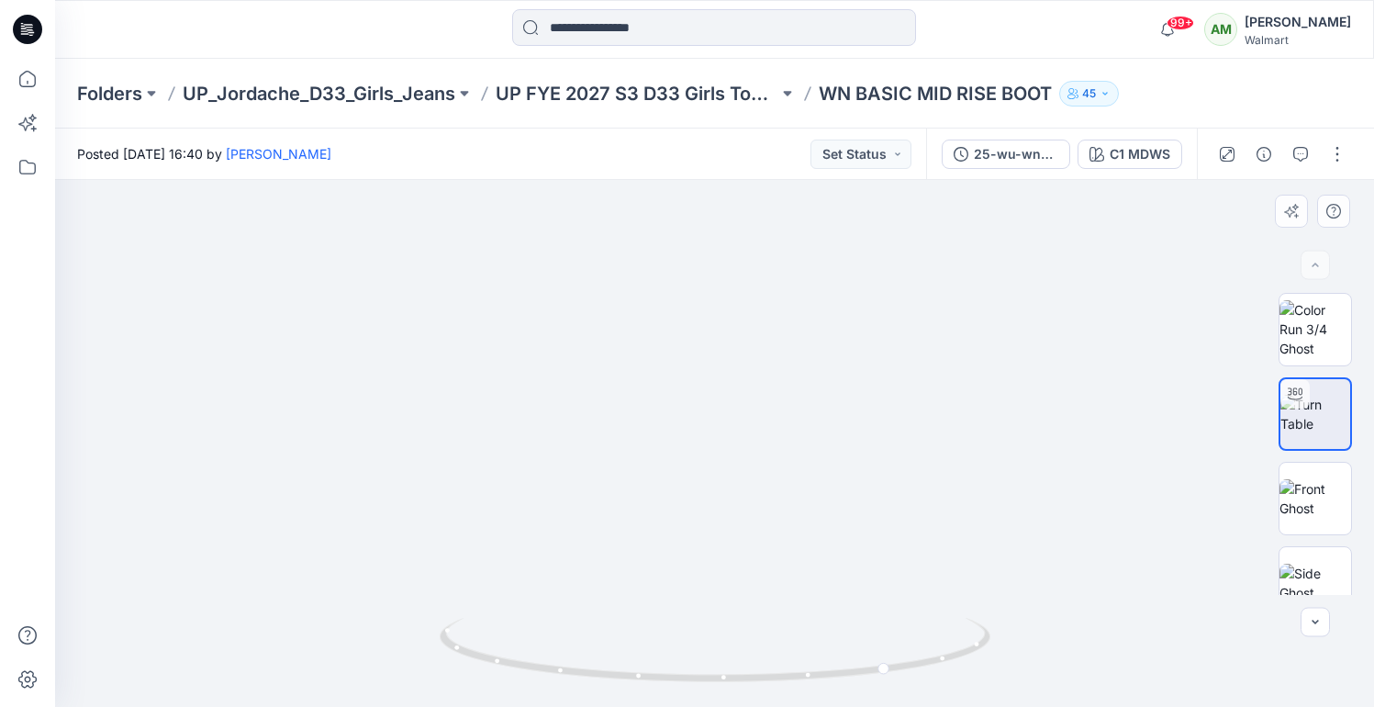
drag, startPoint x: 758, startPoint y: 262, endPoint x: 758, endPoint y: 514, distance: 252.5
drag, startPoint x: 763, startPoint y: 278, endPoint x: 762, endPoint y: 454, distance: 176.3
drag, startPoint x: 775, startPoint y: 281, endPoint x: 775, endPoint y: 401, distance: 120.3
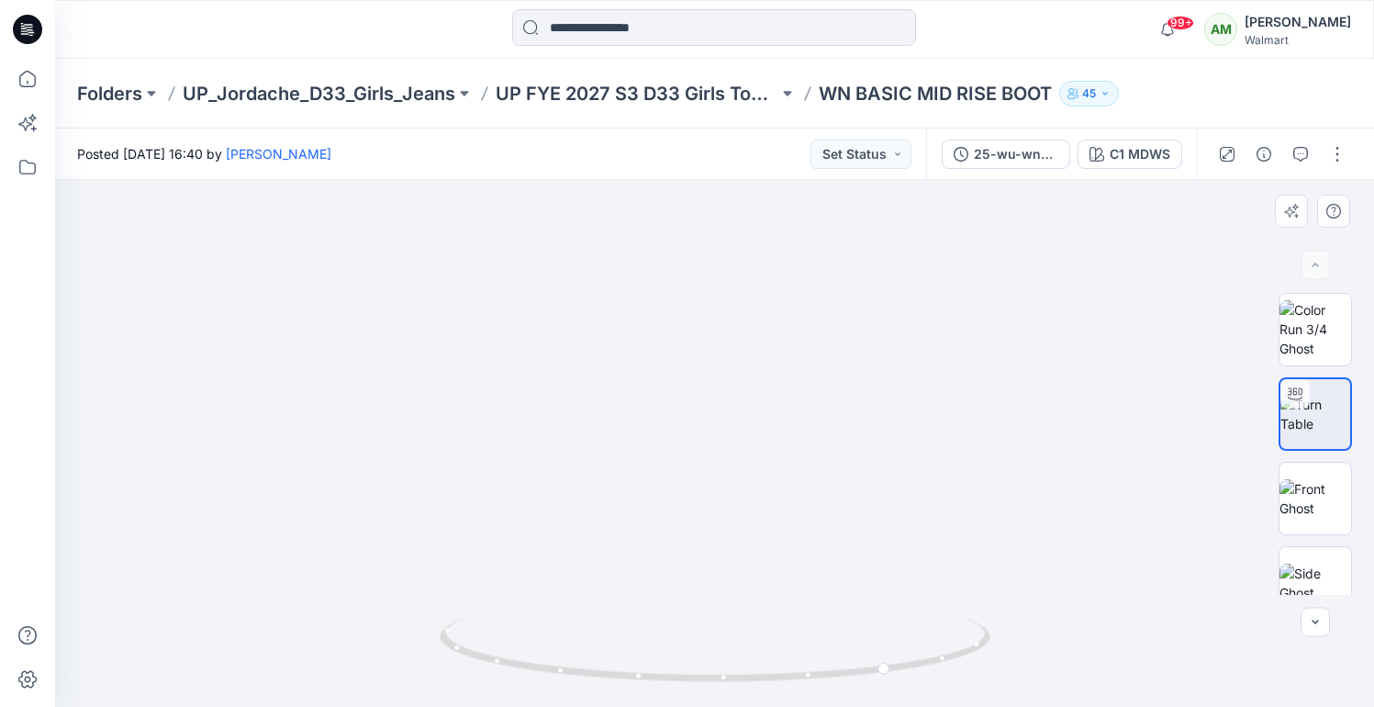
drag, startPoint x: 777, startPoint y: 360, endPoint x: 777, endPoint y: 403, distance: 43.2
click at [886, 648] on icon at bounding box center [885, 647] width 11 height 11
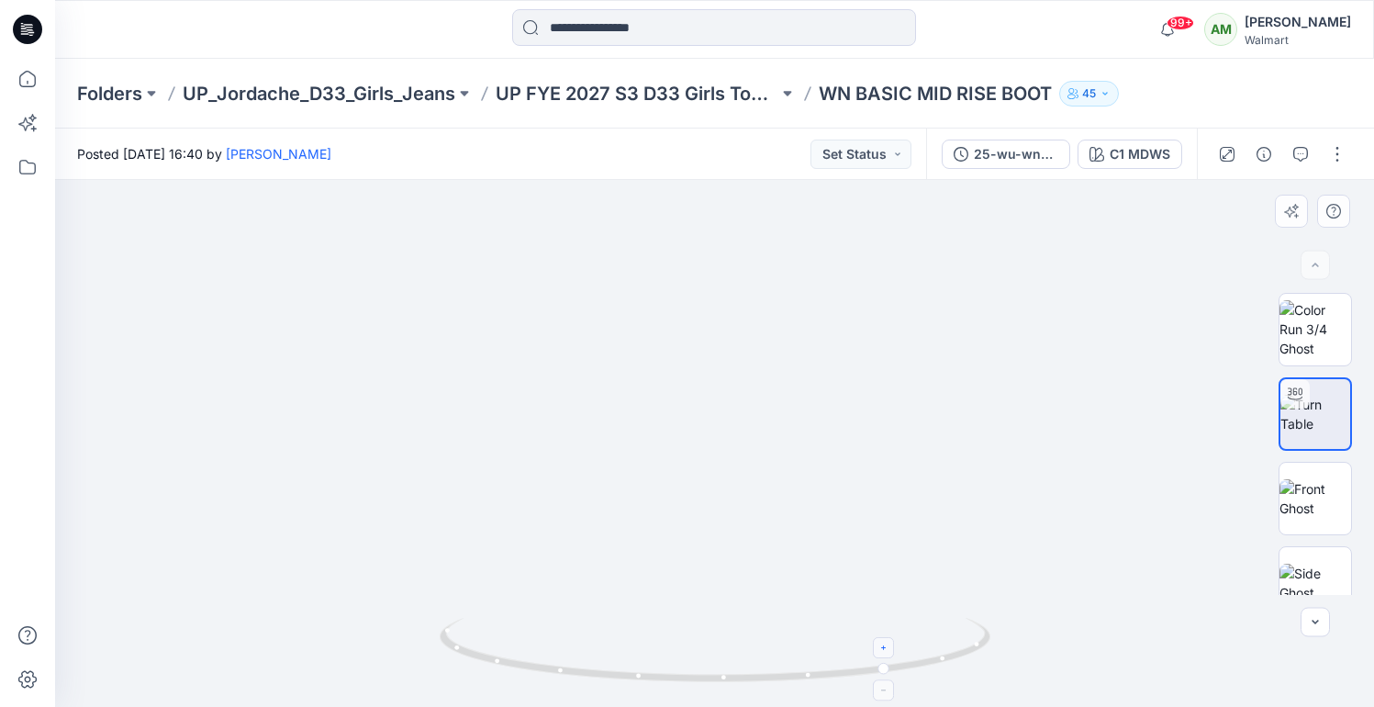
click at [886, 648] on icon at bounding box center [885, 647] width 11 height 11
drag, startPoint x: 784, startPoint y: 347, endPoint x: 780, endPoint y: 423, distance: 76.3
drag, startPoint x: 887, startPoint y: 667, endPoint x: 832, endPoint y: 672, distance: 55.4
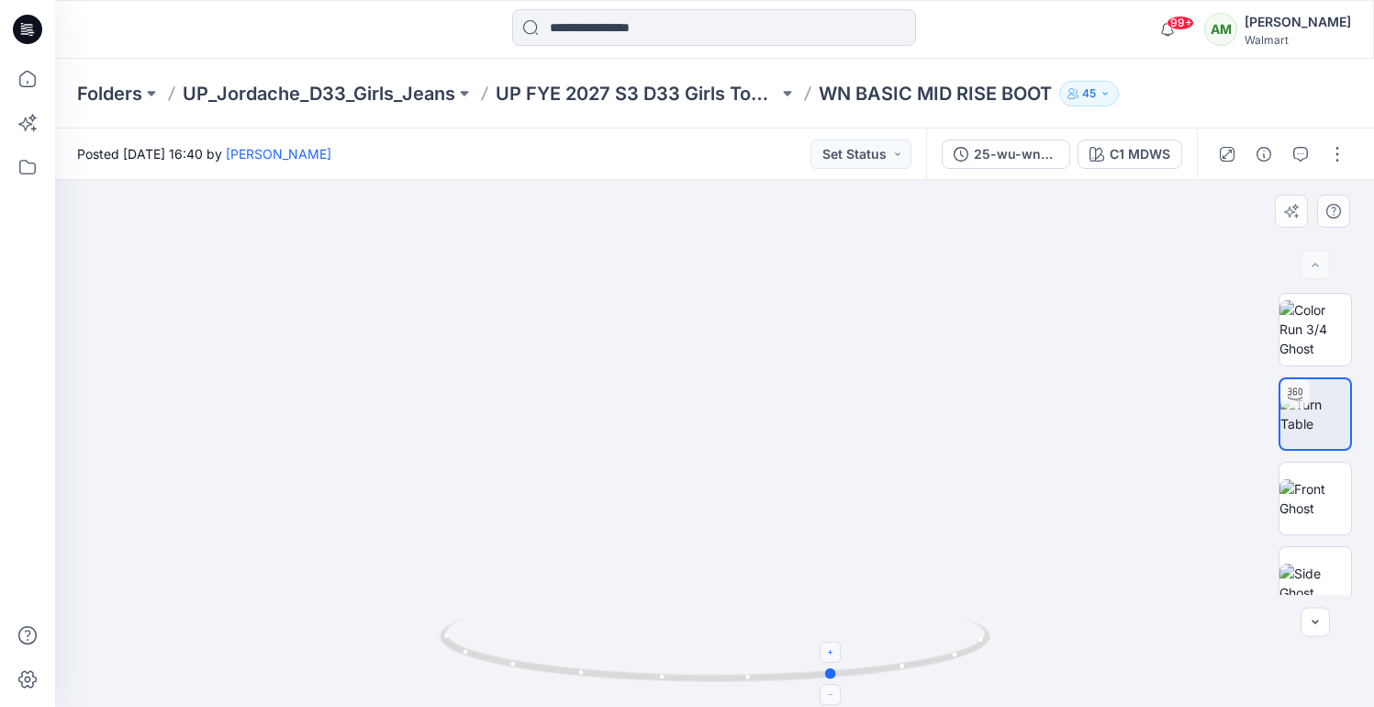
click at [832, 672] on circle at bounding box center [831, 673] width 11 height 11
click at [832, 649] on icon at bounding box center [831, 651] width 11 height 11
click at [832, 649] on foreignobject at bounding box center [831, 652] width 21 height 21
click at [832, 648] on foreignobject at bounding box center [831, 652] width 21 height 21
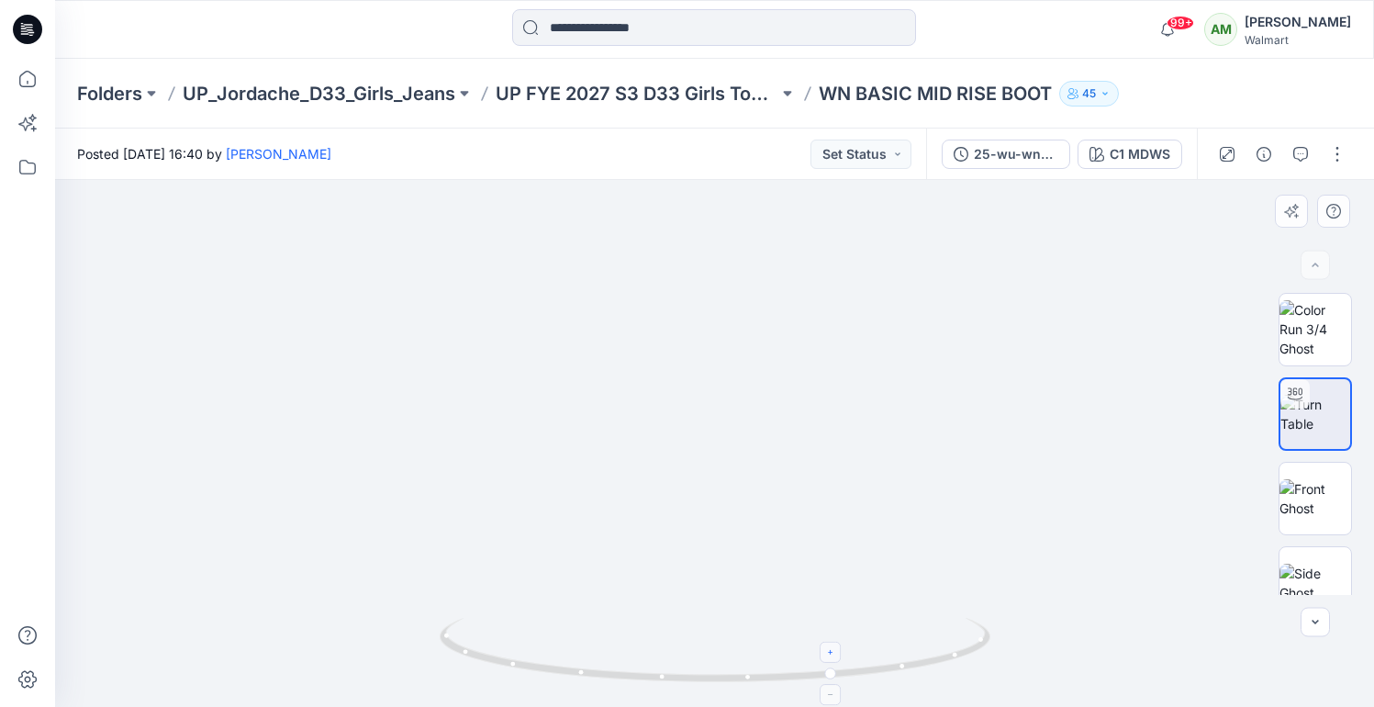
click at [832, 648] on foreignobject at bounding box center [831, 652] width 21 height 21
drag, startPoint x: 678, startPoint y: 414, endPoint x: 678, endPoint y: 437, distance: 23.0
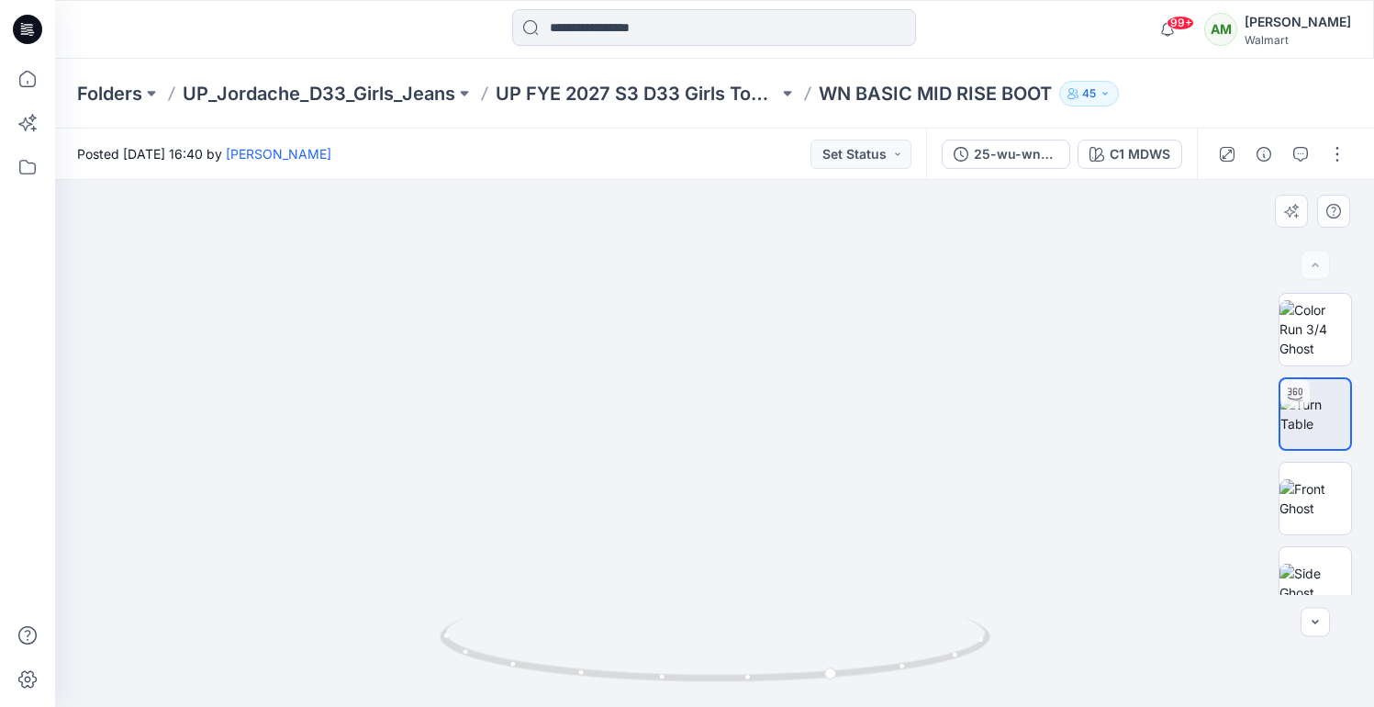
click at [832, 654] on foreignobject at bounding box center [831, 652] width 21 height 21
drag, startPoint x: 834, startPoint y: 674, endPoint x: 730, endPoint y: 676, distance: 103.8
click at [730, 676] on circle at bounding box center [731, 677] width 11 height 11
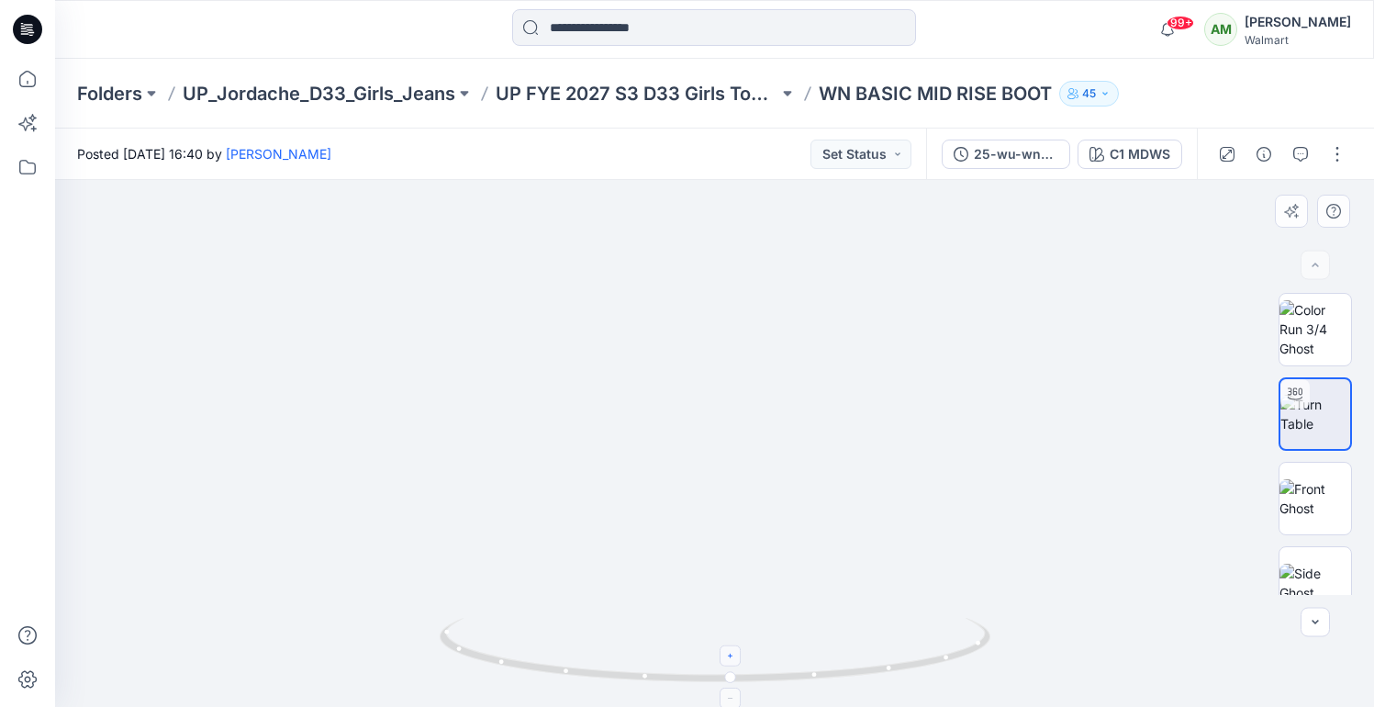
click at [730, 694] on icon at bounding box center [731, 698] width 11 height 11
click at [733, 654] on icon at bounding box center [731, 655] width 11 height 11
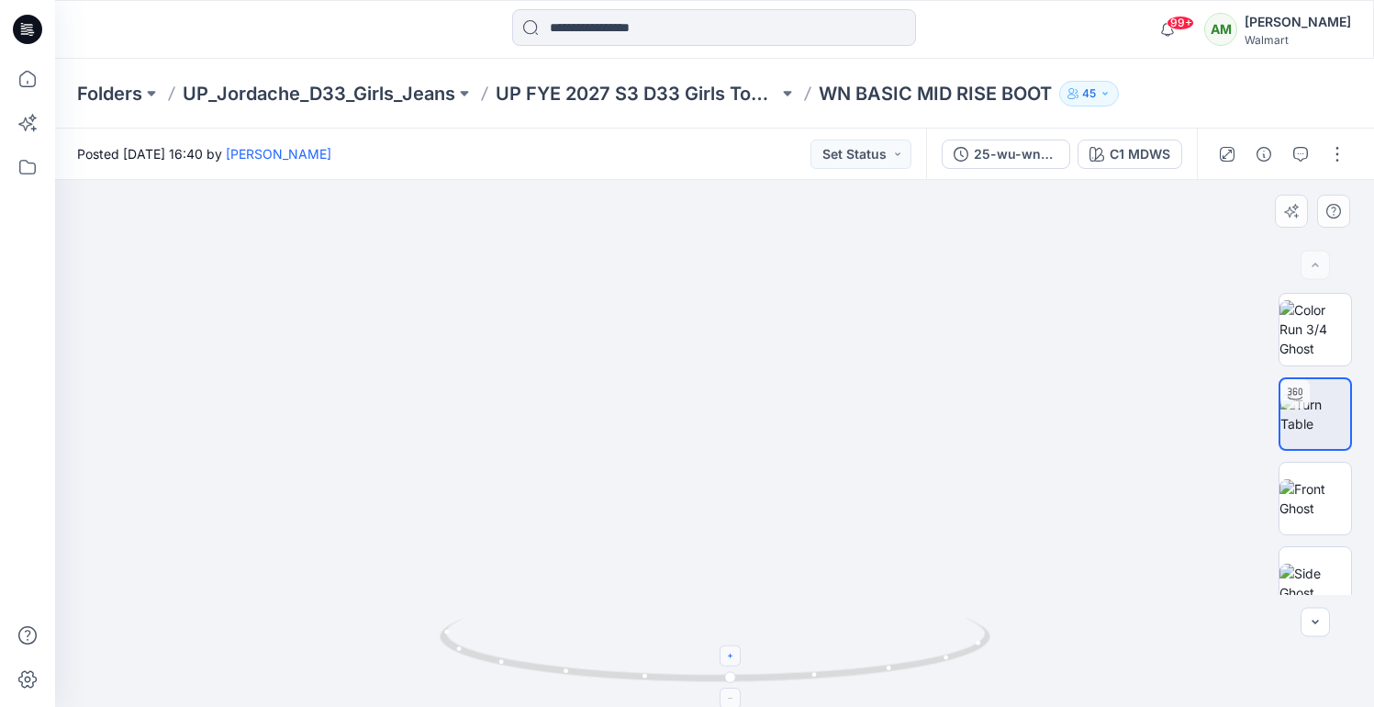
click at [733, 654] on icon at bounding box center [731, 655] width 11 height 11
click at [733, 654] on foreignobject at bounding box center [731, 655] width 21 height 21
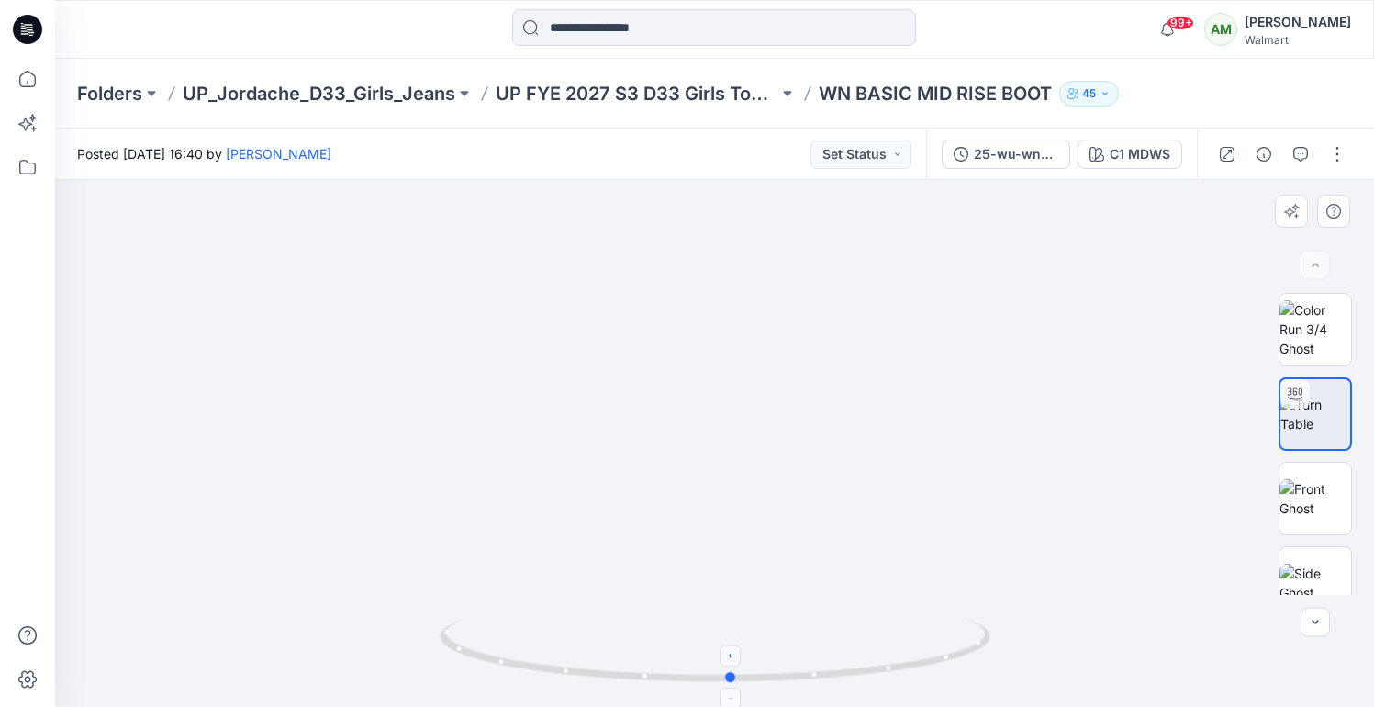
click at [733, 654] on foreignobject at bounding box center [731, 655] width 21 height 21
drag, startPoint x: 730, startPoint y: 678, endPoint x: 816, endPoint y: 674, distance: 86.4
click at [815, 674] on circle at bounding box center [809, 674] width 11 height 11
drag, startPoint x: 817, startPoint y: 671, endPoint x: 829, endPoint y: 667, distance: 12.8
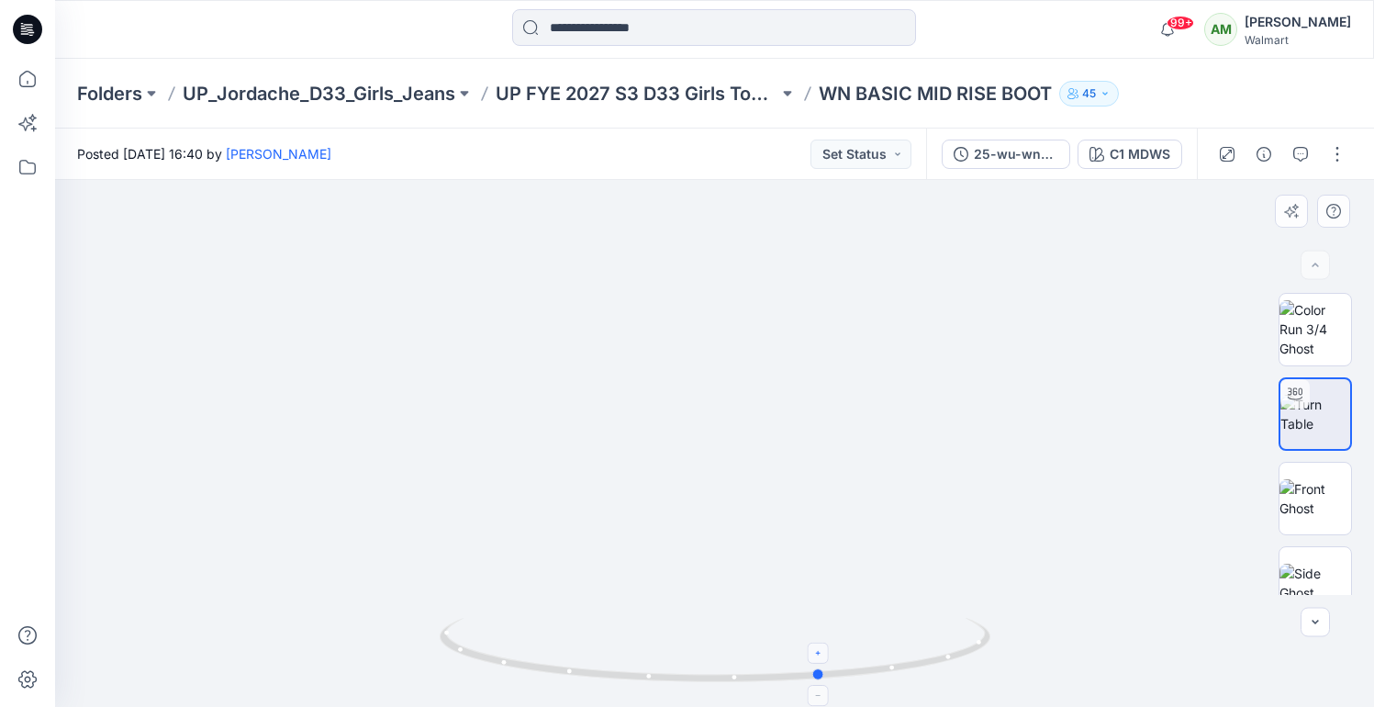
click at [829, 667] on icon at bounding box center [717, 652] width 555 height 69
drag, startPoint x: 824, startPoint y: 674, endPoint x: 754, endPoint y: 674, distance: 70.7
click at [754, 674] on circle at bounding box center [758, 676] width 11 height 11
drag, startPoint x: 754, startPoint y: 674, endPoint x: 818, endPoint y: 671, distance: 64.3
click at [818, 671] on circle at bounding box center [820, 674] width 11 height 11
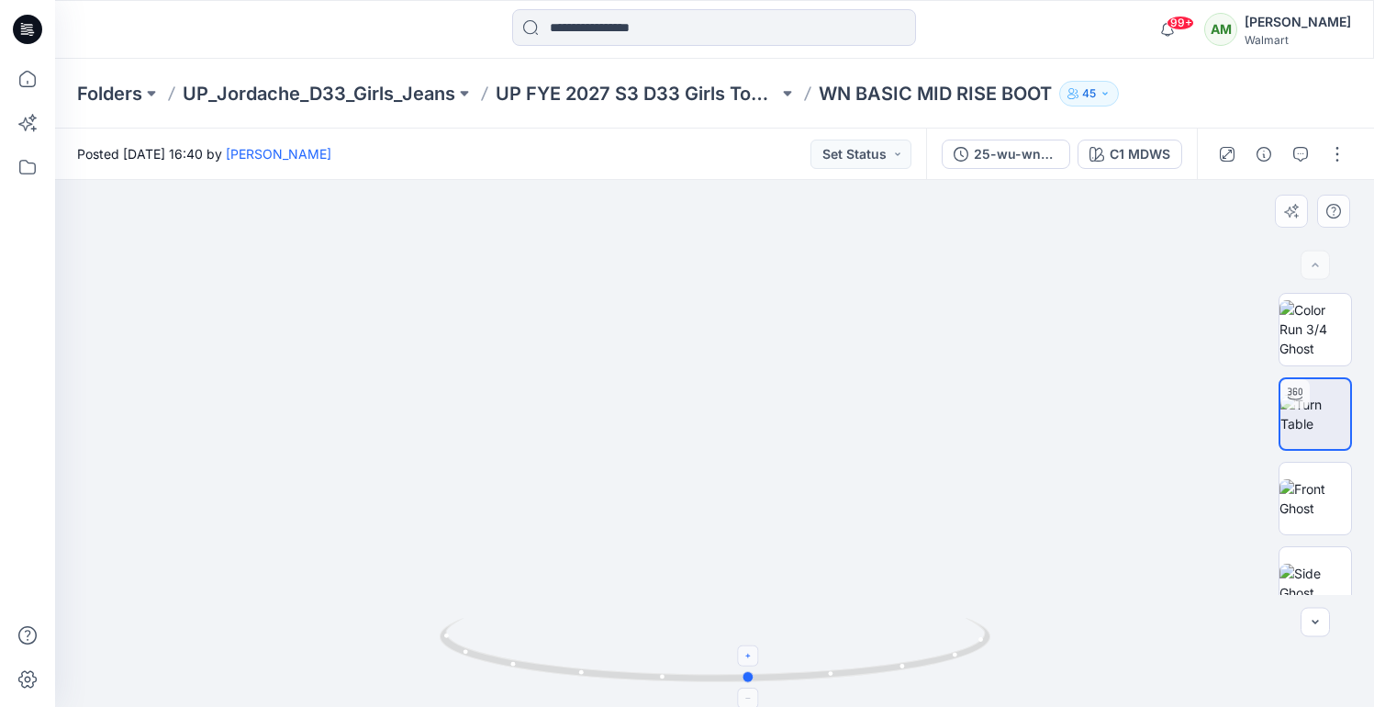
drag, startPoint x: 818, startPoint y: 671, endPoint x: 745, endPoint y: 670, distance: 73.5
click at [745, 670] on icon at bounding box center [717, 652] width 555 height 69
drag, startPoint x: 747, startPoint y: 679, endPoint x: 814, endPoint y: 678, distance: 67.0
click at [814, 678] on circle at bounding box center [814, 674] width 11 height 11
drag, startPoint x: 813, startPoint y: 673, endPoint x: 918, endPoint y: 670, distance: 104.7
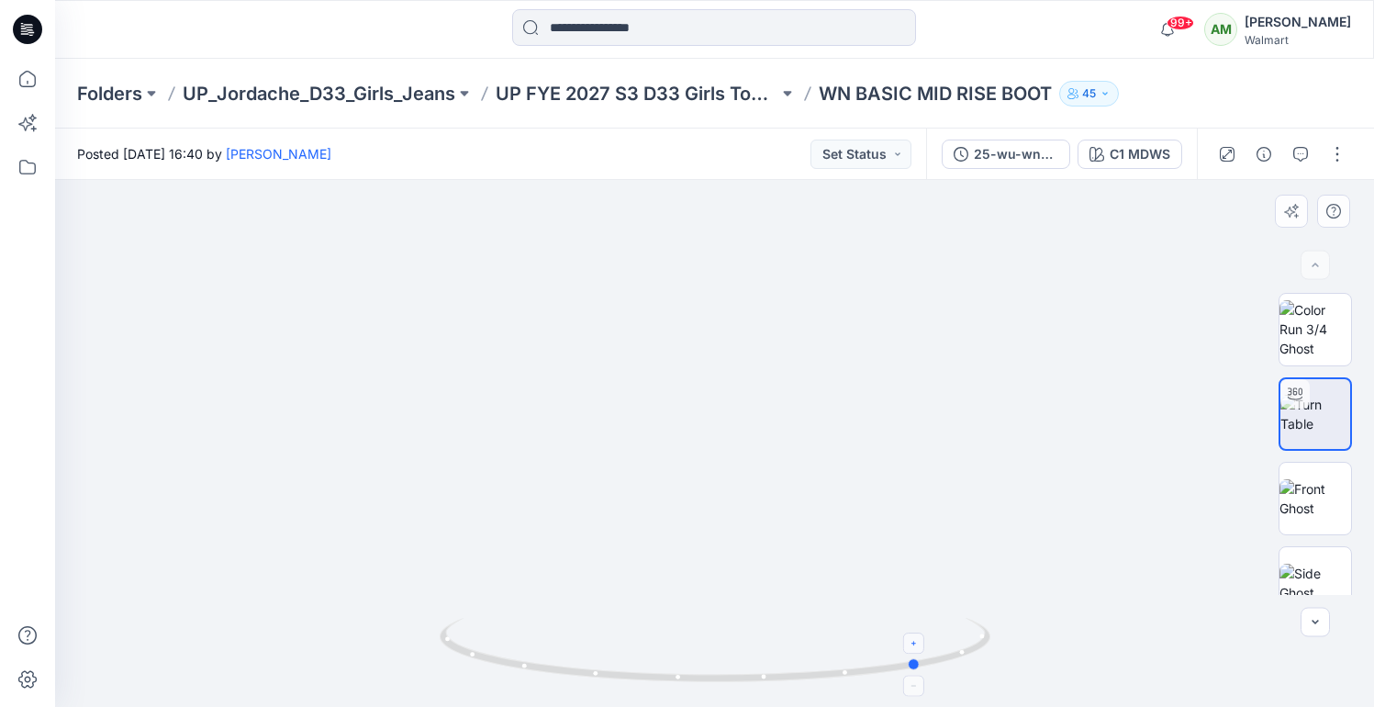
click at [918, 670] on icon at bounding box center [717, 652] width 555 height 69
drag, startPoint x: 920, startPoint y: 669, endPoint x: 825, endPoint y: 674, distance: 94.7
click at [825, 674] on icon at bounding box center [717, 652] width 555 height 69
click at [825, 656] on foreignobject at bounding box center [823, 652] width 21 height 21
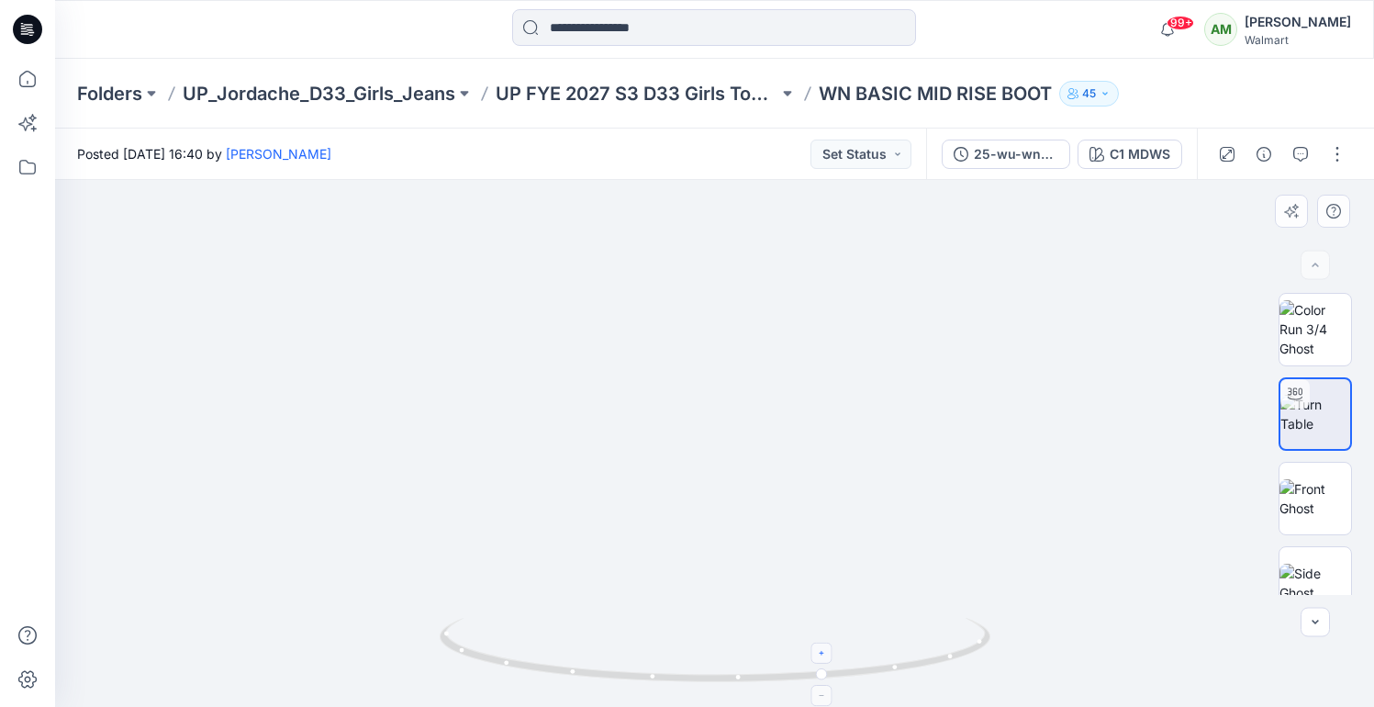
click at [825, 656] on foreignobject at bounding box center [823, 652] width 21 height 21
drag, startPoint x: 823, startPoint y: 670, endPoint x: 713, endPoint y: 682, distance: 109.9
click at [713, 682] on icon at bounding box center [717, 652] width 555 height 69
click at [713, 701] on icon at bounding box center [717, 698] width 11 height 11
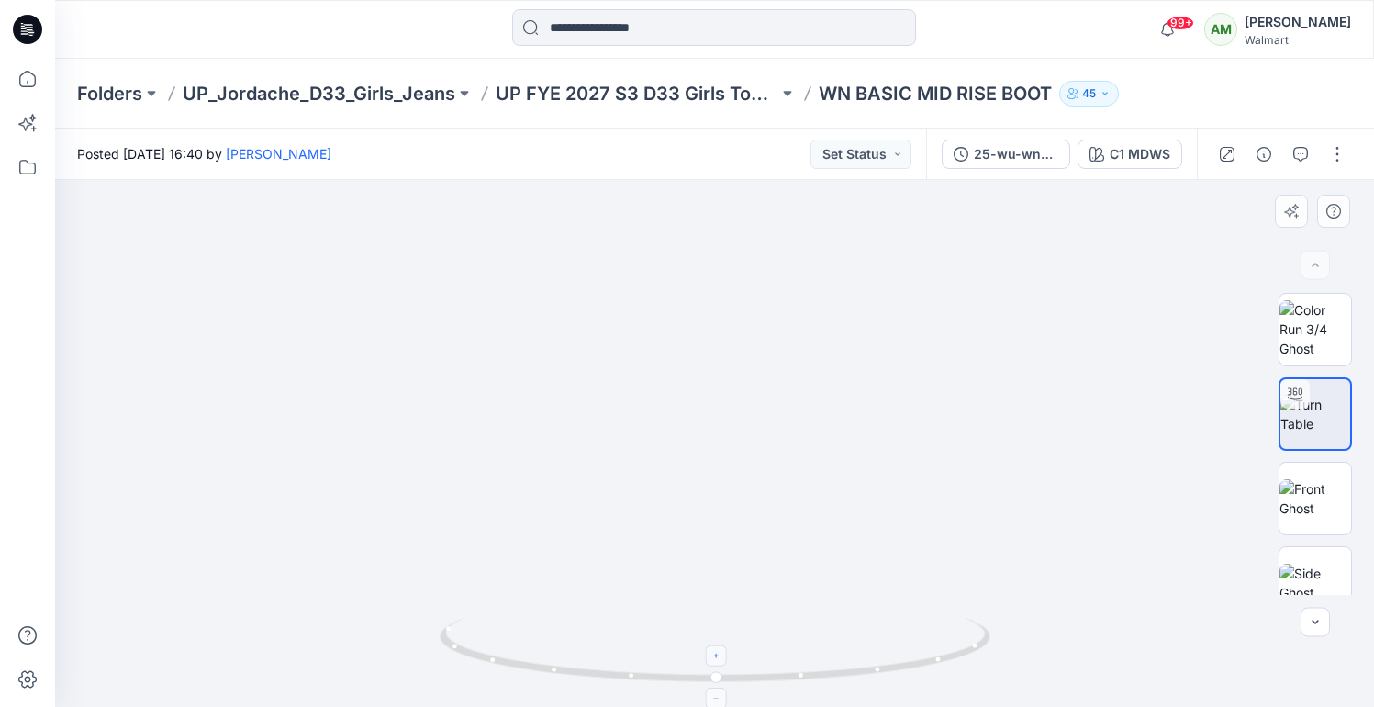
click at [713, 701] on icon at bounding box center [717, 698] width 11 height 11
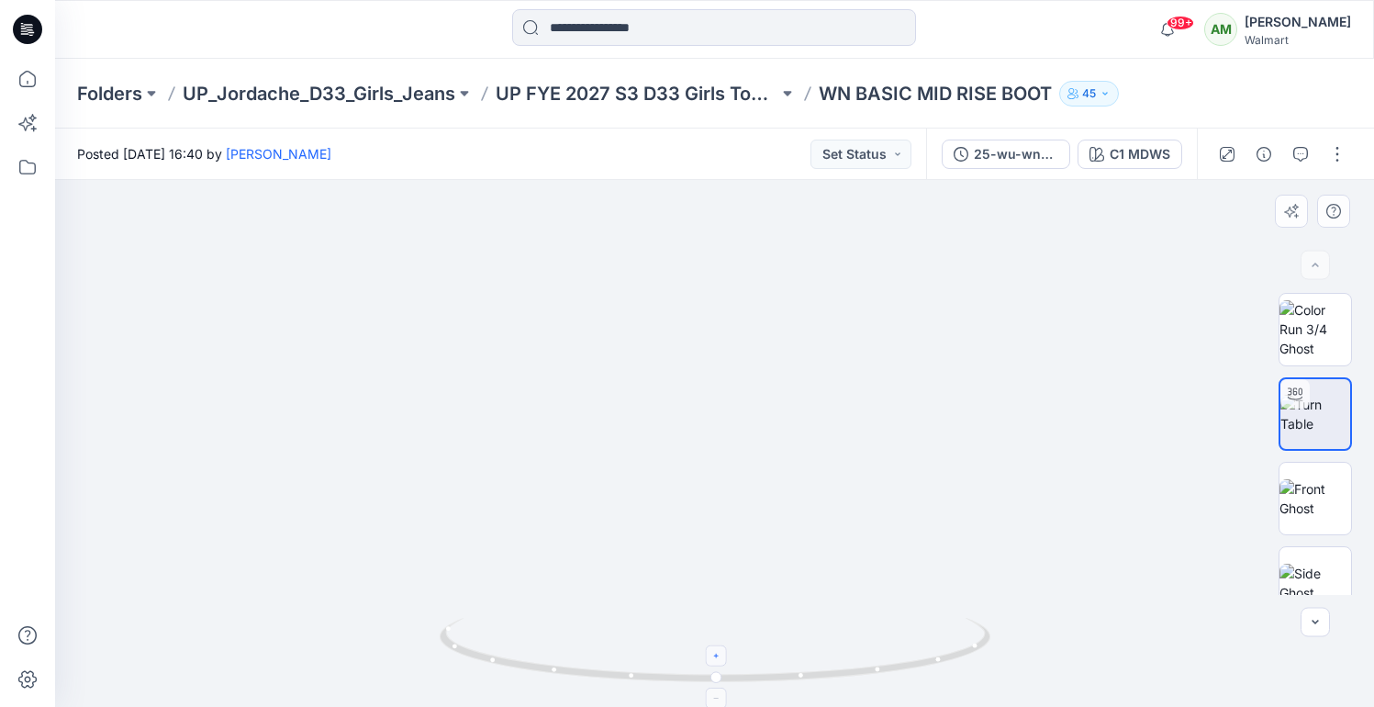
click at [713, 701] on icon at bounding box center [717, 698] width 11 height 11
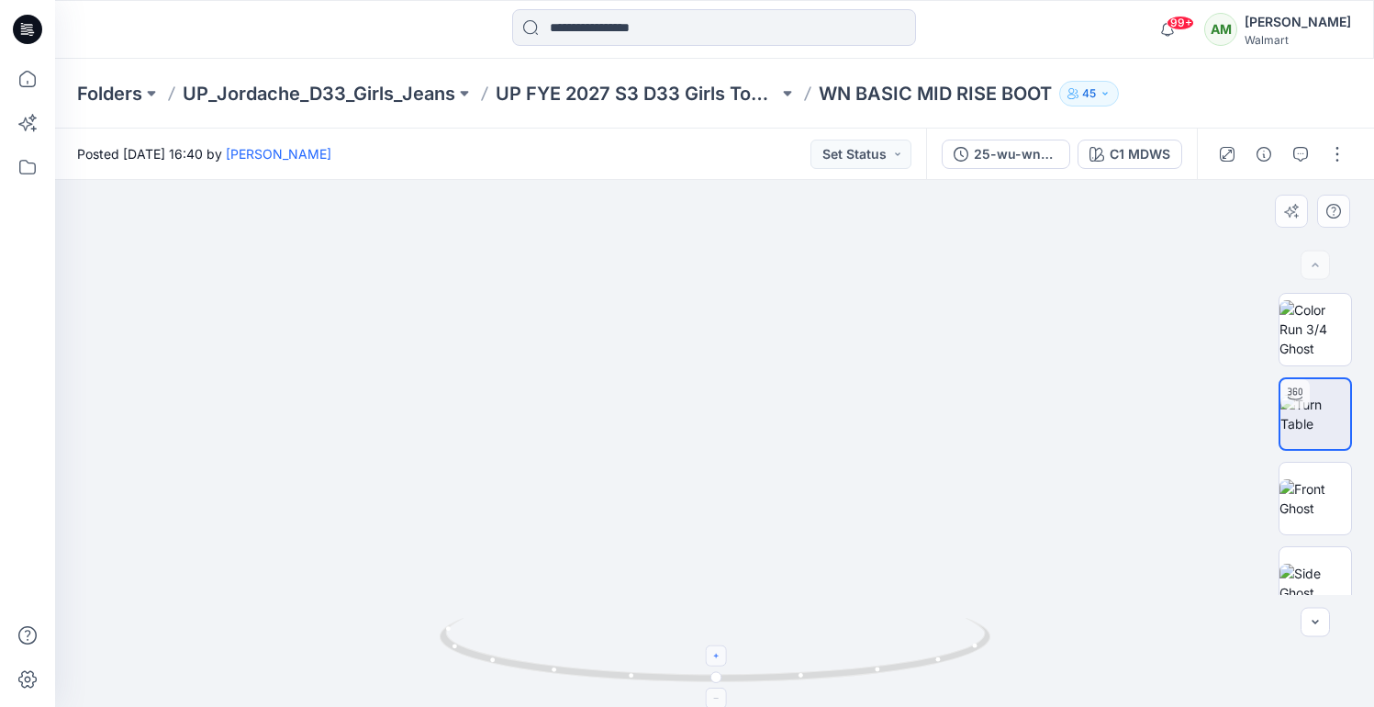
click at [713, 701] on icon at bounding box center [717, 698] width 11 height 11
drag, startPoint x: 763, startPoint y: 620, endPoint x: 768, endPoint y: 440, distance: 180.0
click at [772, 430] on div at bounding box center [714, 443] width 1319 height 527
click at [724, 697] on icon at bounding box center [726, 698] width 11 height 11
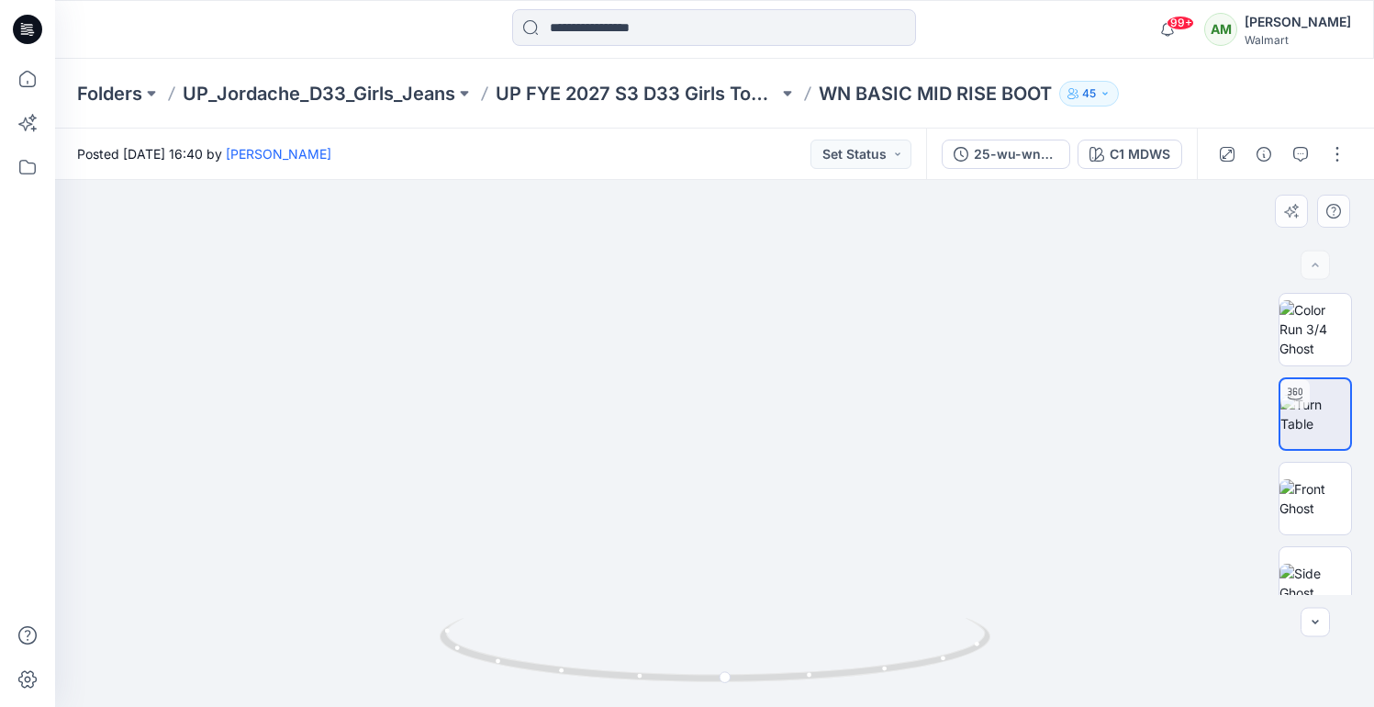
drag, startPoint x: 756, startPoint y: 574, endPoint x: 756, endPoint y: 512, distance: 61.5
click at [756, 512] on img at bounding box center [714, 317] width 857 height 780
drag, startPoint x: 756, startPoint y: 512, endPoint x: 751, endPoint y: 418, distance: 94.7
click at [751, 418] on img at bounding box center [714, 278] width 857 height 857
drag, startPoint x: 726, startPoint y: 677, endPoint x: 475, endPoint y: 675, distance: 251.6
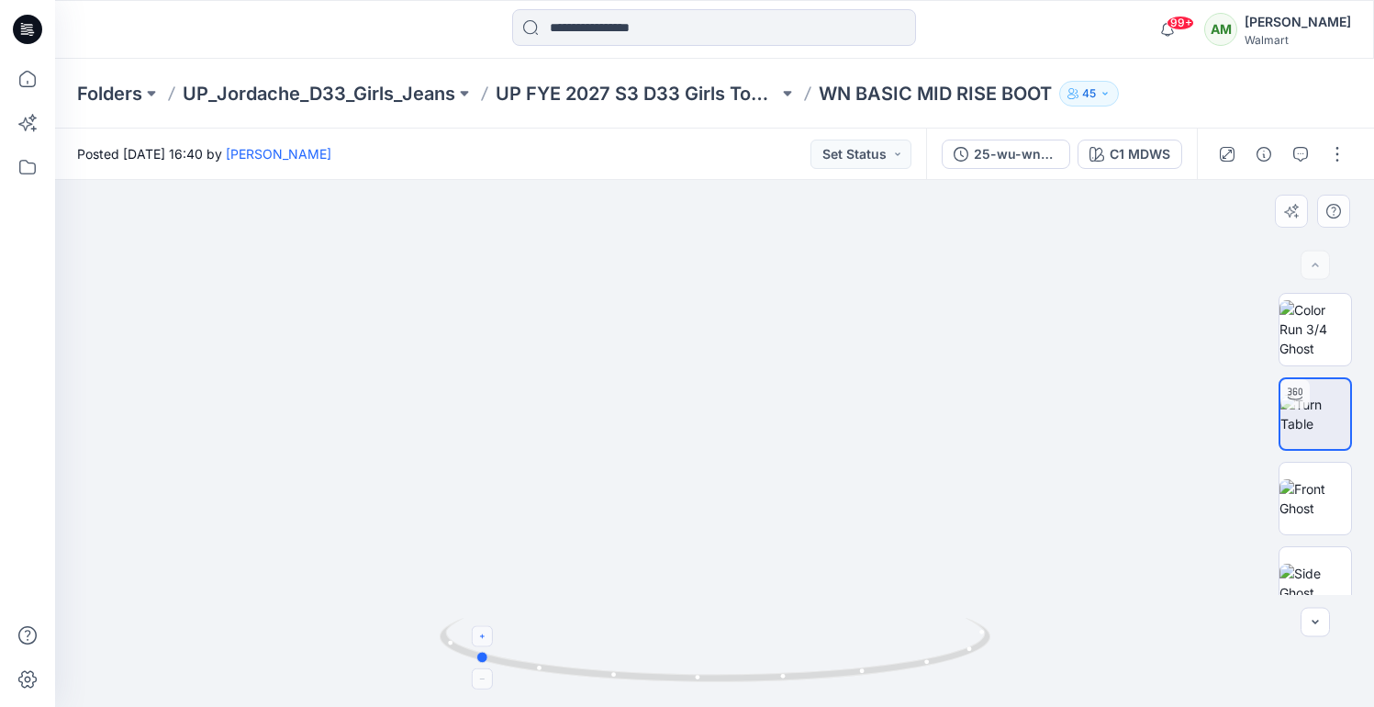
click at [475, 675] on icon at bounding box center [717, 652] width 555 height 69
click at [487, 640] on icon at bounding box center [482, 636] width 11 height 11
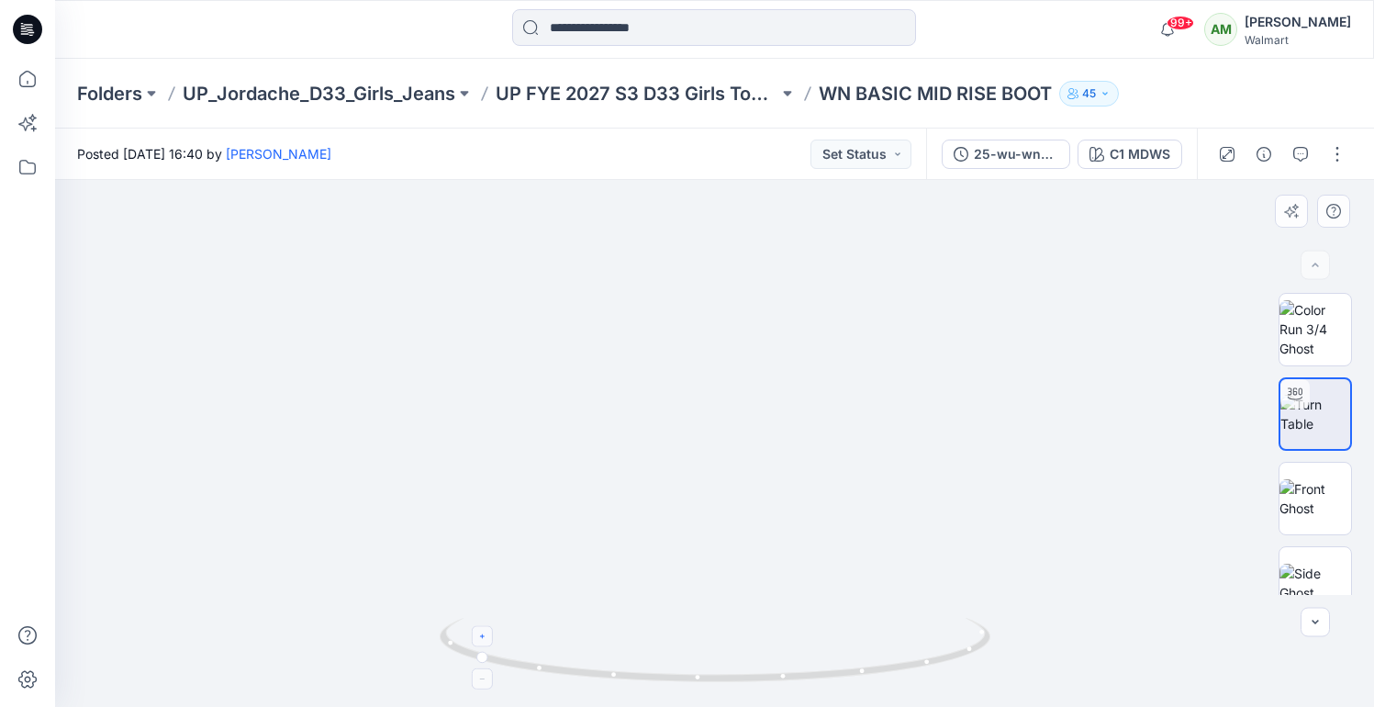
click at [487, 640] on icon at bounding box center [482, 636] width 11 height 11
drag, startPoint x: 664, startPoint y: 447, endPoint x: 663, endPoint y: 610, distance: 162.5
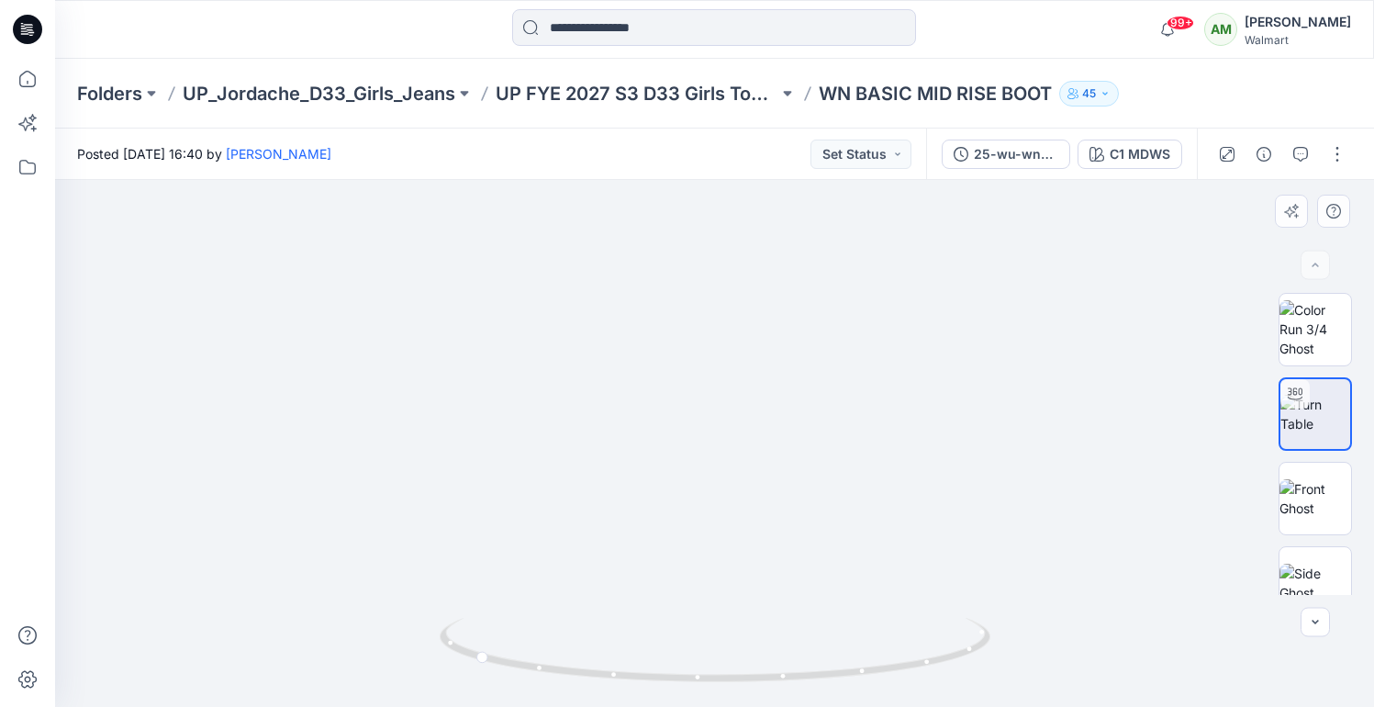
drag, startPoint x: 659, startPoint y: 467, endPoint x: 666, endPoint y: 576, distance: 108.5
drag, startPoint x: 665, startPoint y: 470, endPoint x: 665, endPoint y: 494, distance: 23.9
drag, startPoint x: 481, startPoint y: 656, endPoint x: 538, endPoint y: 656, distance: 56.9
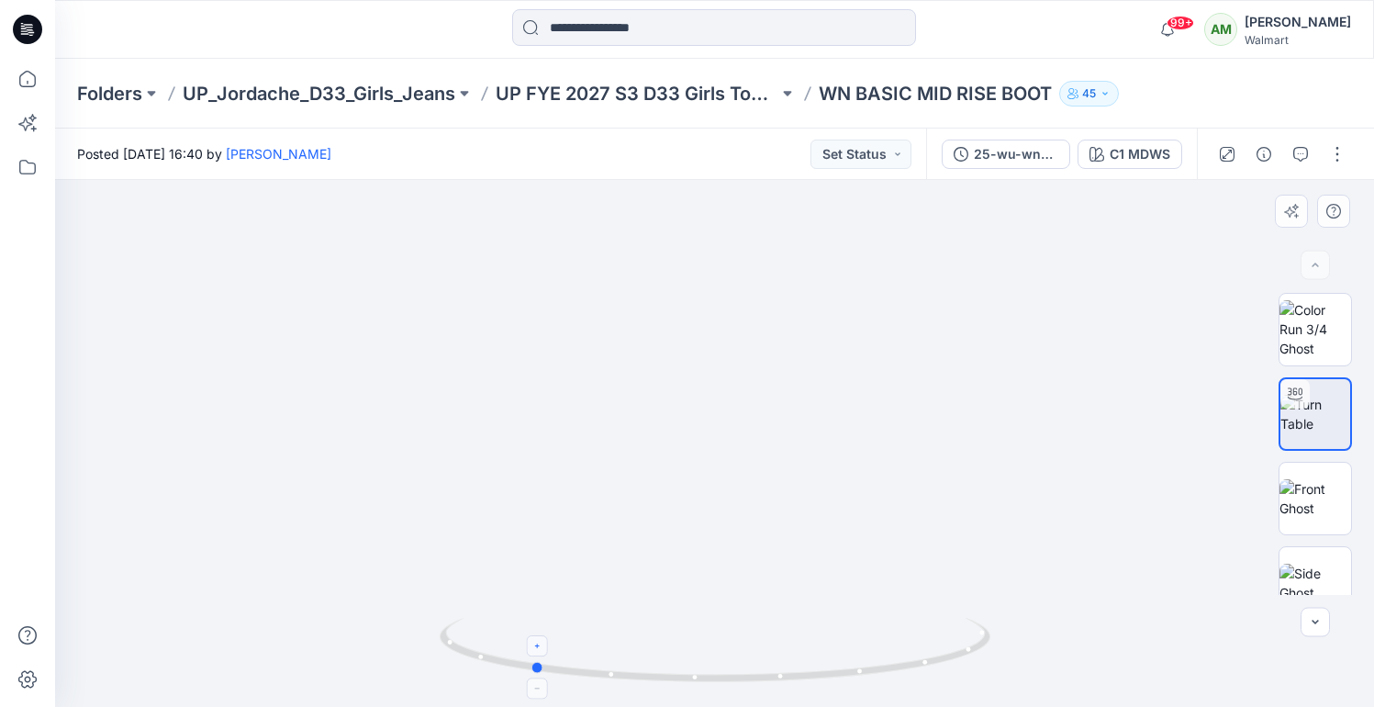
click at [538, 656] on icon at bounding box center [717, 652] width 555 height 69
click at [539, 690] on icon at bounding box center [537, 688] width 11 height 11
drag, startPoint x: 539, startPoint y: 667, endPoint x: 577, endPoint y: 667, distance: 38.6
click at [577, 667] on circle at bounding box center [574, 672] width 11 height 11
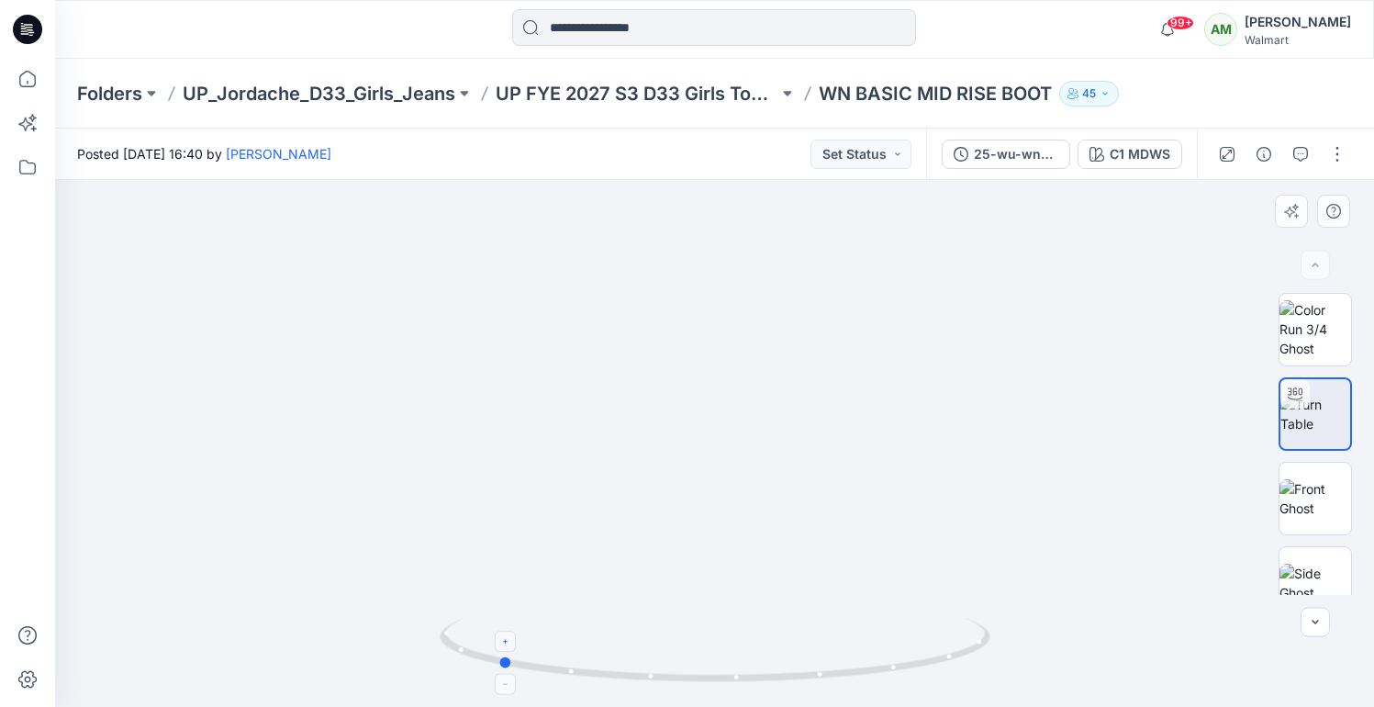
drag, startPoint x: 577, startPoint y: 667, endPoint x: 506, endPoint y: 663, distance: 71.8
click at [506, 663] on circle at bounding box center [504, 662] width 11 height 11
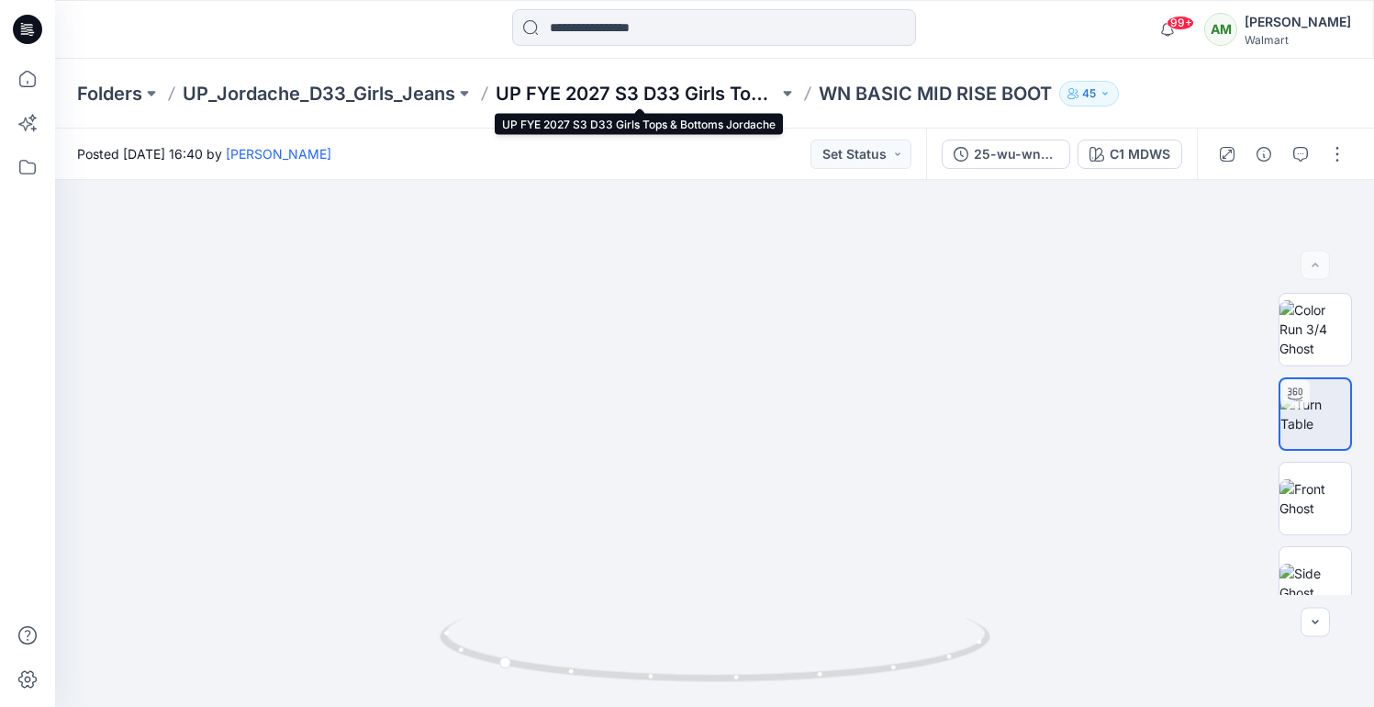
click at [703, 88] on p "UP FYE 2027 S3 D33 Girls Tops & Bottoms Jordache" at bounding box center [637, 94] width 283 height 26
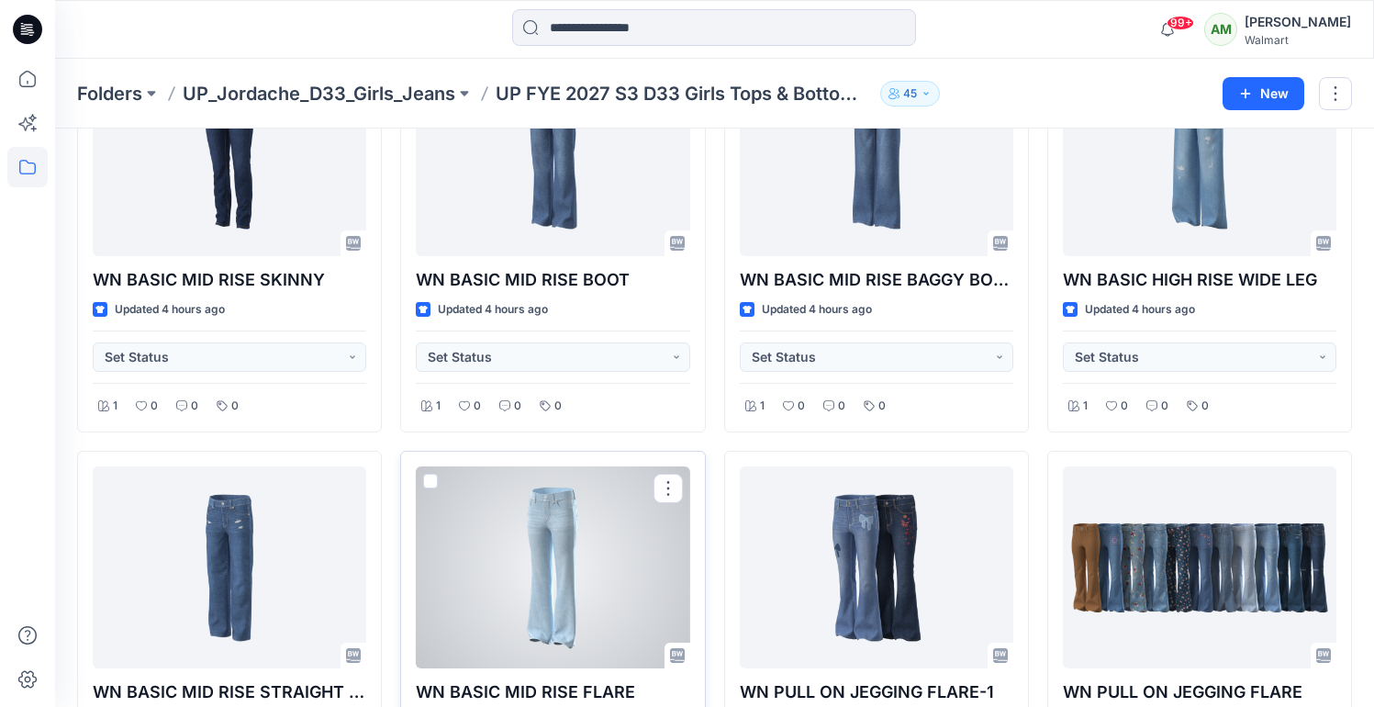
scroll to position [651, 0]
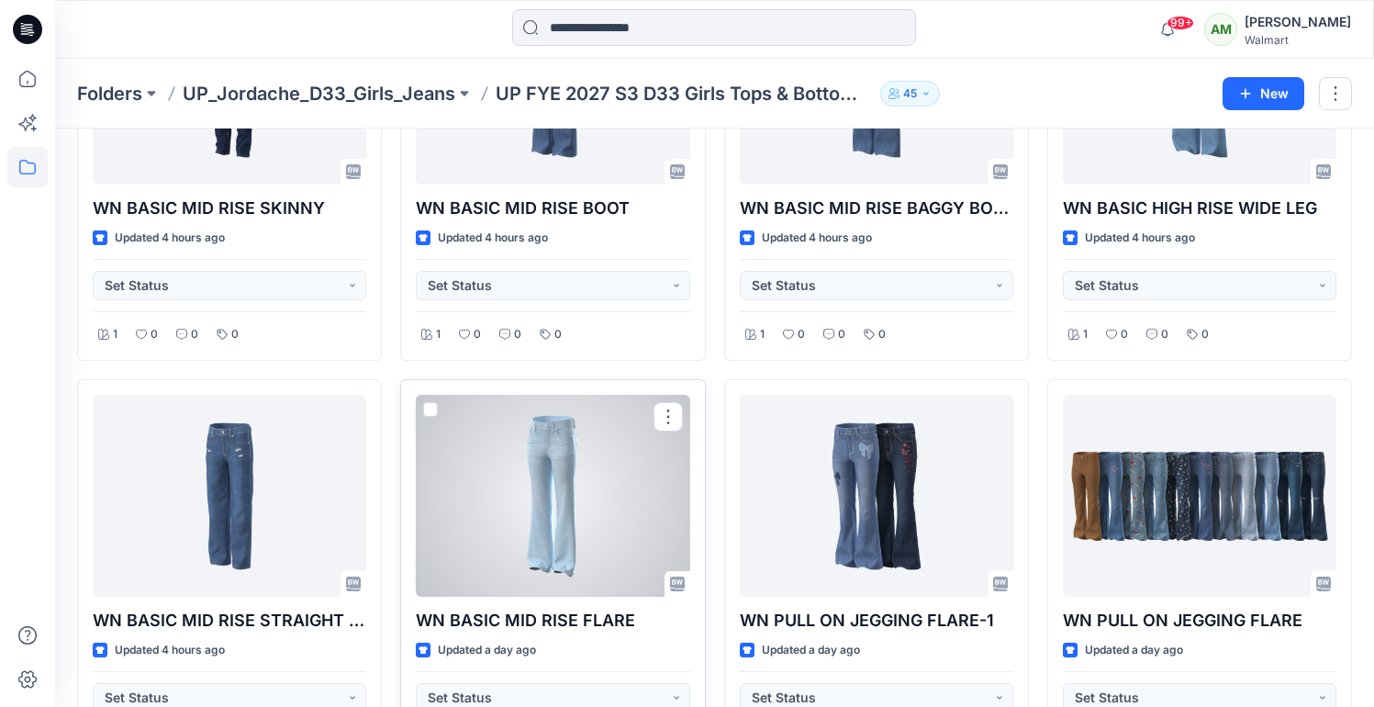
click at [555, 510] on div at bounding box center [553, 496] width 274 height 202
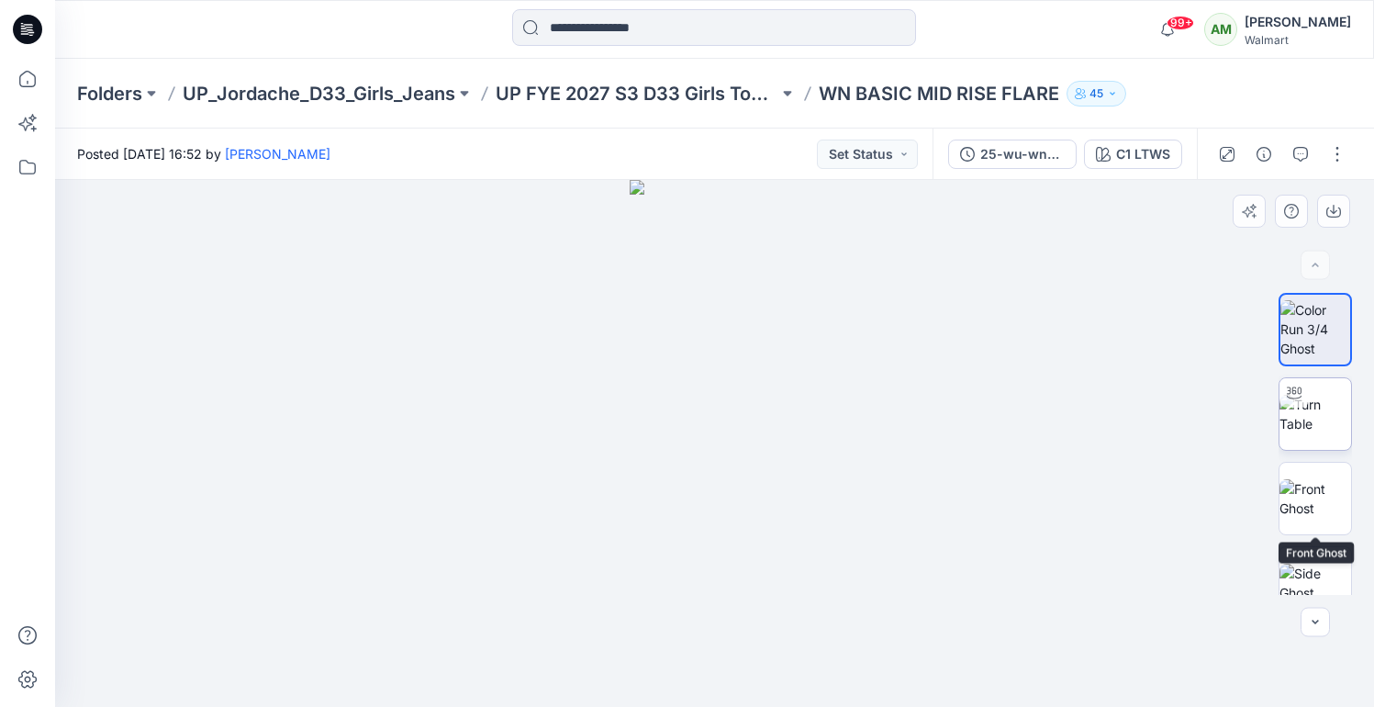
click at [1326, 433] on img at bounding box center [1316, 414] width 72 height 39
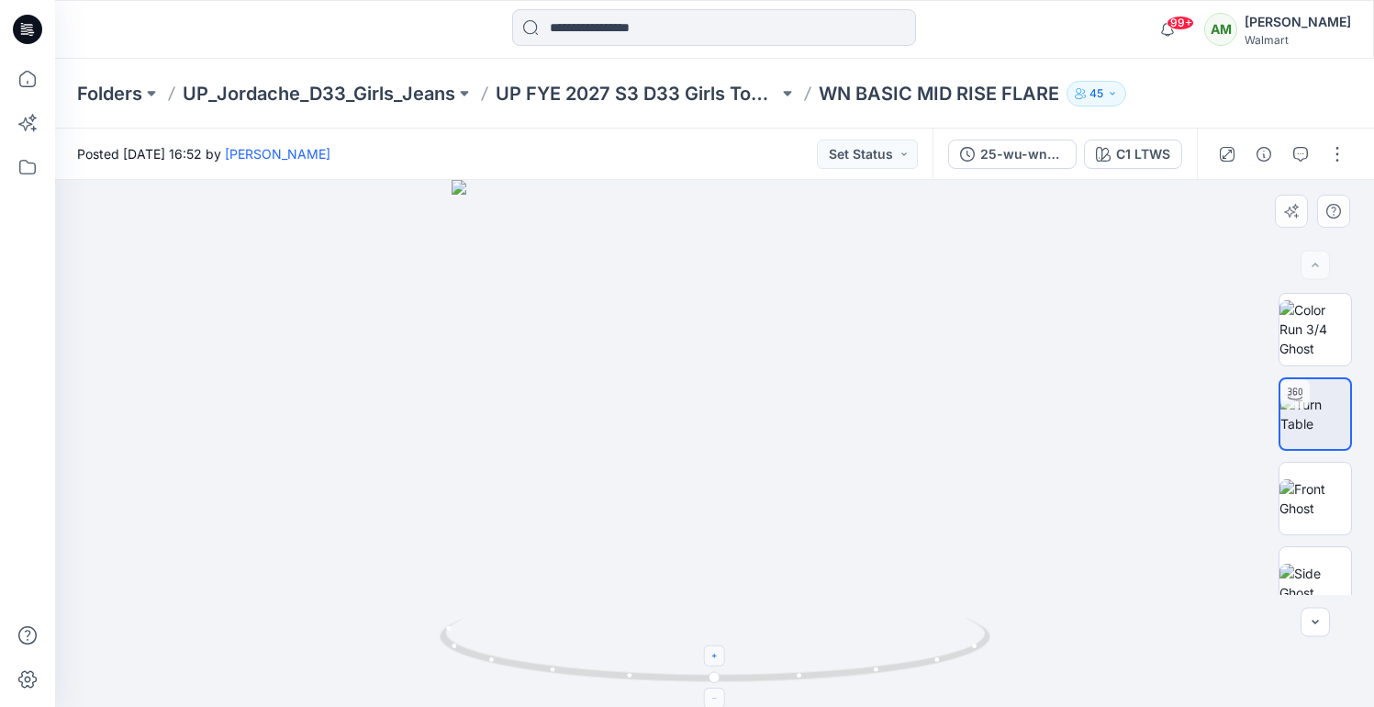
click at [721, 655] on div at bounding box center [714, 655] width 21 height 21
drag, startPoint x: 757, startPoint y: 579, endPoint x: 754, endPoint y: 407, distance: 172.6
click at [754, 407] on img at bounding box center [714, 287] width 857 height 840
click at [715, 659] on icon at bounding box center [715, 656] width 11 height 11
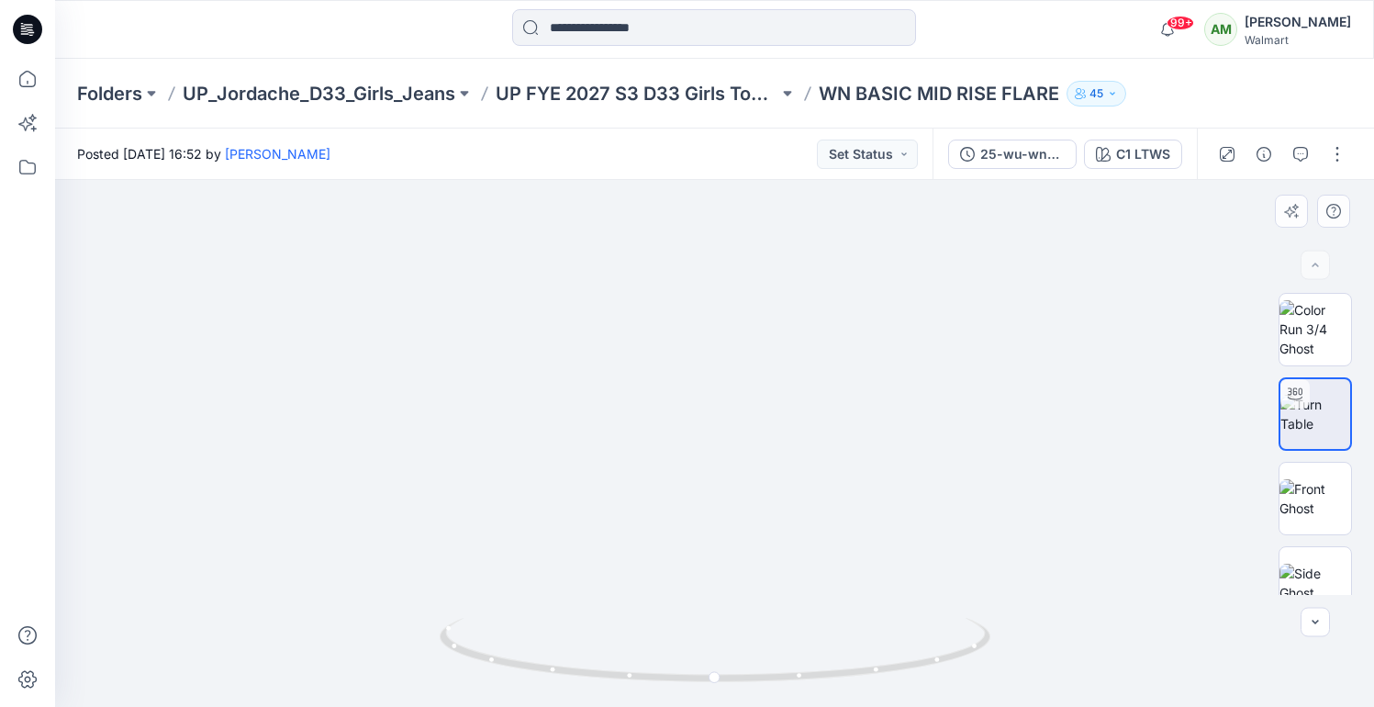
drag, startPoint x: 768, startPoint y: 529, endPoint x: 768, endPoint y: 513, distance: 15.6
click at [768, 513] on img at bounding box center [714, 212] width 989 height 989
drag, startPoint x: 718, startPoint y: 681, endPoint x: 691, endPoint y: 669, distance: 29.2
click at [691, 669] on icon at bounding box center [717, 652] width 555 height 69
drag, startPoint x: 690, startPoint y: 681, endPoint x: 701, endPoint y: 673, distance: 13.8
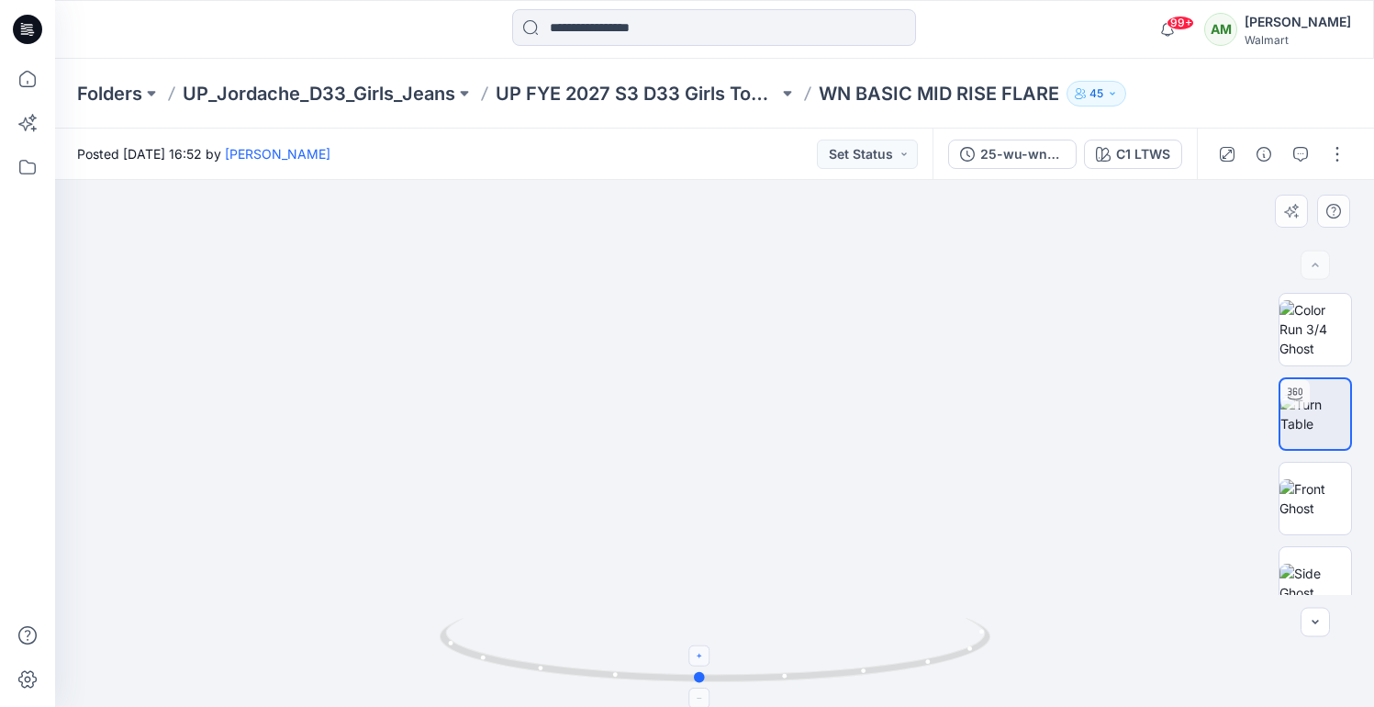
click at [701, 673] on circle at bounding box center [700, 677] width 11 height 11
click at [701, 652] on icon at bounding box center [700, 655] width 11 height 11
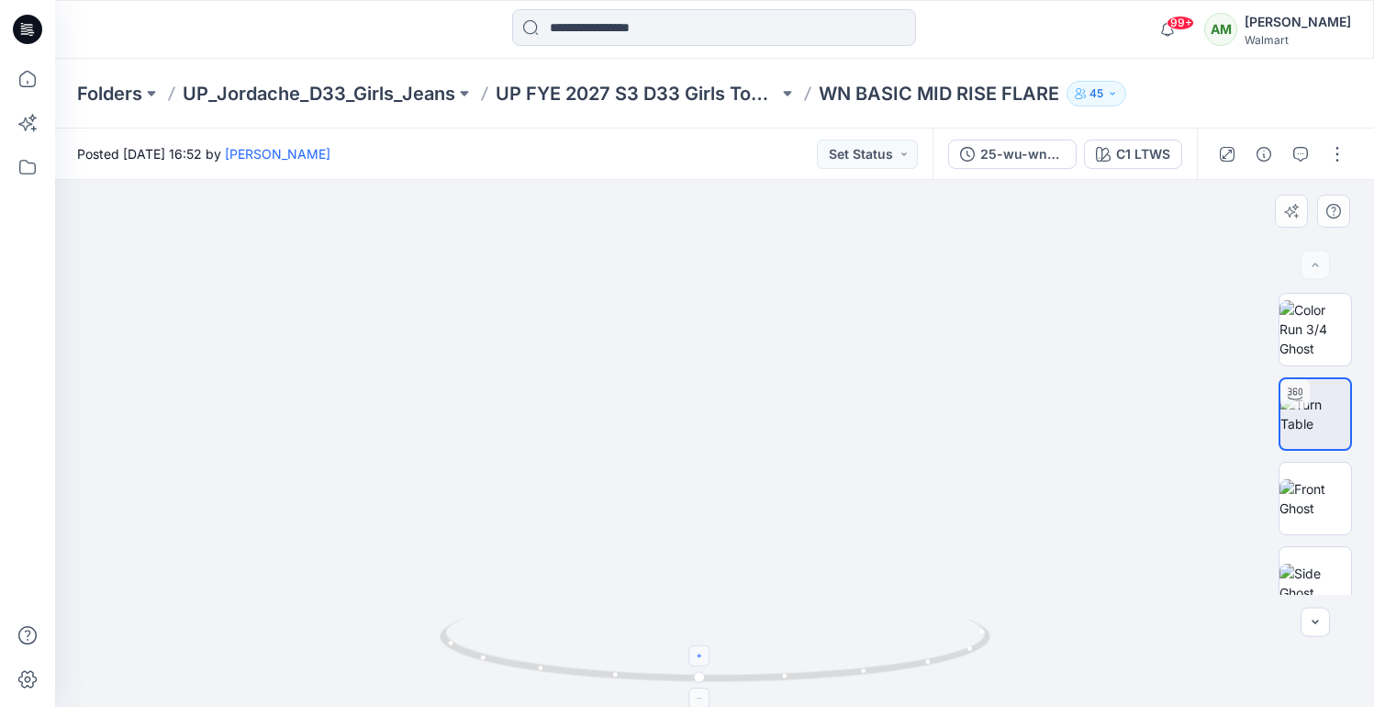
click at [701, 652] on icon at bounding box center [700, 655] width 11 height 11
drag, startPoint x: 725, startPoint y: 384, endPoint x: 727, endPoint y: 516, distance: 132.2
drag, startPoint x: 723, startPoint y: 301, endPoint x: 743, endPoint y: 435, distance: 135.6
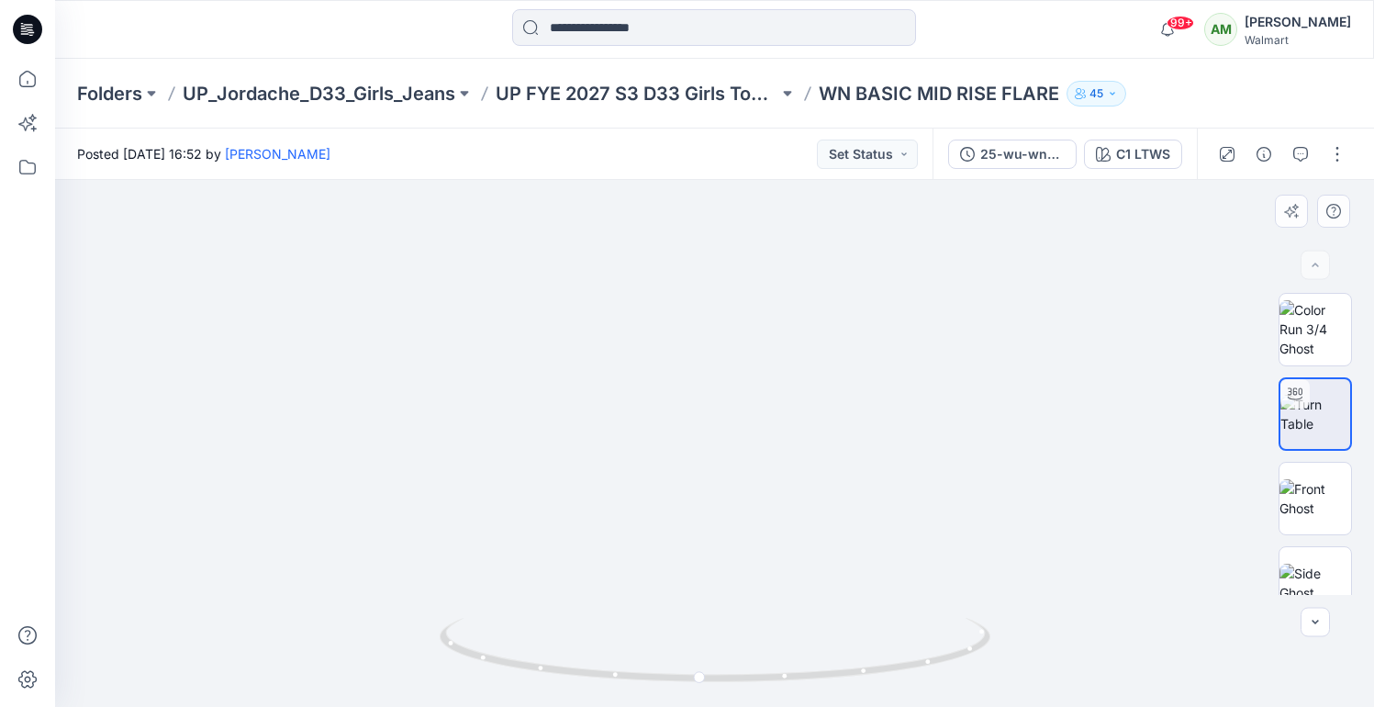
drag, startPoint x: 738, startPoint y: 388, endPoint x: 742, endPoint y: 449, distance: 60.7
click at [742, 449] on img at bounding box center [737, 7] width 1715 height 1400
click at [704, 660] on icon at bounding box center [700, 655] width 11 height 11
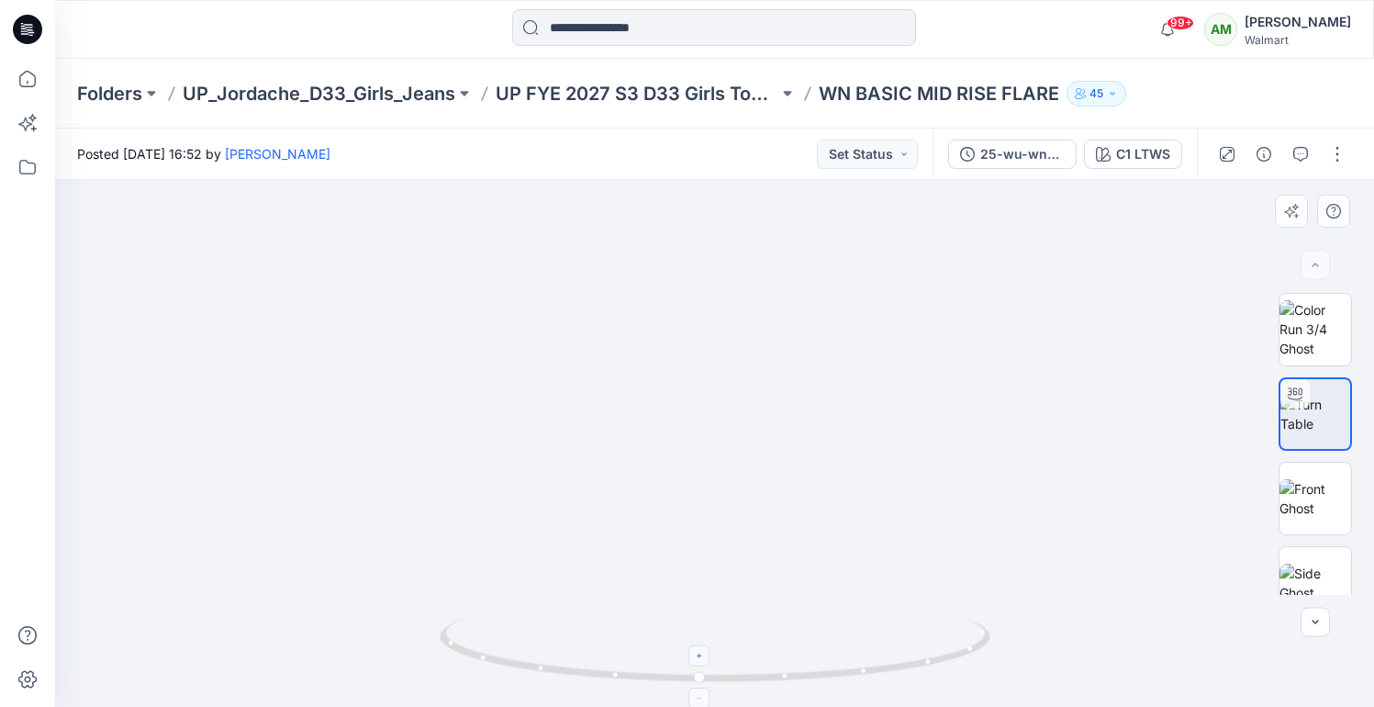
click at [704, 660] on icon at bounding box center [700, 655] width 11 height 11
drag, startPoint x: 795, startPoint y: 422, endPoint x: 772, endPoint y: 461, distance: 44.9
click at [695, 656] on icon at bounding box center [700, 655] width 11 height 11
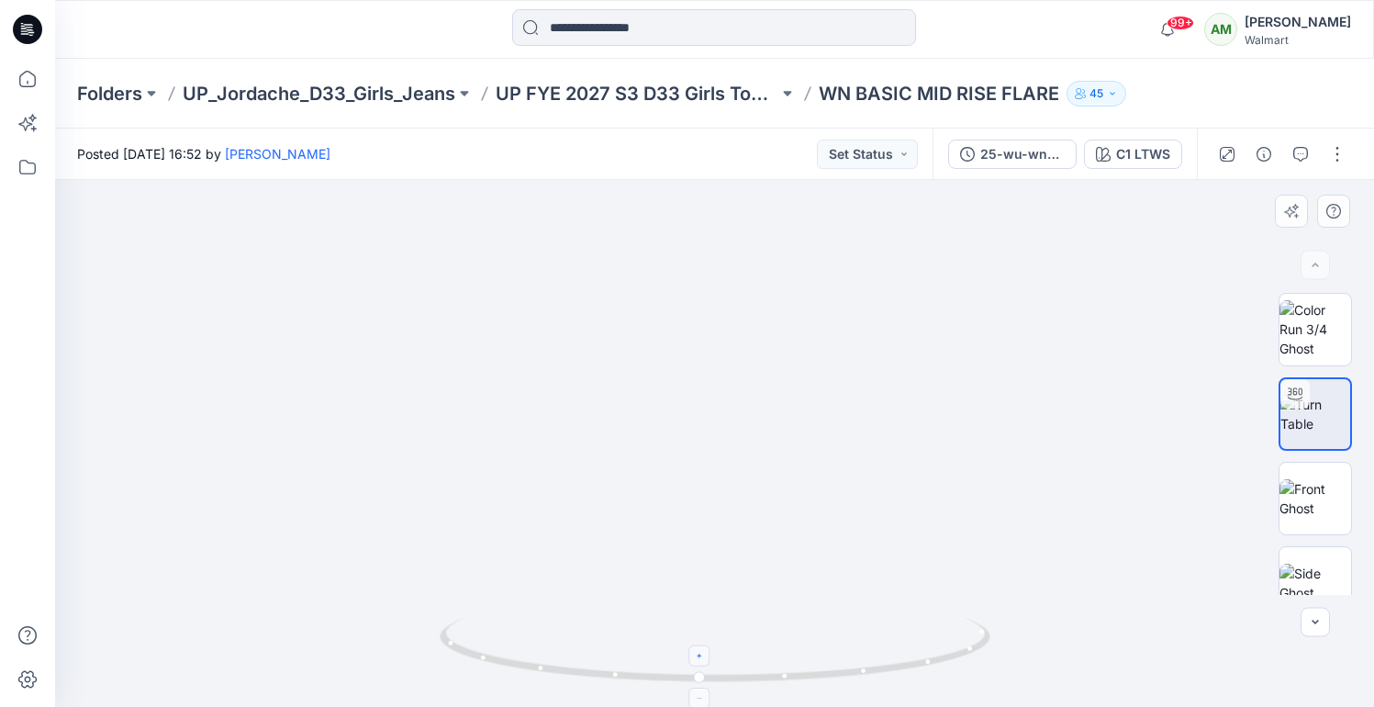
click at [695, 656] on icon at bounding box center [700, 655] width 11 height 11
drag, startPoint x: 749, startPoint y: 452, endPoint x: 757, endPoint y: 442, distance: 12.5
click at [701, 699] on icon at bounding box center [700, 698] width 11 height 11
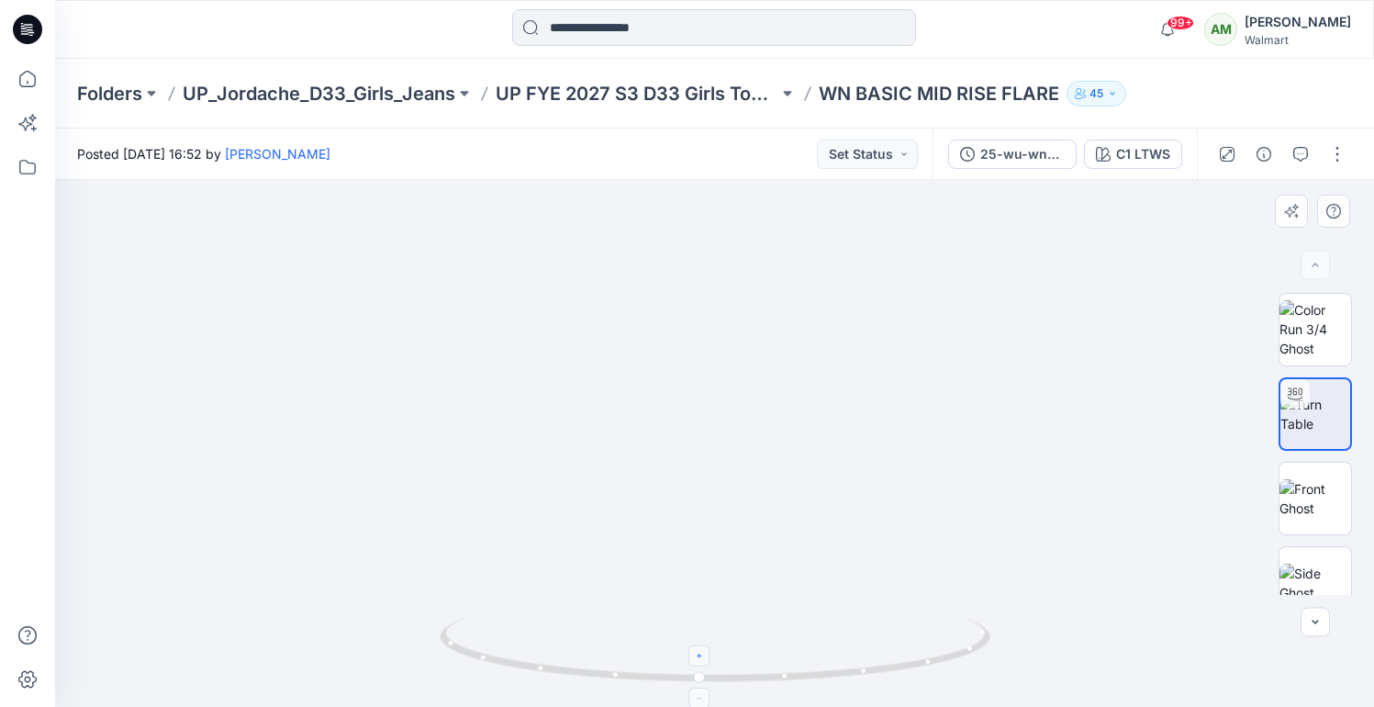
click at [701, 699] on icon at bounding box center [700, 698] width 11 height 11
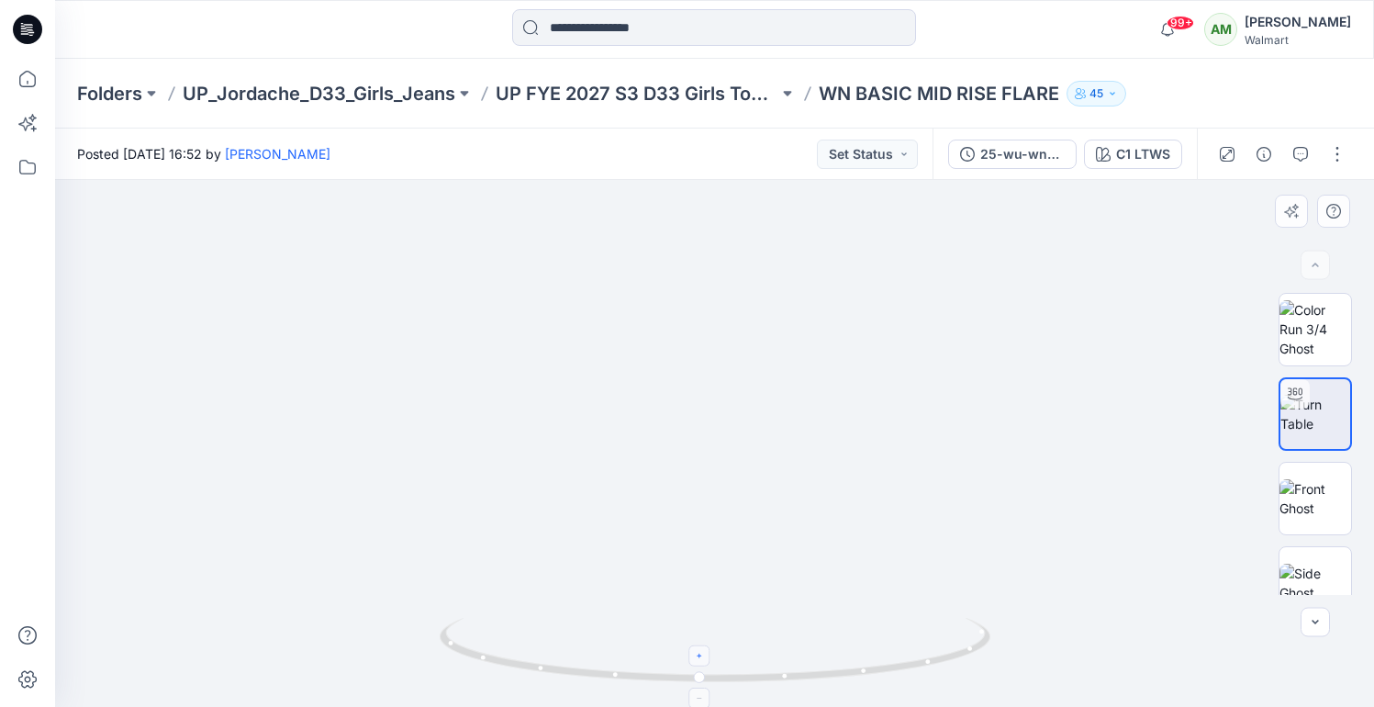
click at [701, 699] on icon at bounding box center [700, 698] width 11 height 11
drag, startPoint x: 745, startPoint y: 610, endPoint x: 755, endPoint y: 446, distance: 163.7
click at [755, 446] on div at bounding box center [714, 443] width 1319 height 527
drag, startPoint x: 754, startPoint y: 483, endPoint x: 750, endPoint y: 304, distance: 179.1
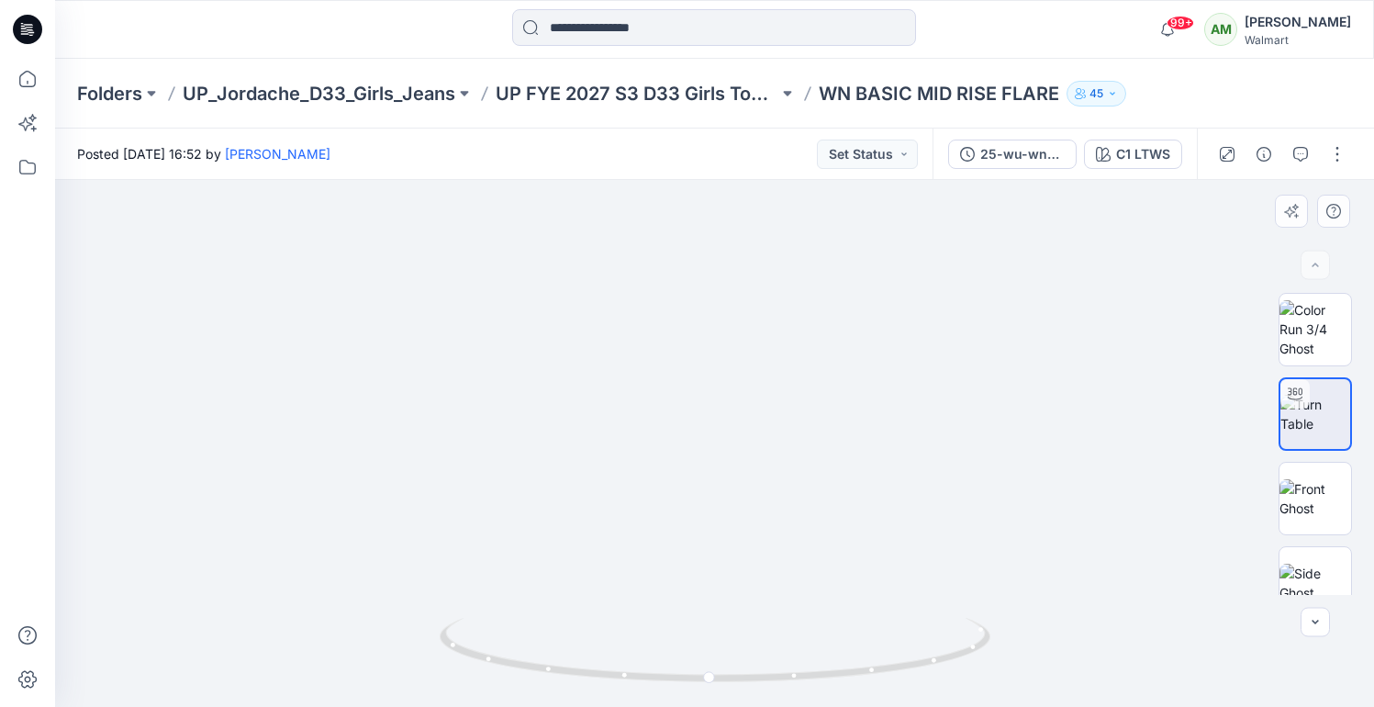
click at [750, 304] on img at bounding box center [714, 245] width 923 height 923
click at [1301, 156] on icon "button" at bounding box center [1301, 154] width 15 height 15
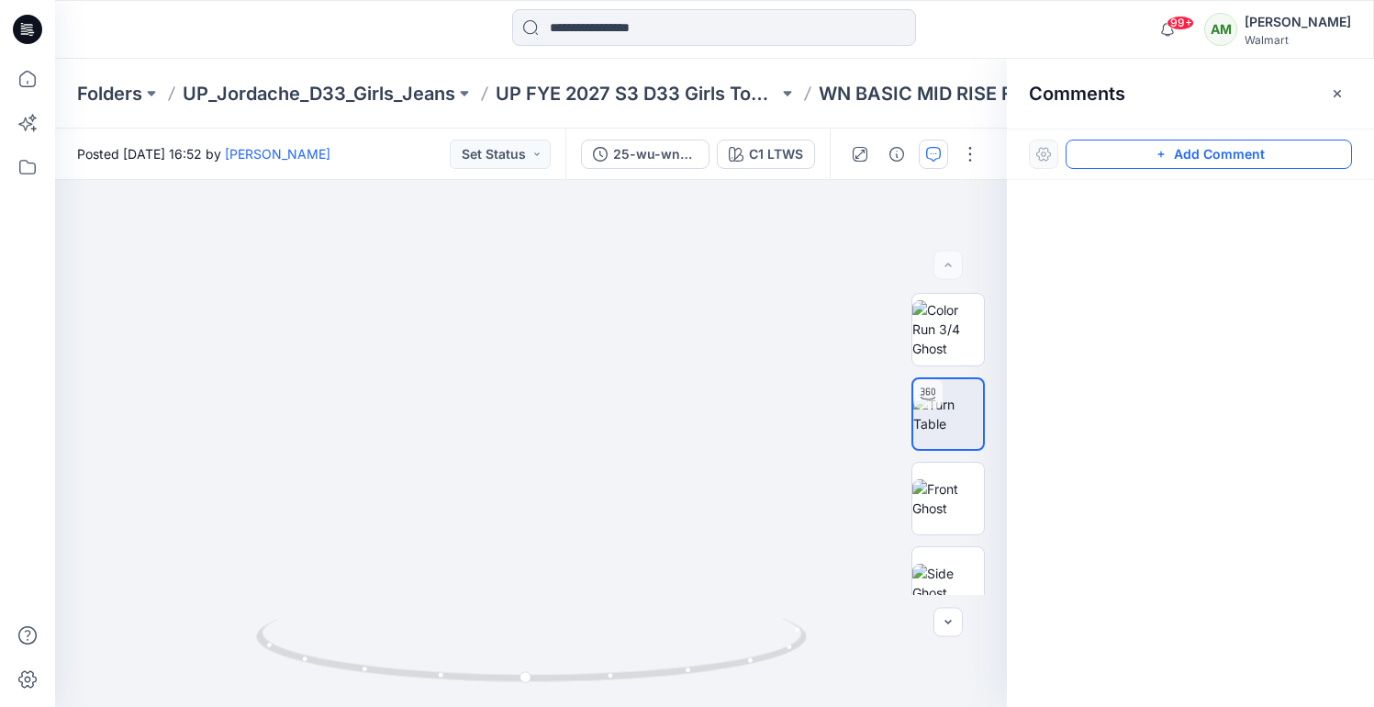
click at [1194, 151] on button "Add Comment" at bounding box center [1209, 154] width 286 height 29
click at [1337, 95] on icon "button" at bounding box center [1337, 93] width 15 height 15
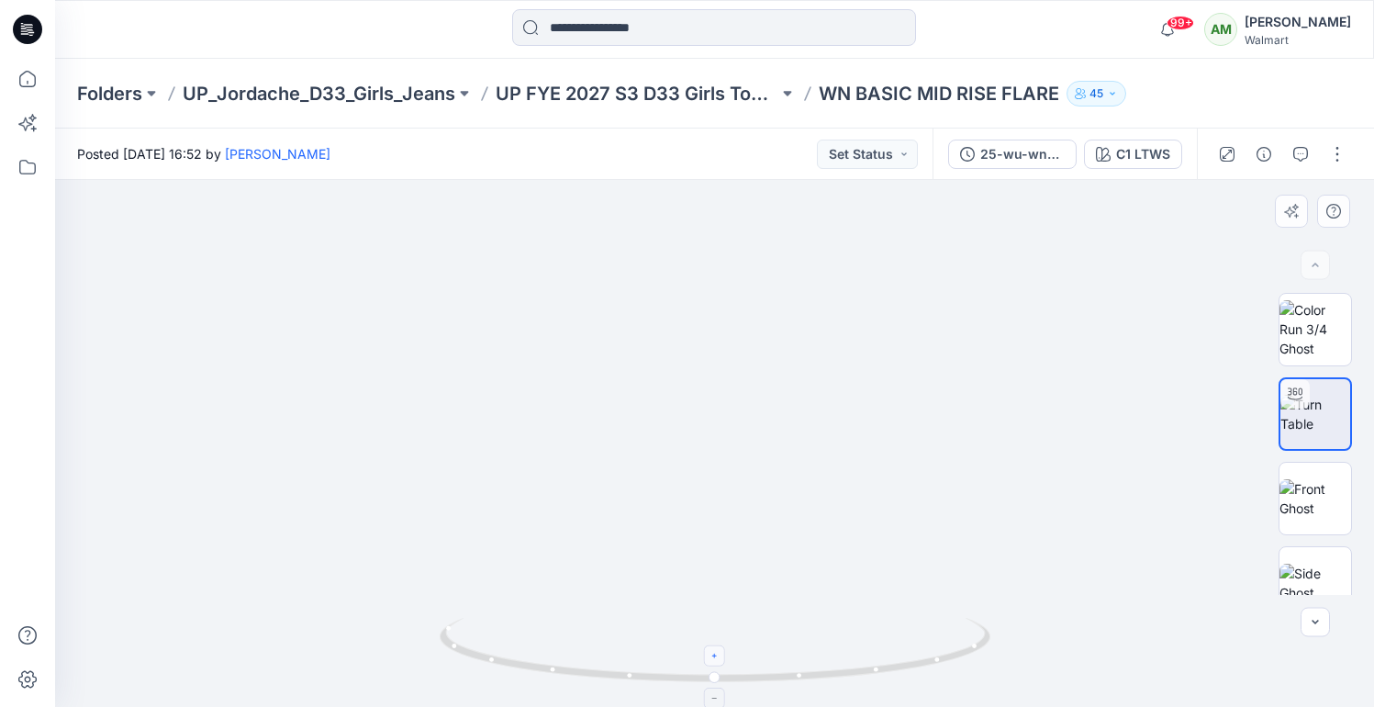
click at [716, 656] on icon at bounding box center [715, 656] width 11 height 11
drag, startPoint x: 773, startPoint y: 587, endPoint x: 781, endPoint y: 320, distance: 266.4
click at [781, 320] on img at bounding box center [714, 179] width 1055 height 1055
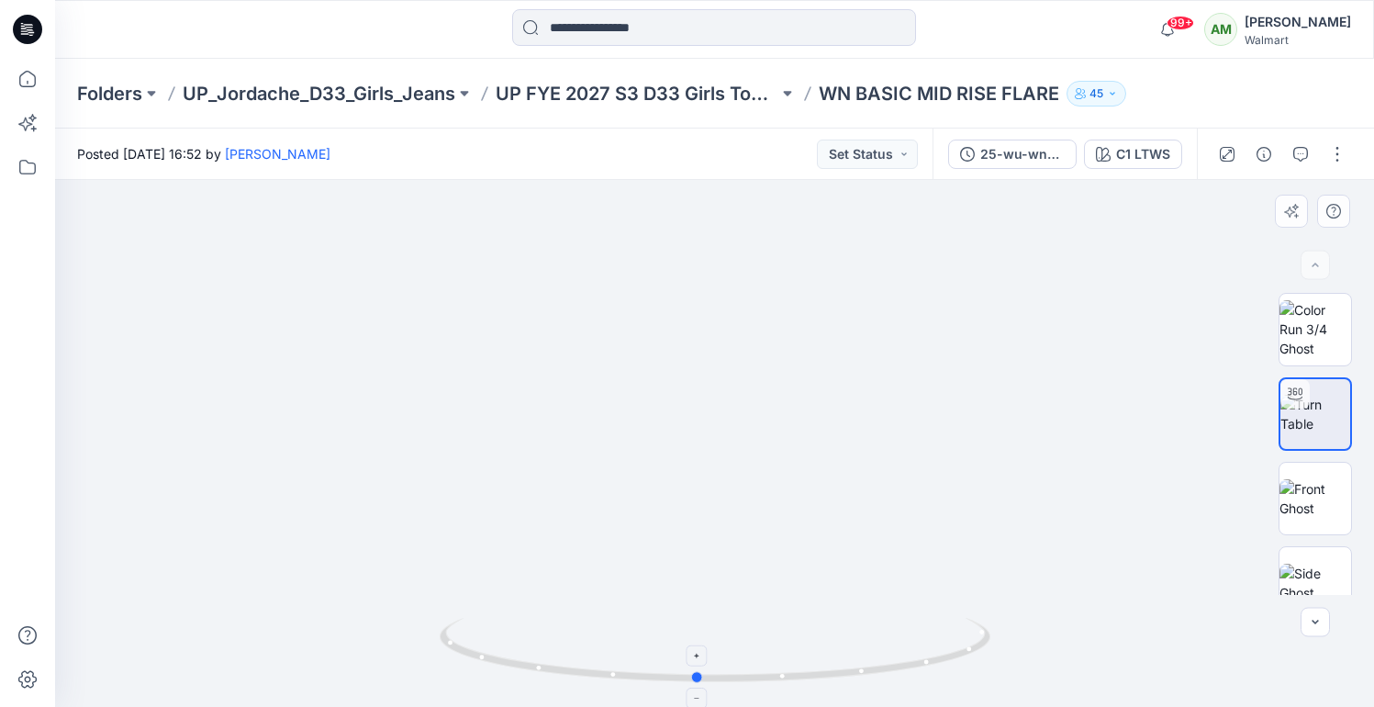
drag, startPoint x: 719, startPoint y: 678, endPoint x: 704, endPoint y: 677, distance: 14.8
click at [704, 677] on icon at bounding box center [717, 652] width 555 height 69
drag, startPoint x: 701, startPoint y: 677, endPoint x: 729, endPoint y: 672, distance: 28.8
click at [729, 672] on icon at bounding box center [717, 652] width 555 height 69
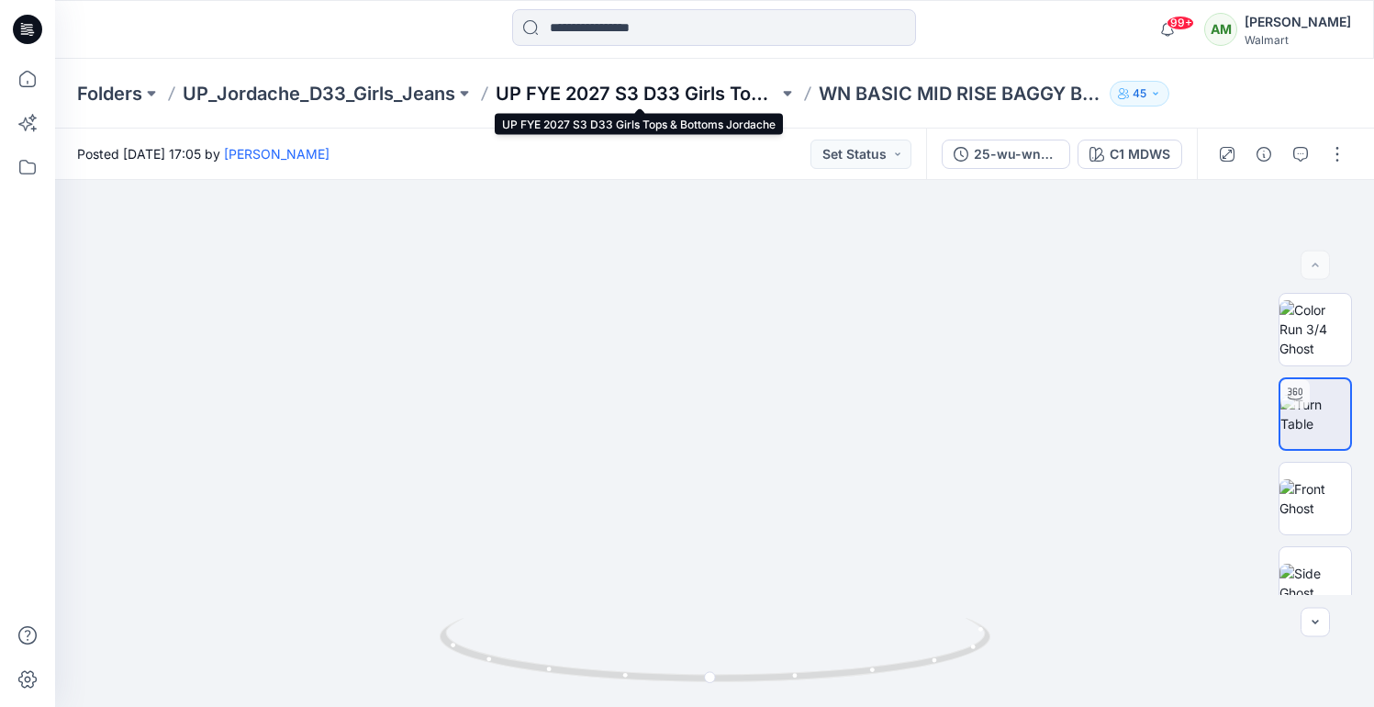
click at [701, 89] on p "UP FYE 2027 S3 D33 Girls Tops & Bottoms Jordache" at bounding box center [637, 94] width 283 height 26
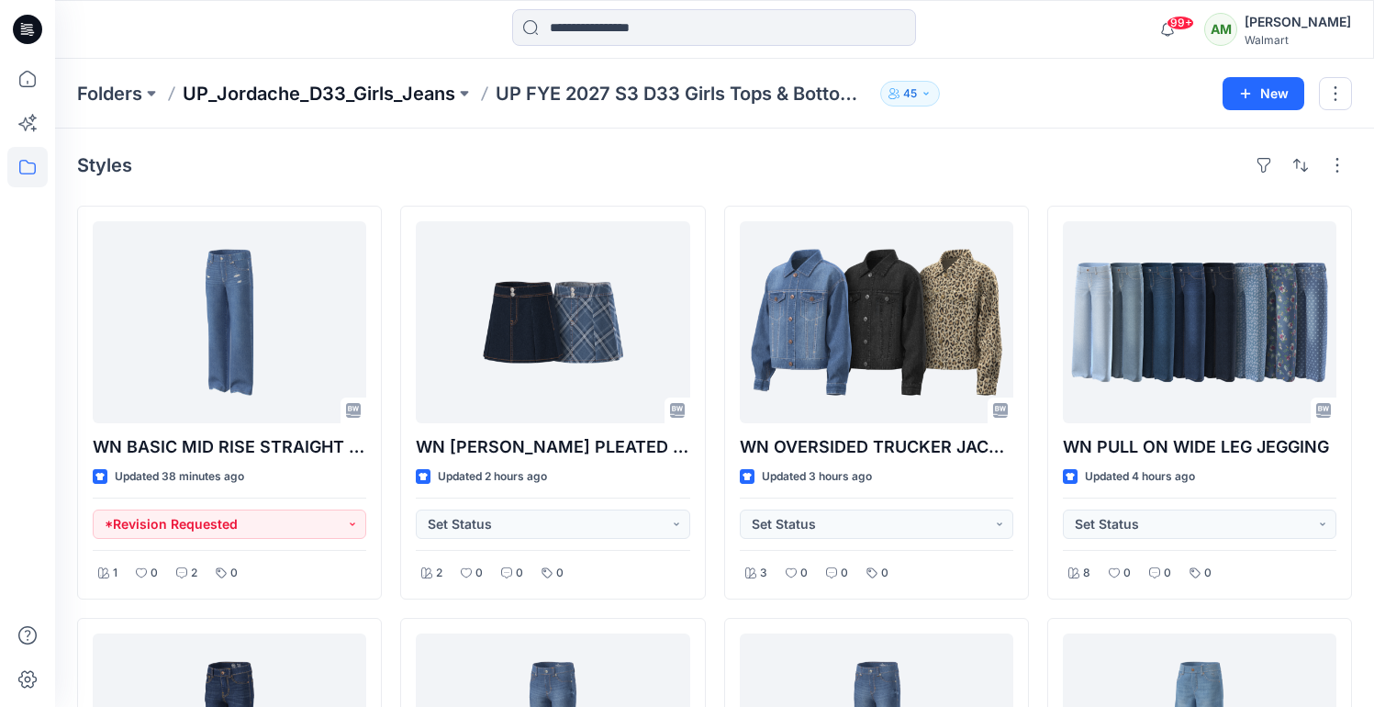
click at [408, 95] on p "UP_Jordache_D33_Girls_Jeans" at bounding box center [319, 94] width 273 height 26
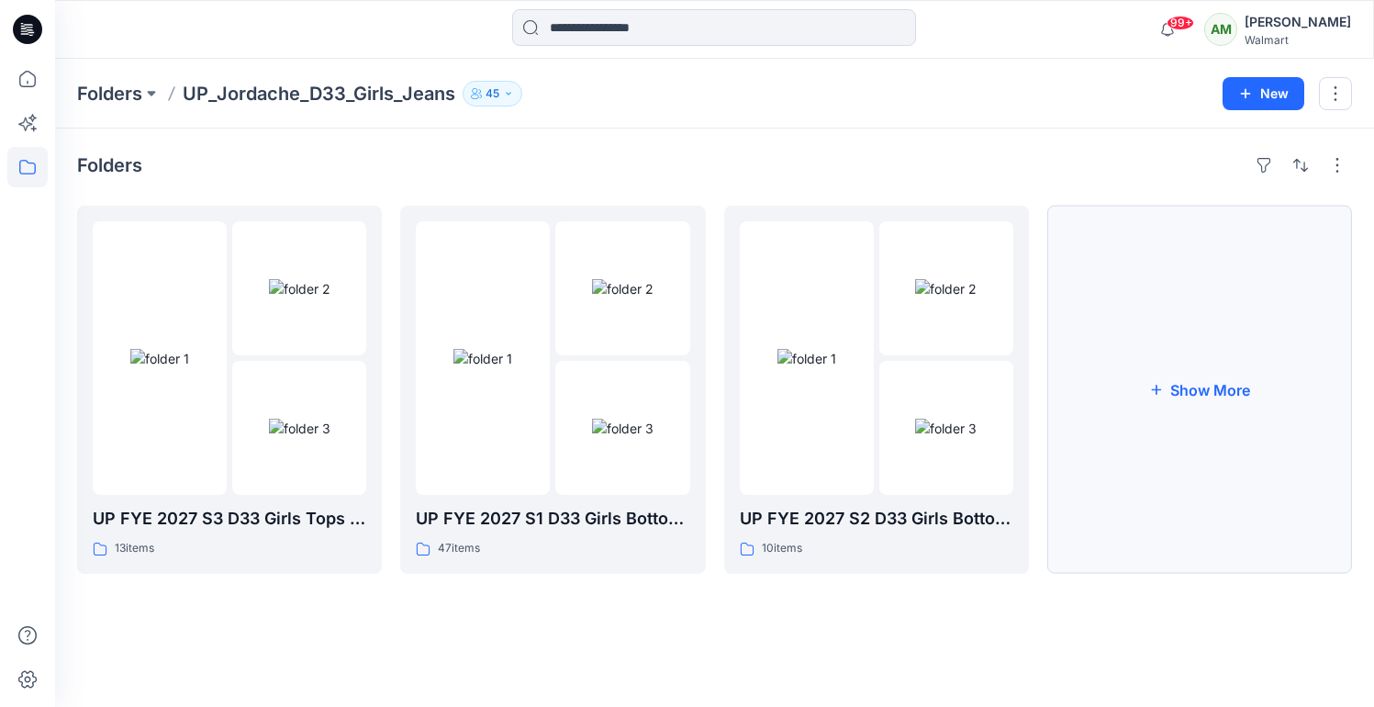
click at [1147, 385] on button "Show More" at bounding box center [1200, 390] width 305 height 368
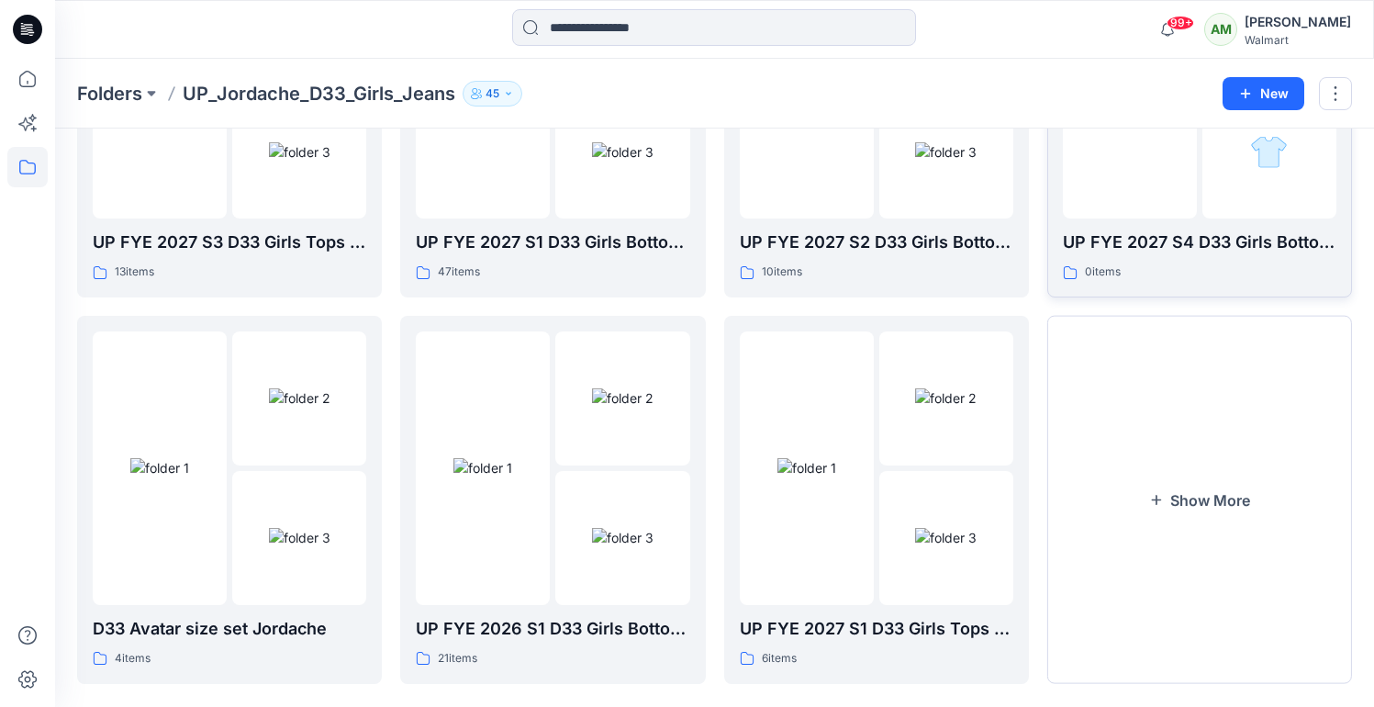
scroll to position [292, 0]
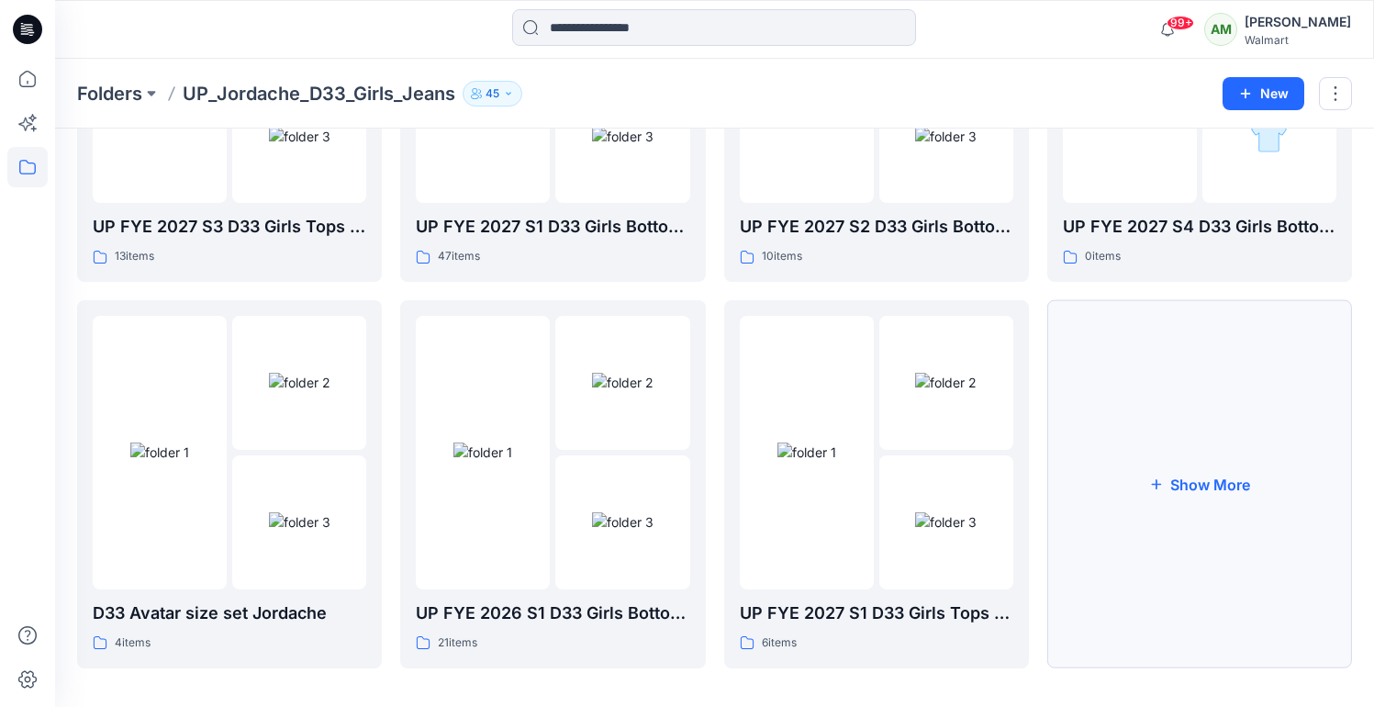
click at [1204, 485] on button "Show More" at bounding box center [1200, 484] width 305 height 368
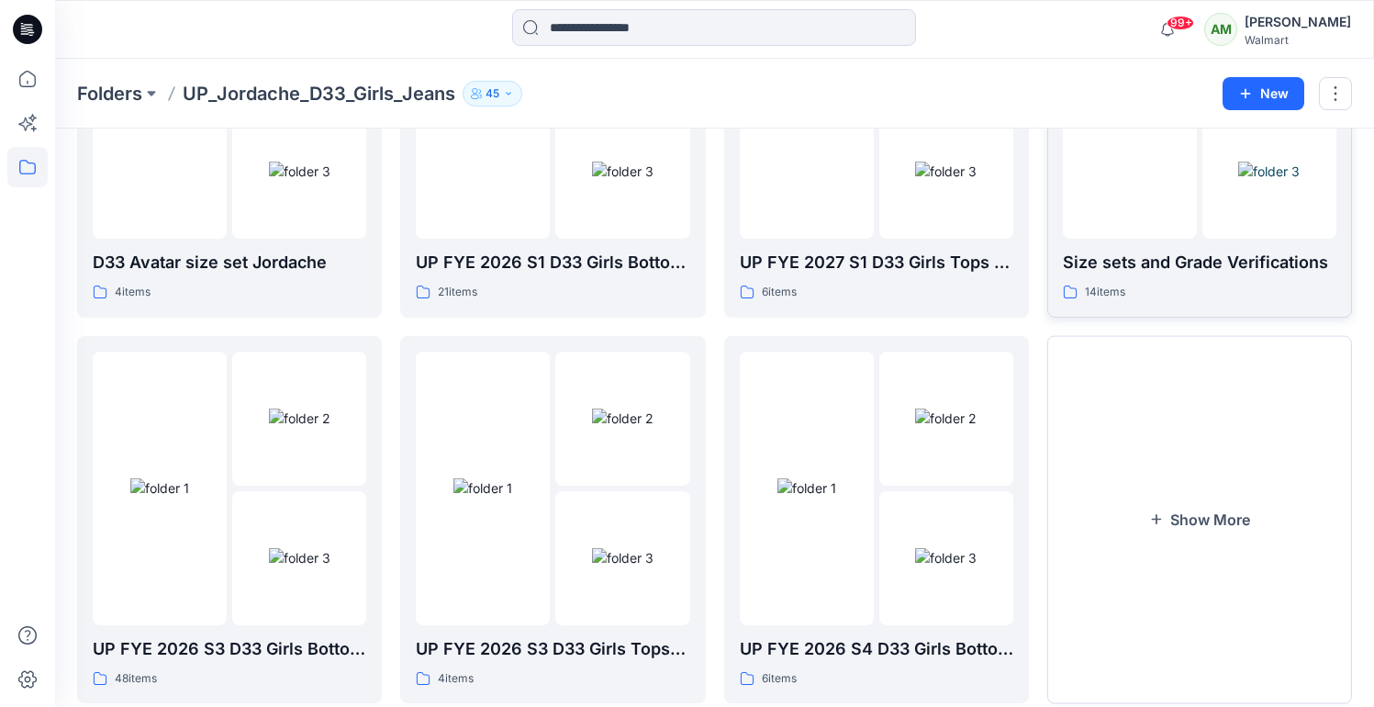
scroll to position [641, 0]
click at [269, 550] on img at bounding box center [300, 559] width 62 height 19
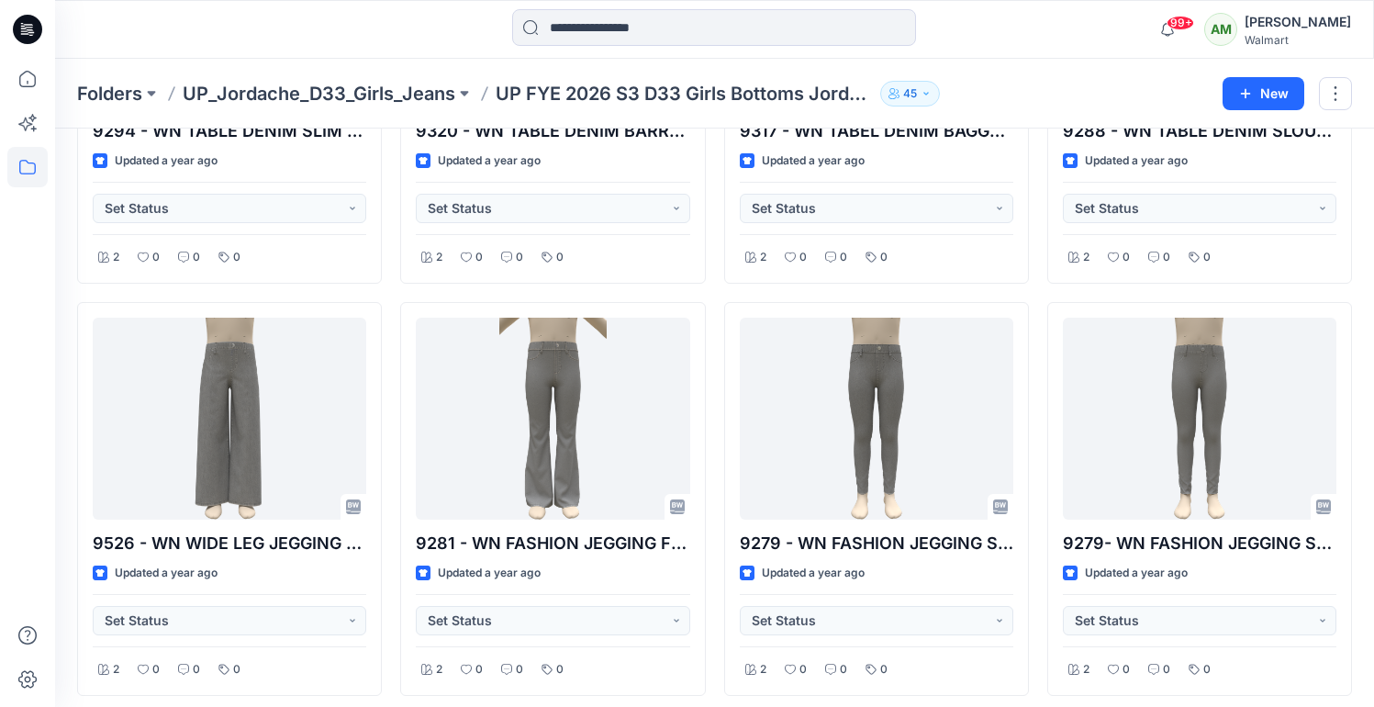
scroll to position [4450, 0]
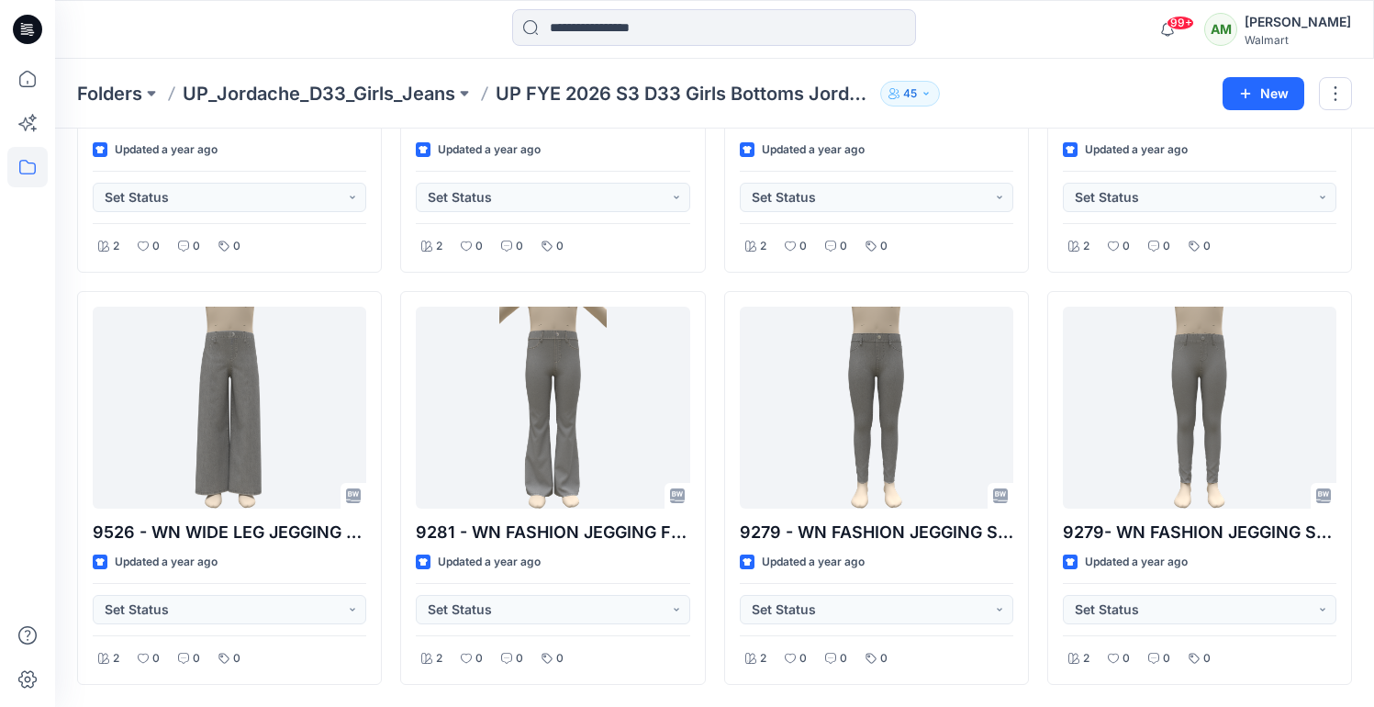
scroll to position [641, 0]
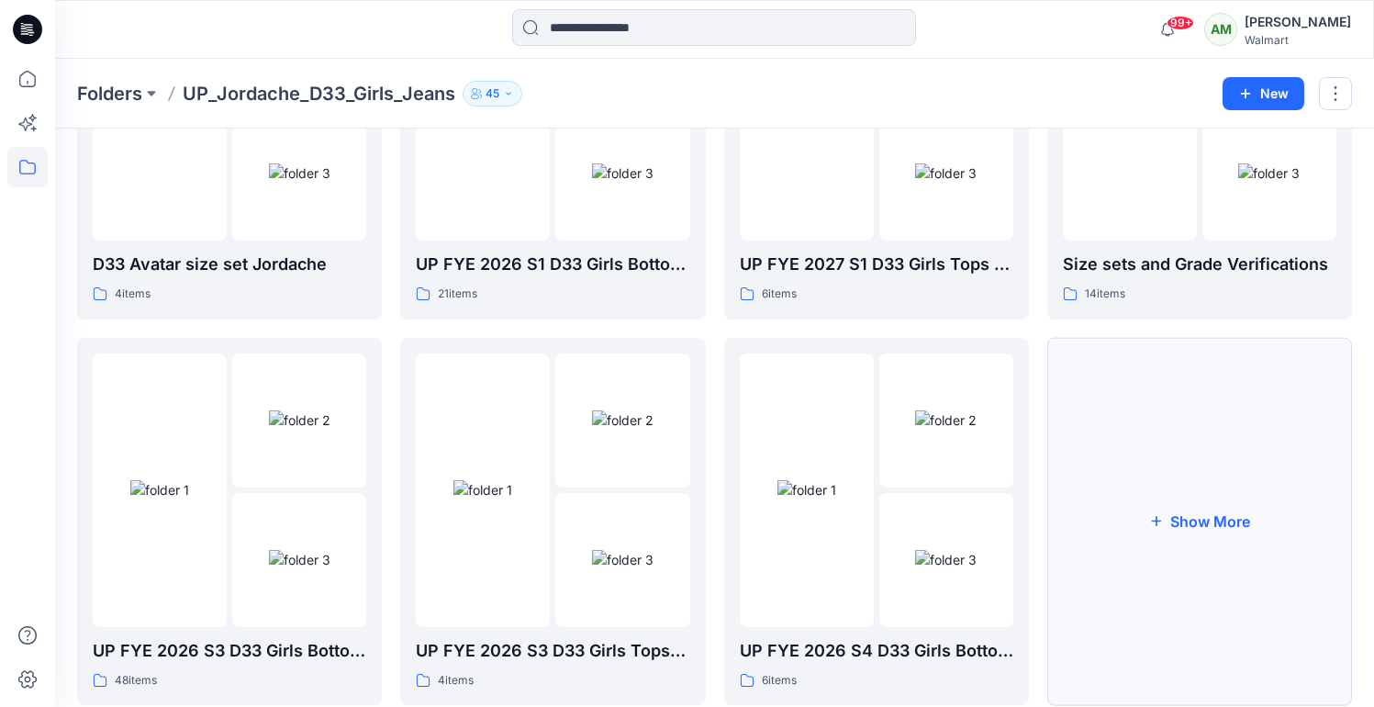
click at [1197, 494] on button "Show More" at bounding box center [1200, 522] width 305 height 368
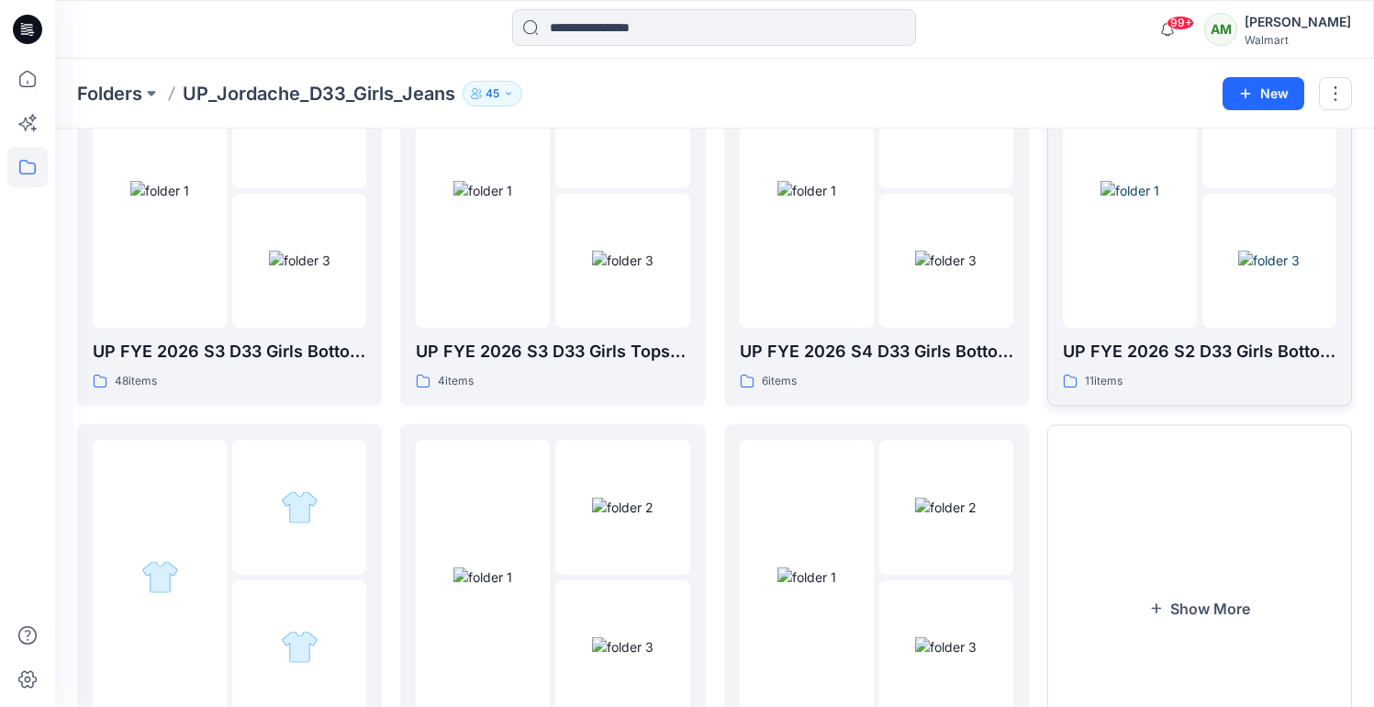
scroll to position [1077, 0]
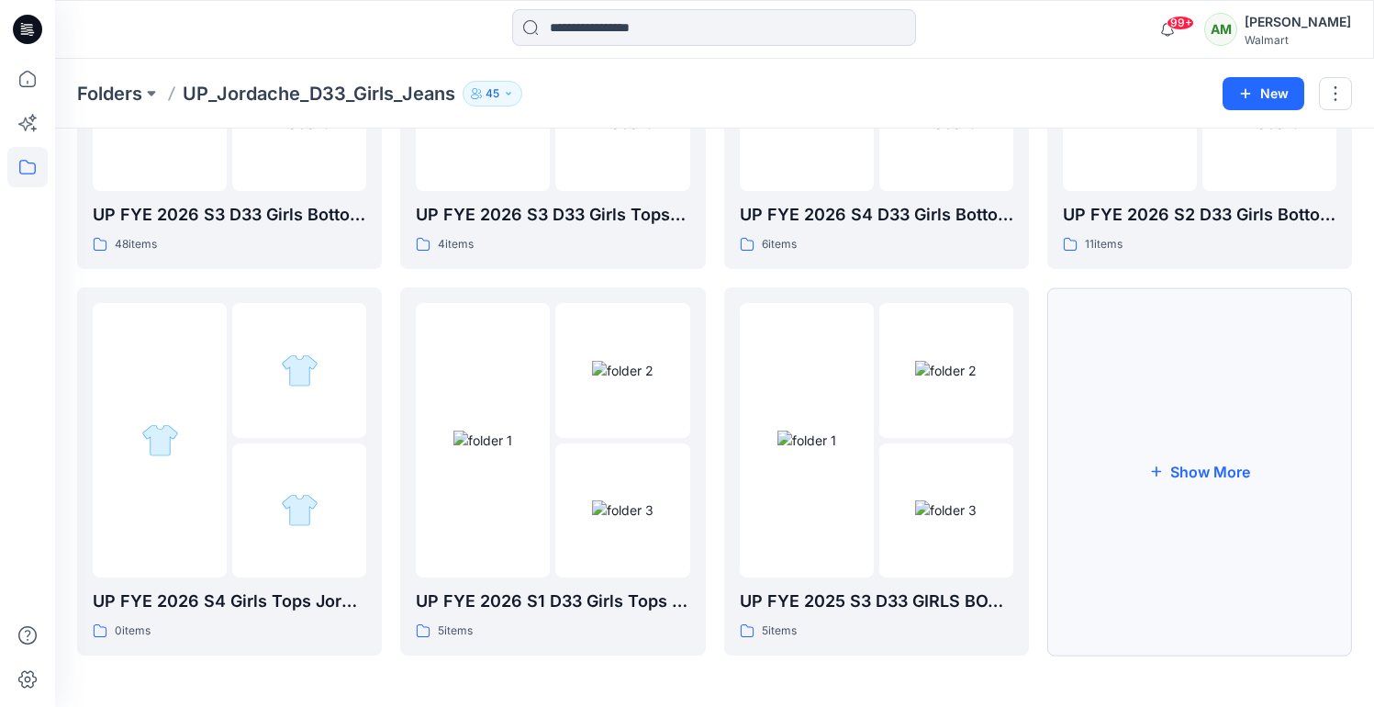
click at [1218, 471] on button "Show More" at bounding box center [1200, 471] width 305 height 368
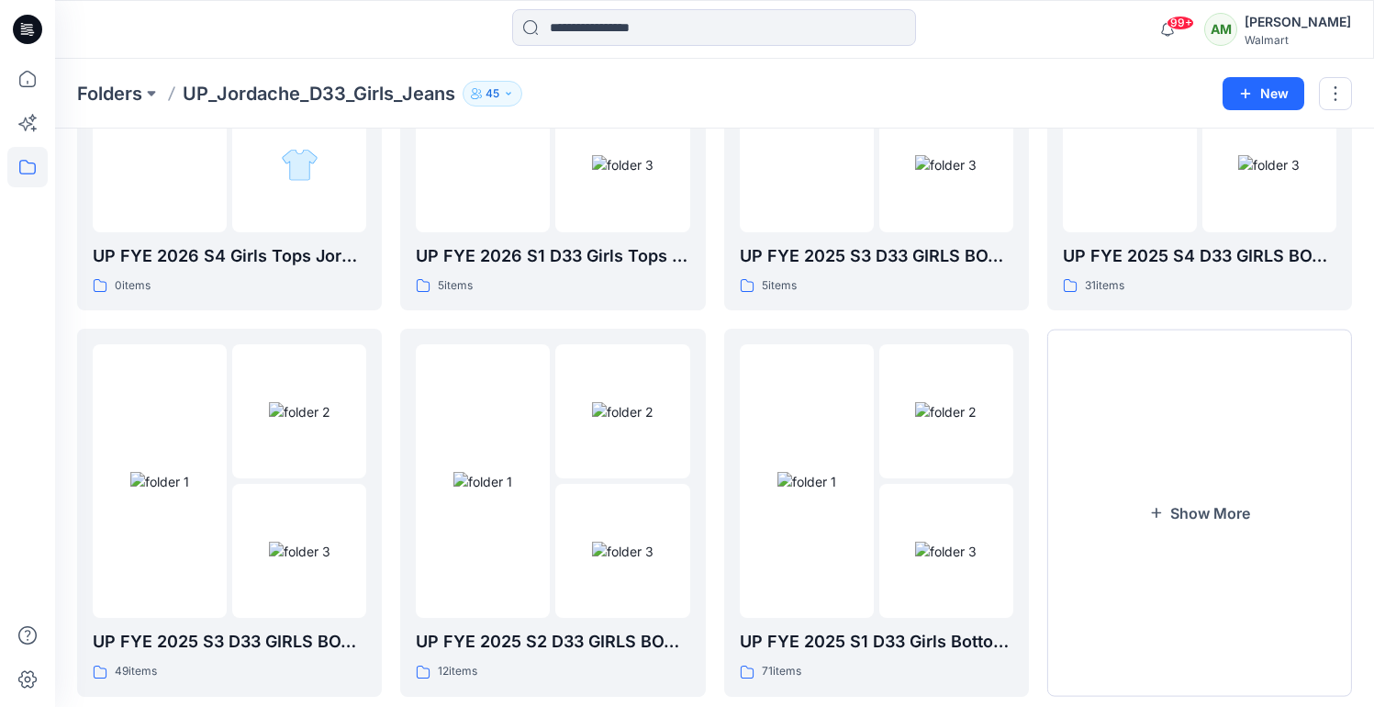
scroll to position [1463, 0]
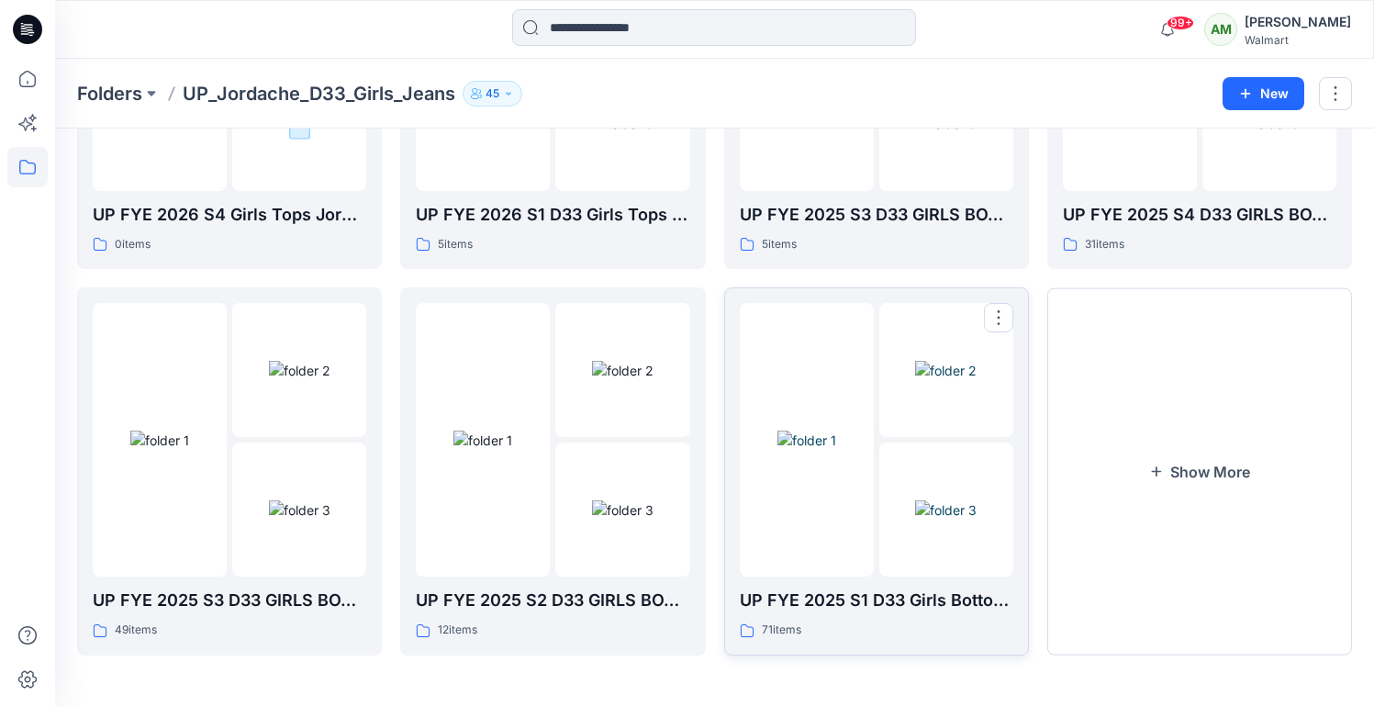
click at [836, 450] on img at bounding box center [807, 440] width 59 height 19
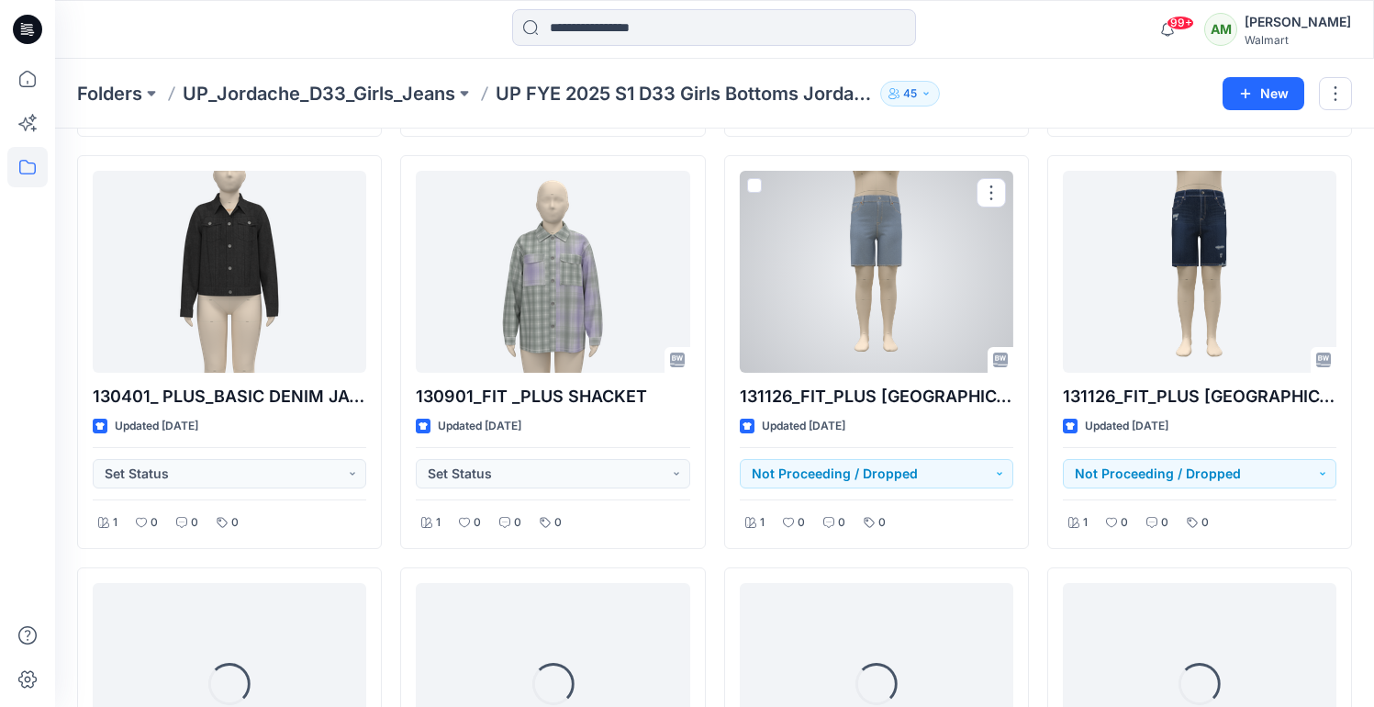
scroll to position [878, 0]
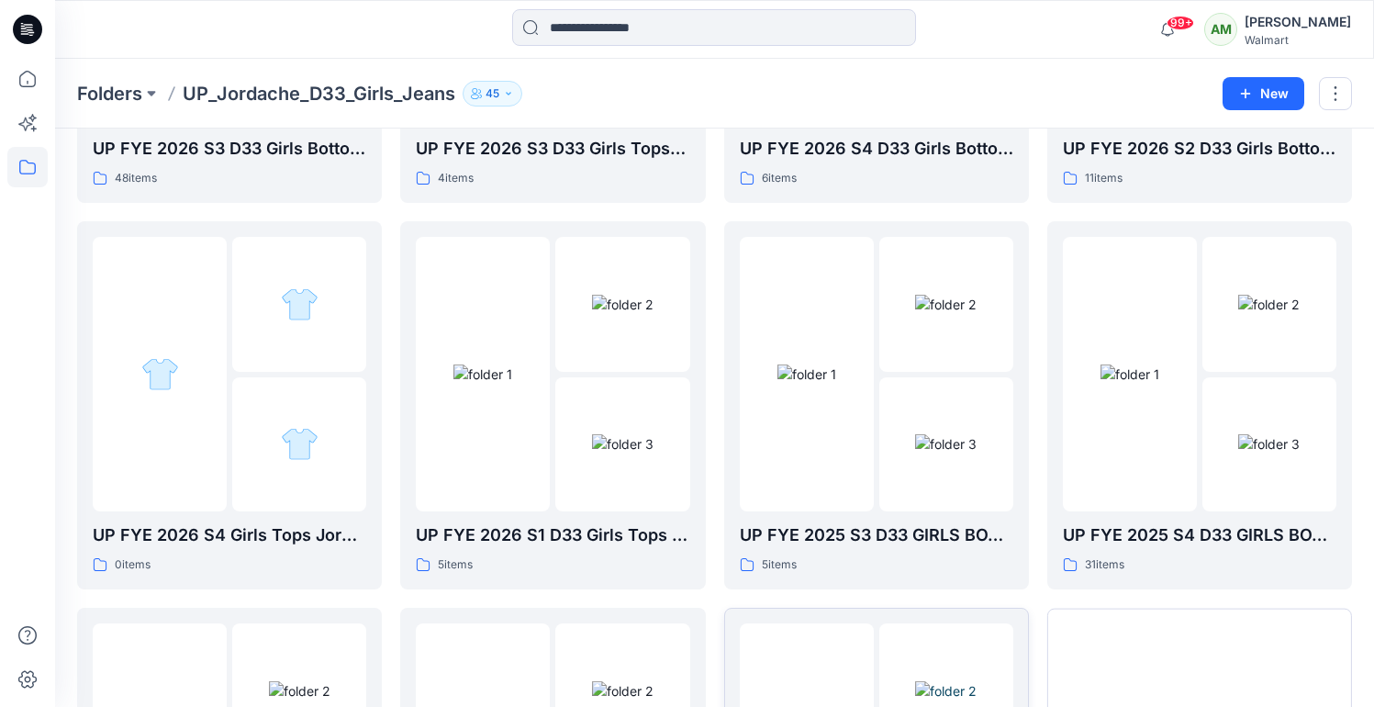
scroll to position [1463, 0]
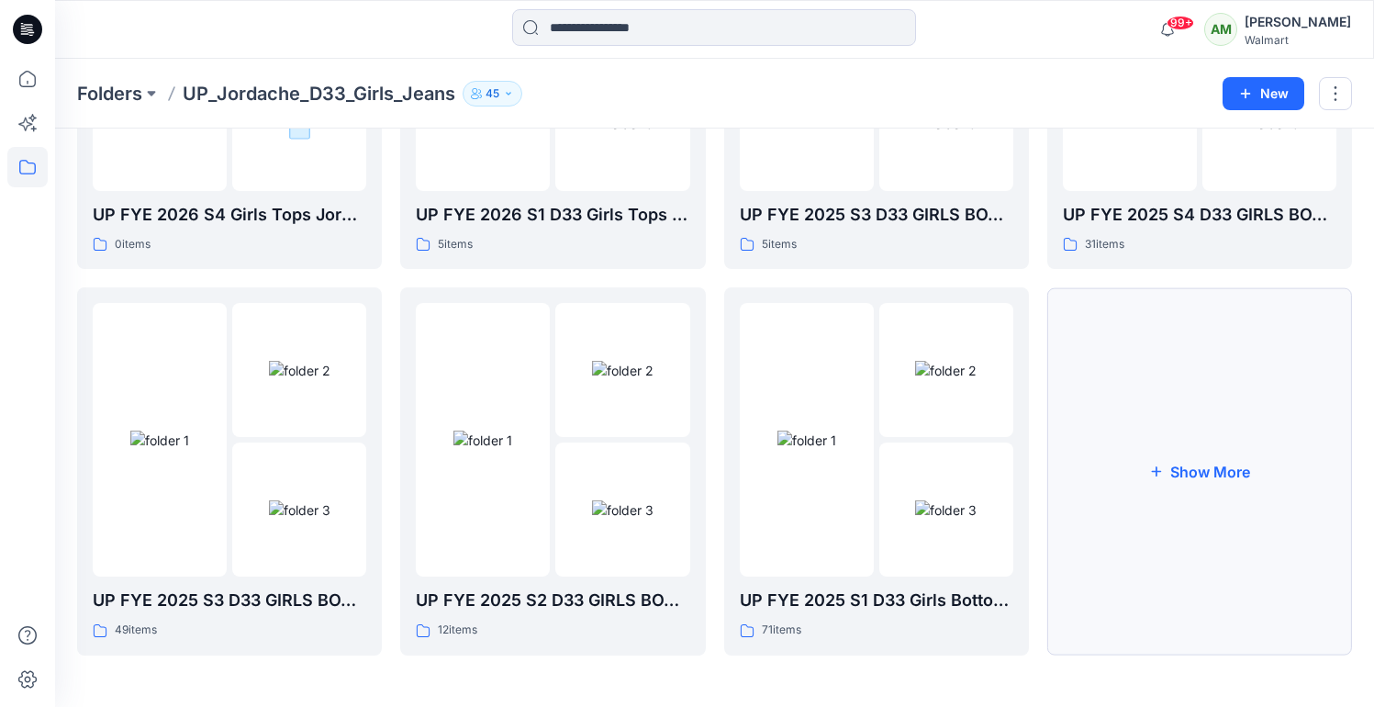
click at [1209, 465] on button "Show More" at bounding box center [1200, 471] width 305 height 368
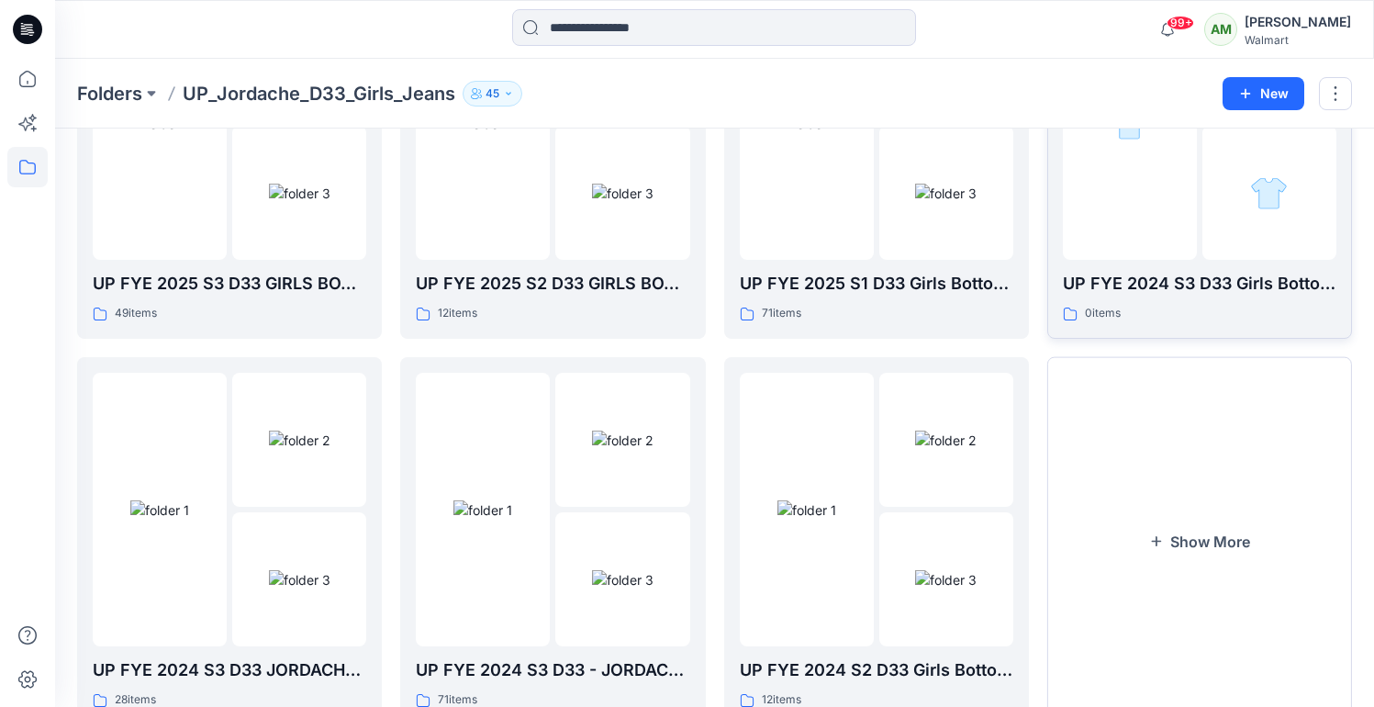
scroll to position [1801, 0]
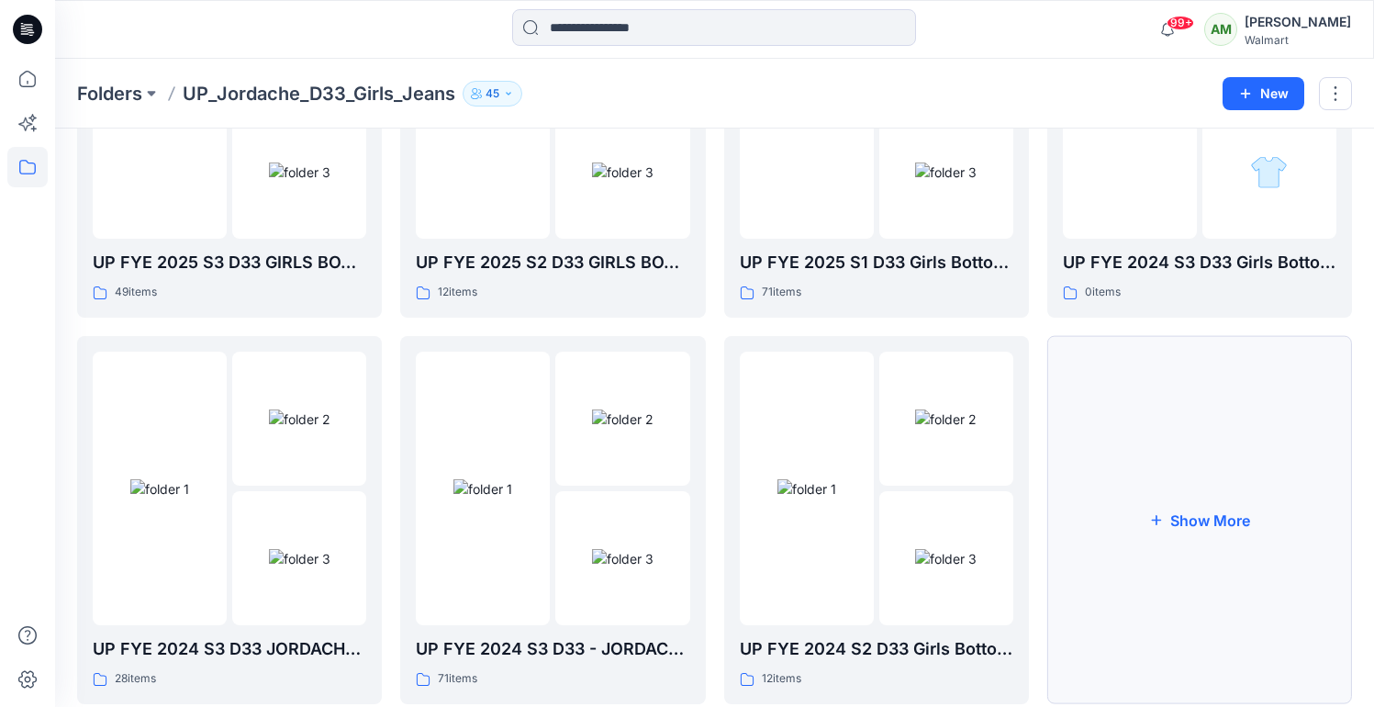
click at [1194, 522] on button "Show More" at bounding box center [1200, 520] width 305 height 368
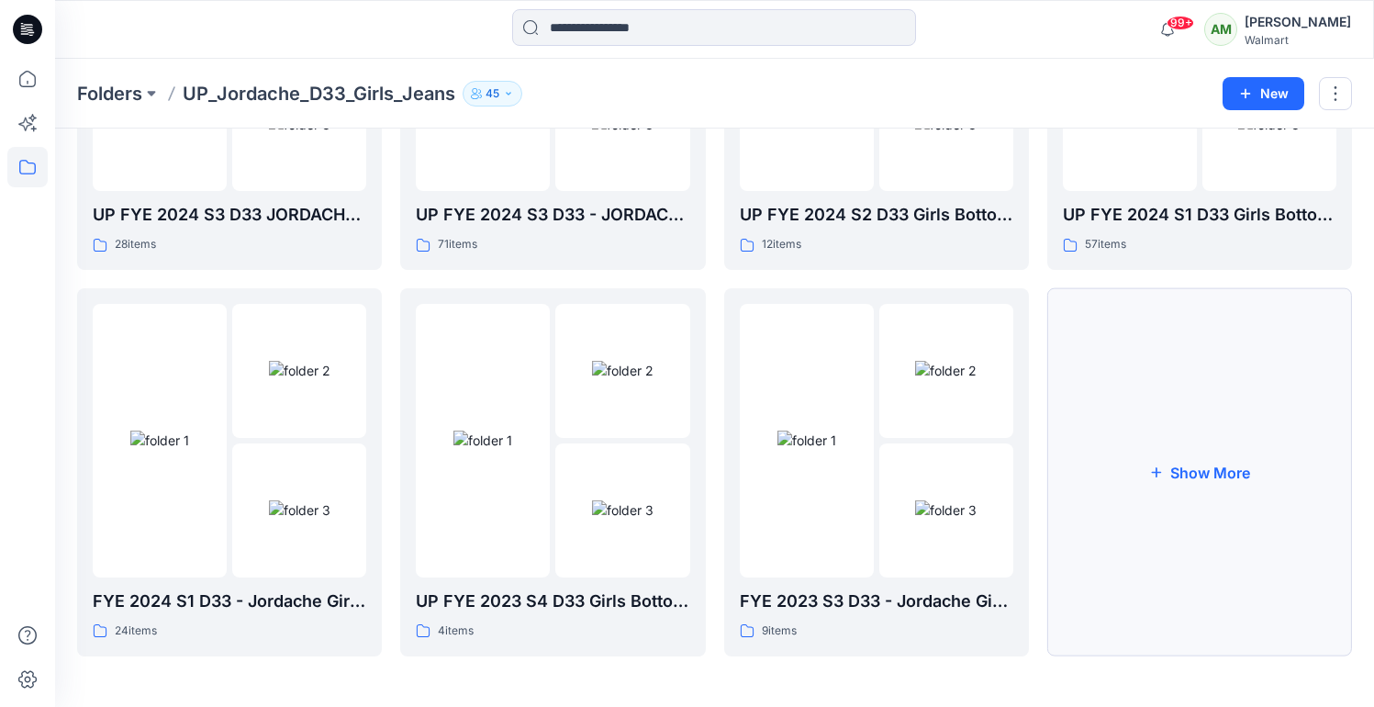
click at [1189, 463] on button "Show More" at bounding box center [1200, 472] width 305 height 368
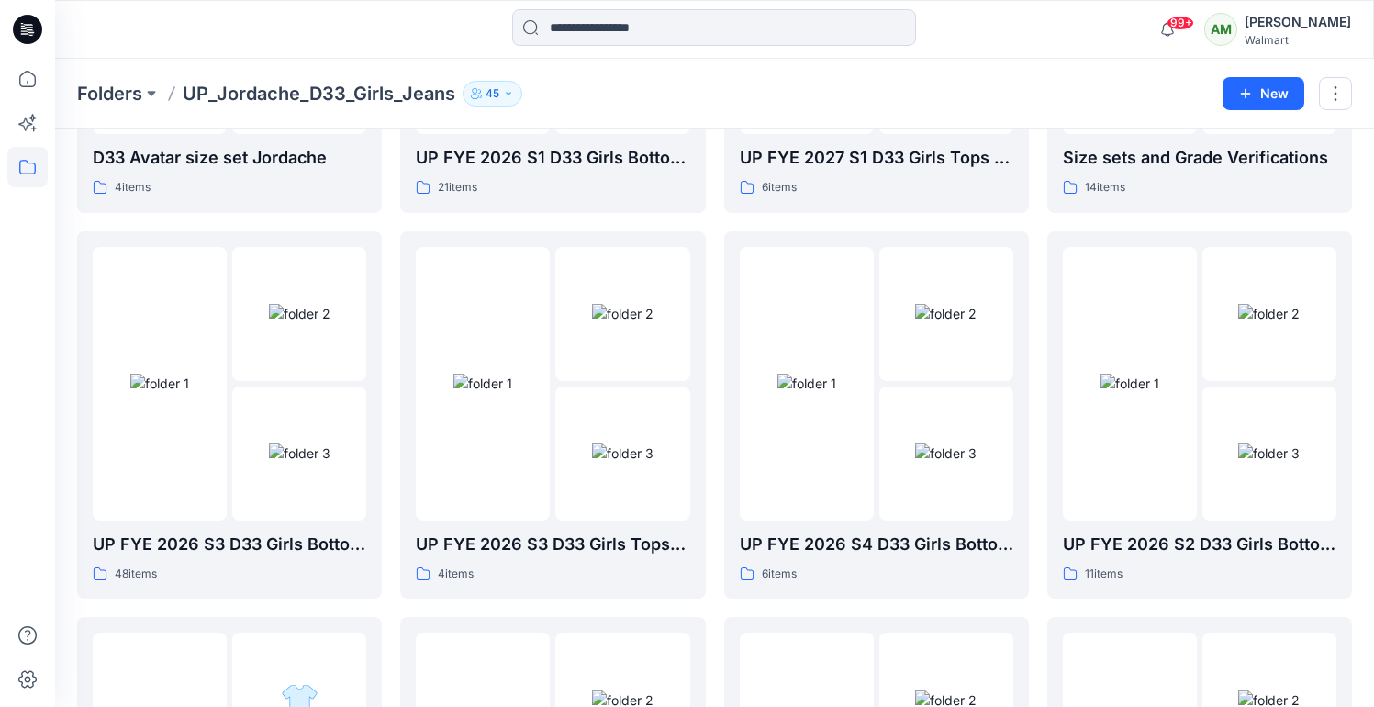
scroll to position [743, 0]
